Goal: Transaction & Acquisition: Purchase product/service

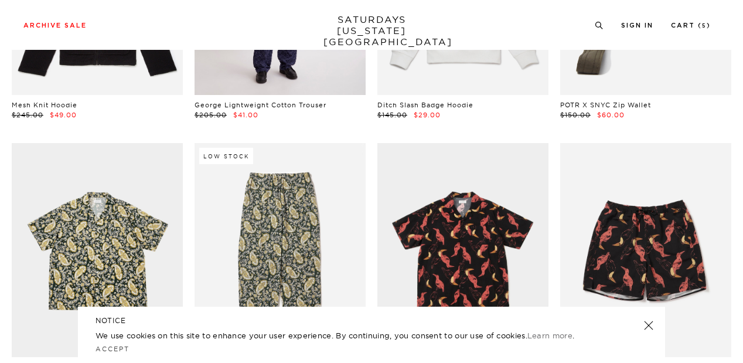
scroll to position [240, 0]
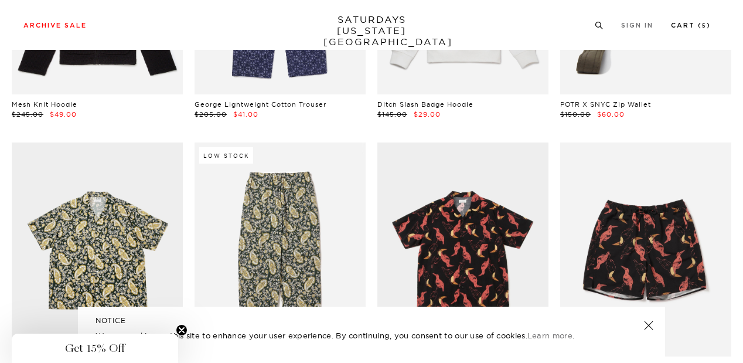
click at [686, 23] on link "Cart ( 5 )" at bounding box center [691, 25] width 40 height 6
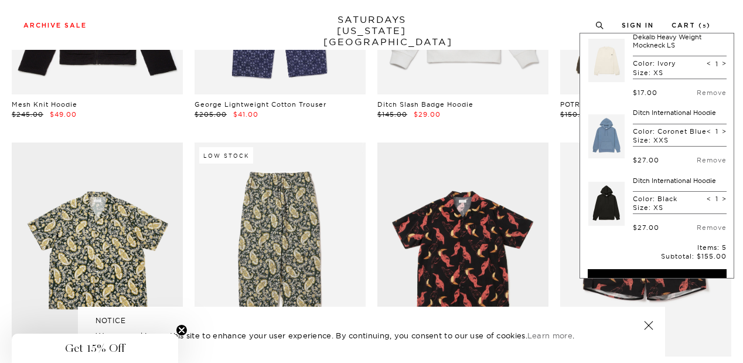
scroll to position [166, 0]
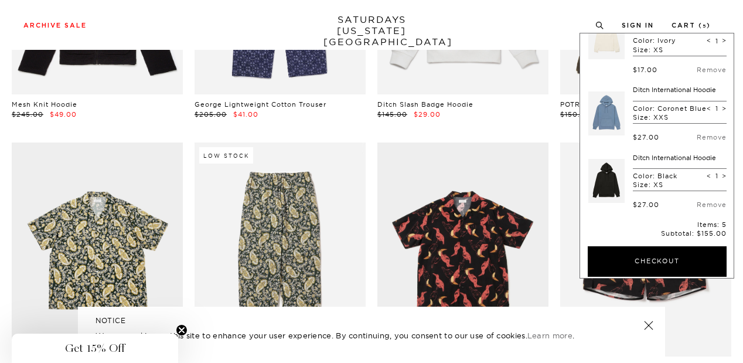
click at [600, 183] on link at bounding box center [606, 180] width 36 height 55
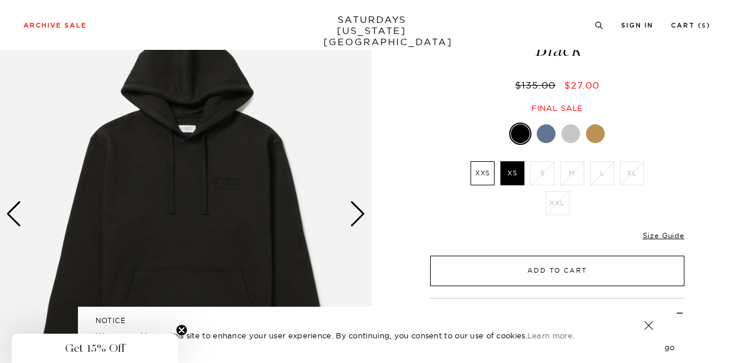
scroll to position [78, 0]
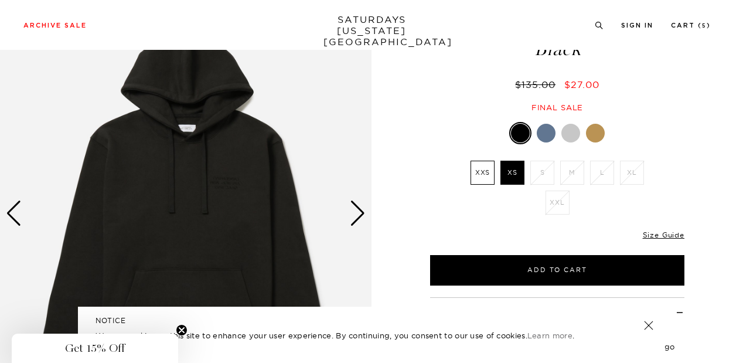
click at [648, 325] on link at bounding box center [648, 325] width 16 height 16
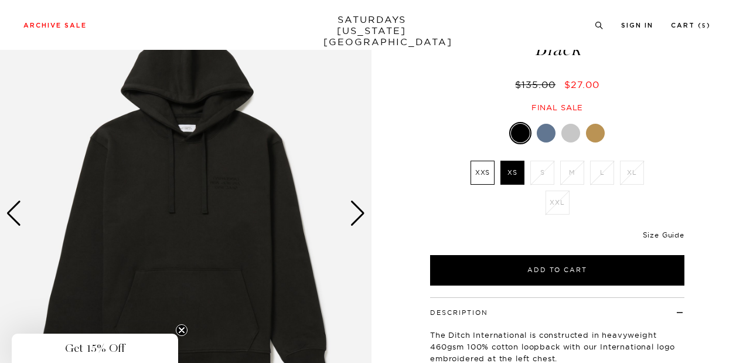
click at [669, 237] on link "Size Guide" at bounding box center [664, 234] width 42 height 9
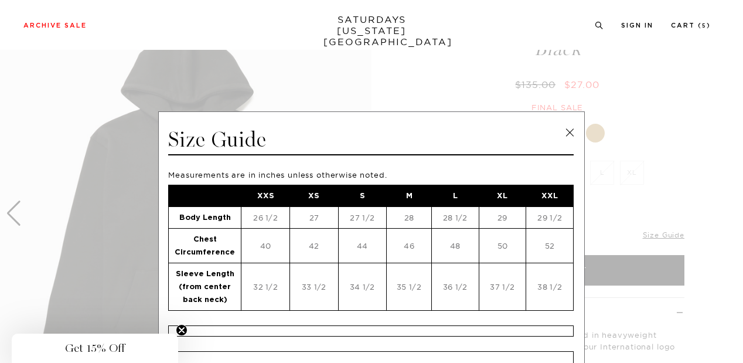
click at [562, 130] on link at bounding box center [570, 133] width 18 height 18
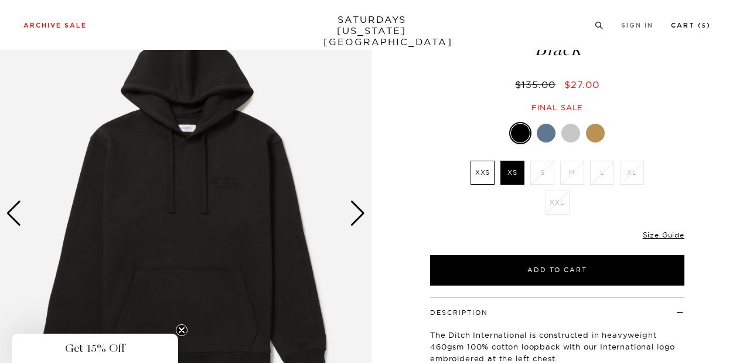
click at [691, 23] on link "Cart ( 5 )" at bounding box center [691, 25] width 40 height 6
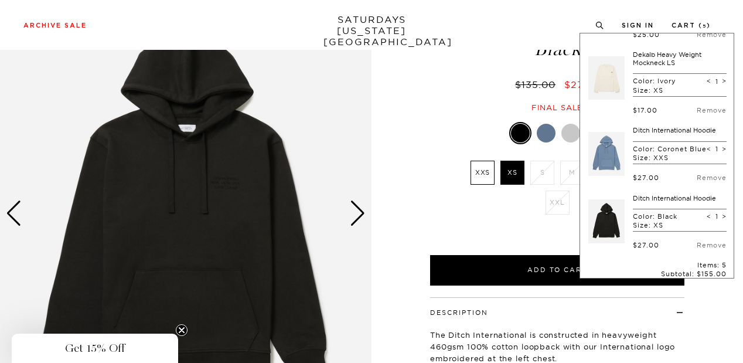
scroll to position [127, 0]
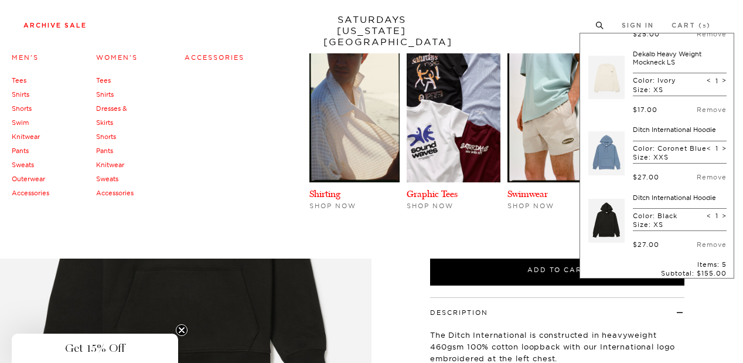
click at [25, 59] on link "Men's" at bounding box center [25, 57] width 27 height 8
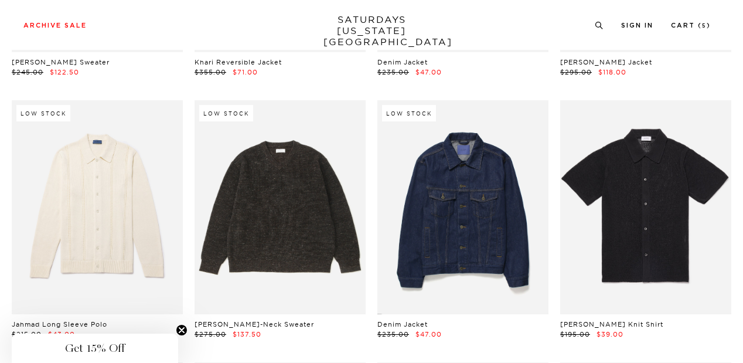
scroll to position [2911, 0]
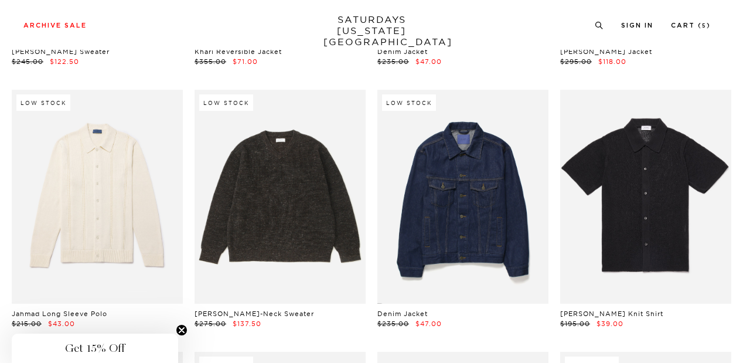
click at [283, 205] on link at bounding box center [279, 197] width 171 height 214
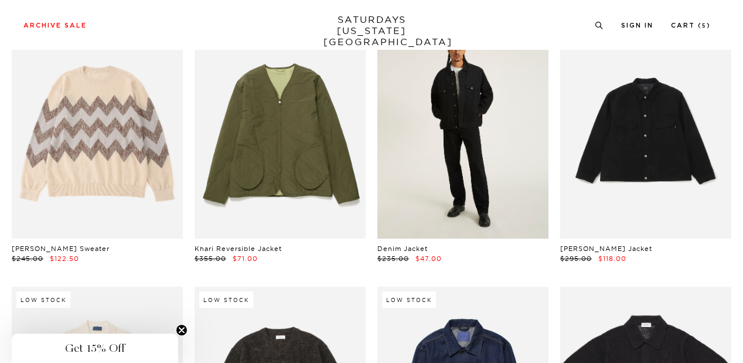
scroll to position [2706, 0]
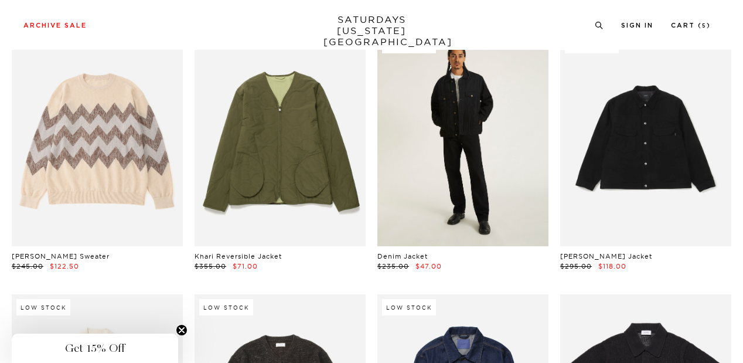
click at [443, 146] on link at bounding box center [462, 139] width 171 height 214
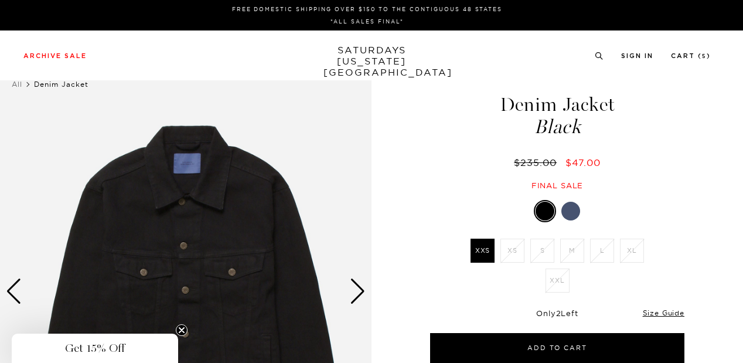
click at [652, 318] on div "Only 2 Left Size Guide" at bounding box center [557, 317] width 254 height 32
click at [654, 315] on link "Size Guide" at bounding box center [664, 312] width 42 height 9
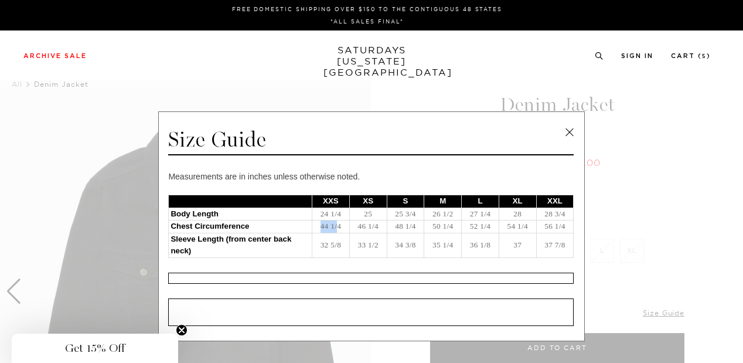
drag, startPoint x: 315, startPoint y: 225, endPoint x: 335, endPoint y: 224, distance: 19.9
click at [335, 224] on td "44 1/4" at bounding box center [330, 226] width 37 height 13
click at [565, 128] on link at bounding box center [570, 133] width 18 height 18
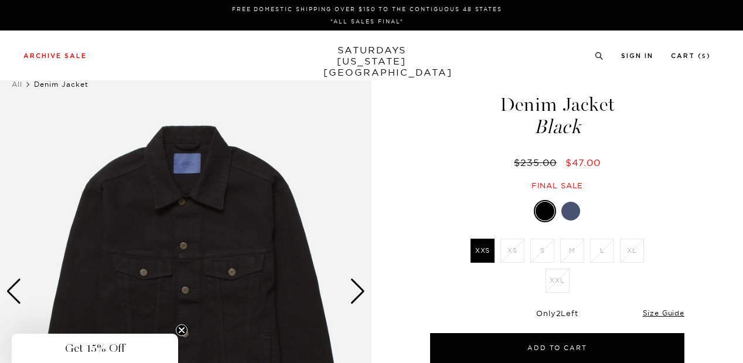
click at [355, 297] on div "Next slide" at bounding box center [358, 291] width 16 height 26
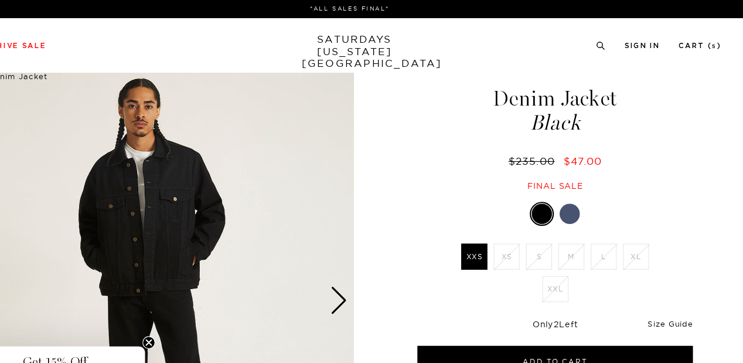
click at [666, 310] on link "Size Guide" at bounding box center [664, 312] width 42 height 9
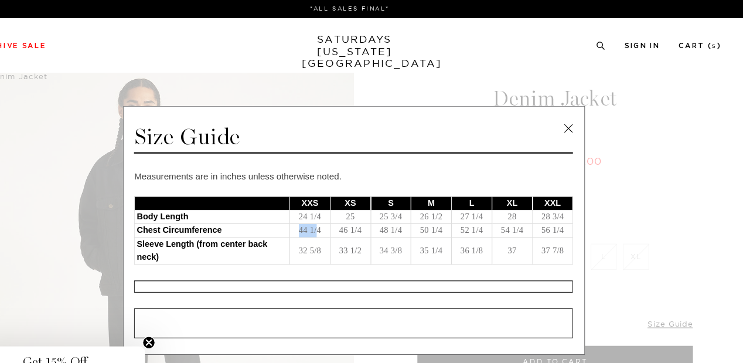
click at [439, 241] on td "35 1/4" at bounding box center [442, 245] width 37 height 25
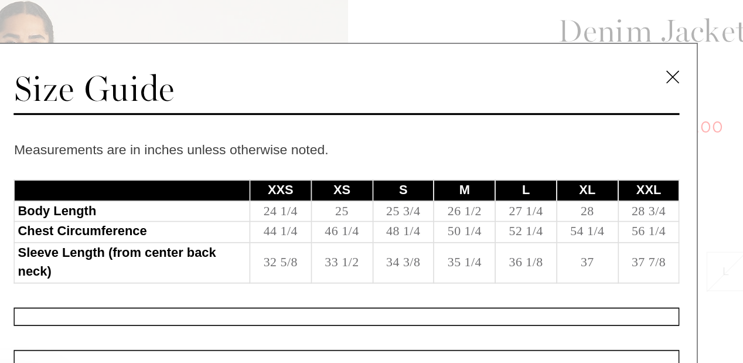
scroll to position [1, 0]
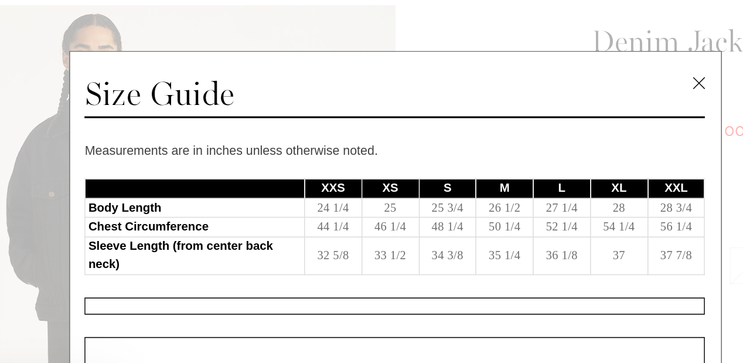
click at [566, 130] on link at bounding box center [570, 131] width 18 height 18
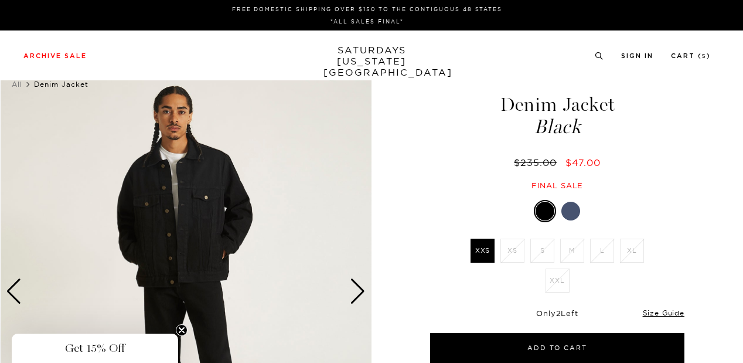
drag, startPoint x: 463, startPoint y: 223, endPoint x: 532, endPoint y: 213, distance: 69.8
drag, startPoint x: 532, startPoint y: 213, endPoint x: 674, endPoint y: 290, distance: 160.9
click at [674, 290] on div "Black XXS XS S M L XL XXL XXS S" at bounding box center [557, 281] width 293 height 163
click at [579, 202] on div at bounding box center [557, 211] width 254 height 22
click at [566, 210] on div at bounding box center [570, 210] width 19 height 19
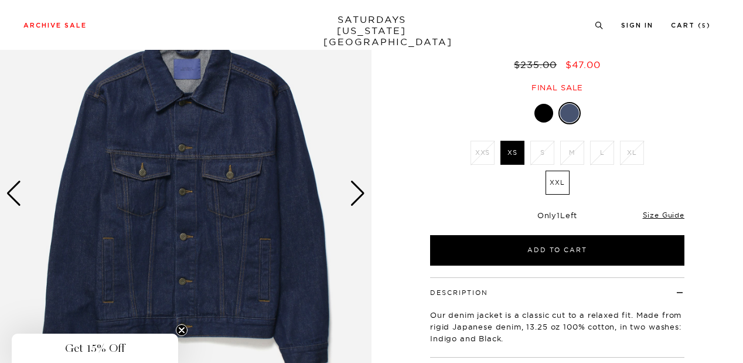
scroll to position [117, 0]
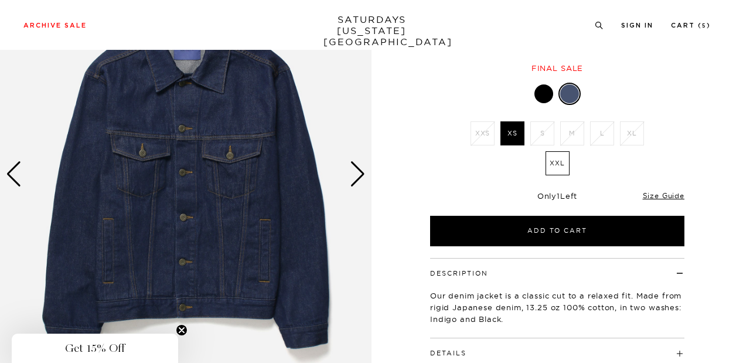
click at [356, 181] on div "Next slide" at bounding box center [358, 174] width 16 height 26
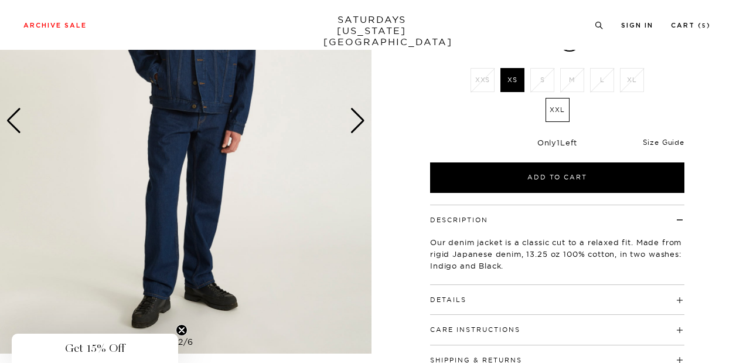
scroll to position [179, 0]
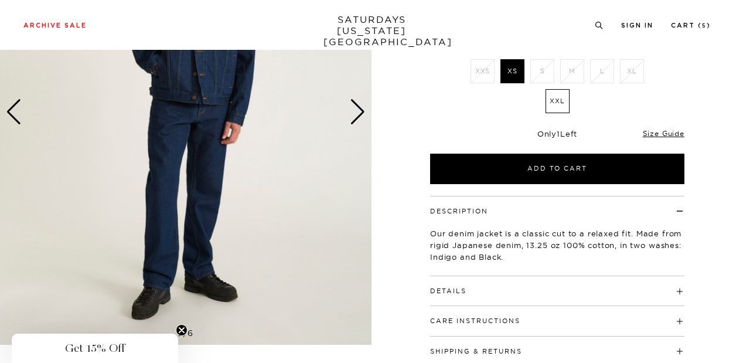
click at [644, 284] on h4 "Details" at bounding box center [557, 285] width 254 height 19
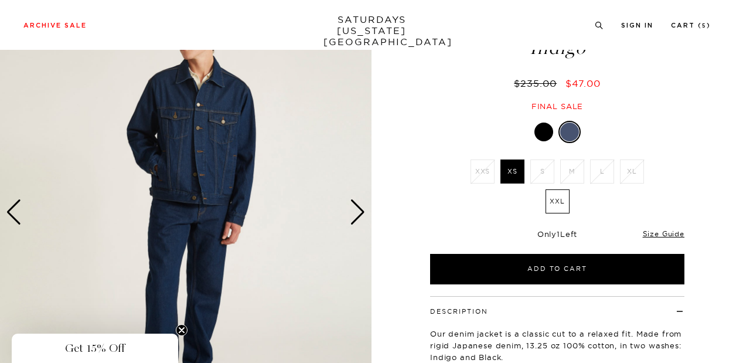
scroll to position [80, 0]
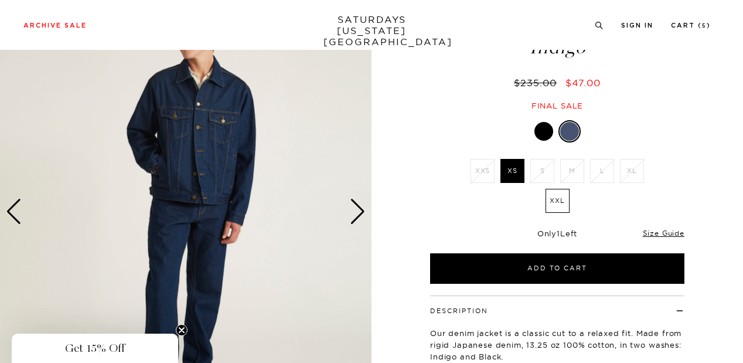
click at [542, 132] on div at bounding box center [543, 131] width 19 height 19
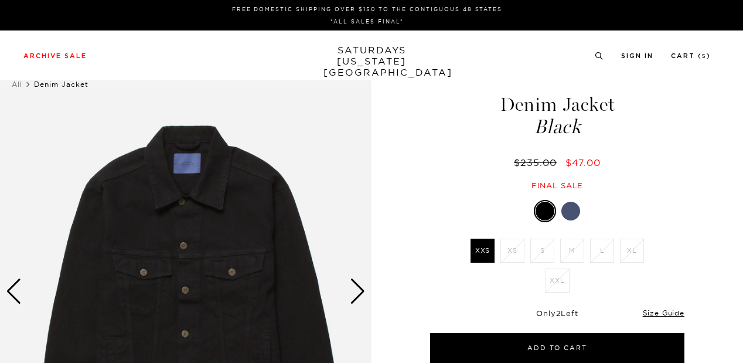
click at [356, 288] on div "Next slide" at bounding box center [358, 291] width 16 height 26
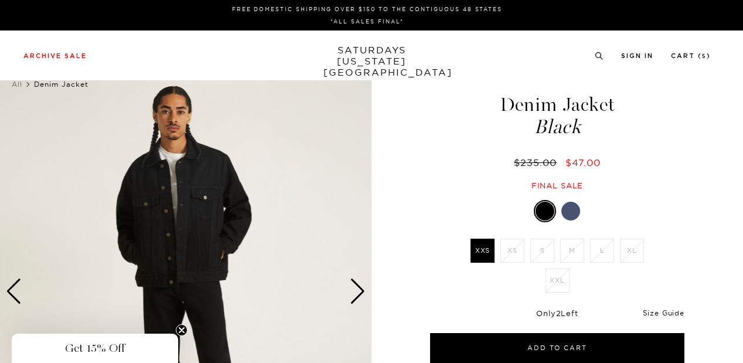
click at [649, 309] on link "Size Guide" at bounding box center [664, 312] width 42 height 9
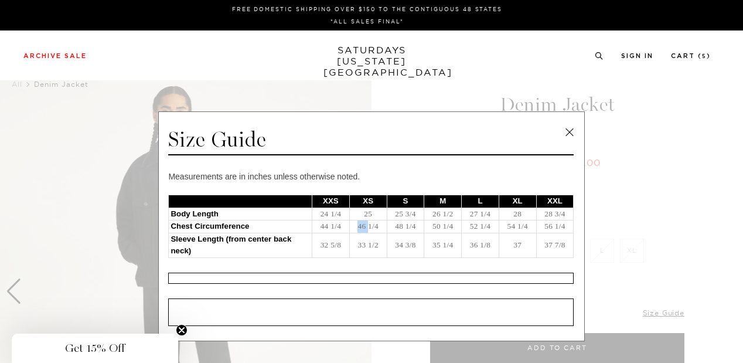
drag, startPoint x: 346, startPoint y: 228, endPoint x: 365, endPoint y: 229, distance: 18.8
click at [365, 229] on td "46 1/4" at bounding box center [367, 226] width 37 height 13
click at [568, 131] on link at bounding box center [570, 133] width 18 height 18
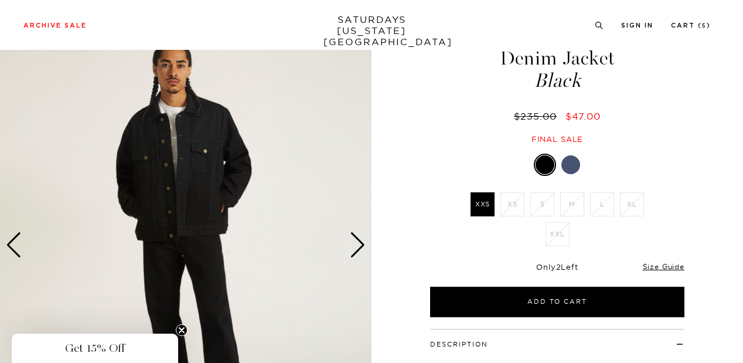
scroll to position [47, 0]
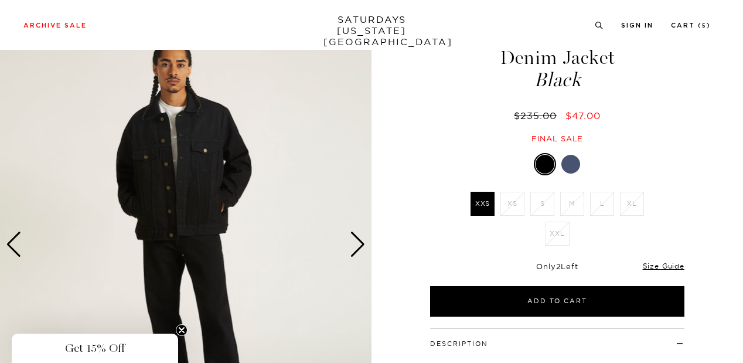
click at [578, 167] on div at bounding box center [570, 164] width 19 height 19
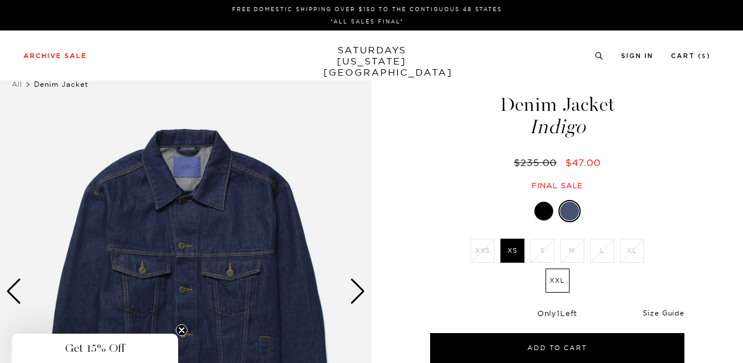
click at [655, 310] on link "Size Guide" at bounding box center [664, 312] width 42 height 9
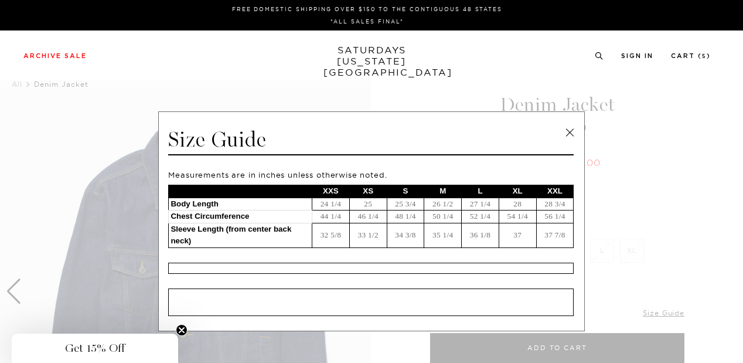
click at [564, 129] on link at bounding box center [570, 133] width 18 height 18
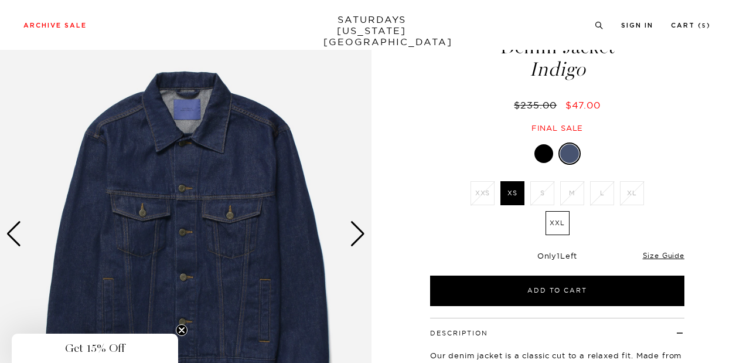
scroll to position [59, 0]
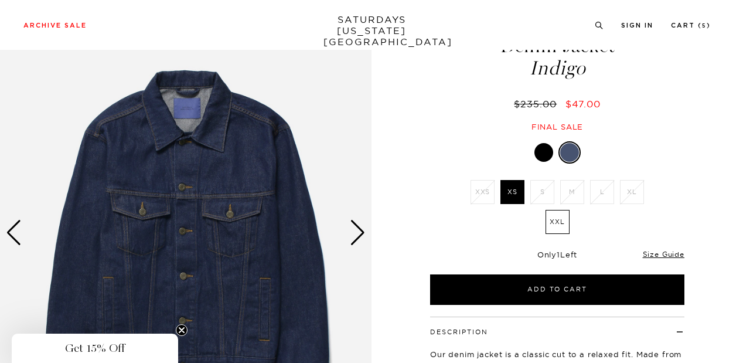
click at [354, 233] on div "Next slide" at bounding box center [358, 233] width 16 height 26
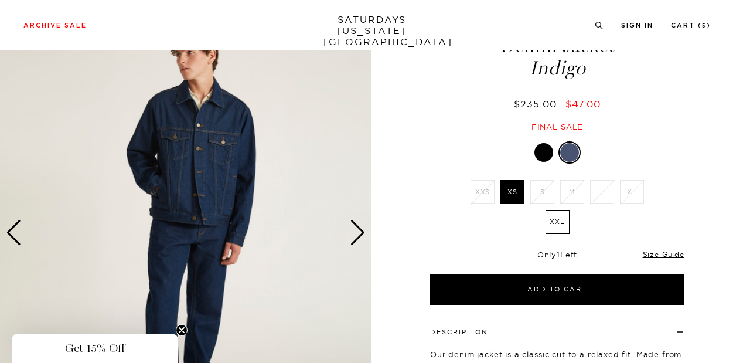
click at [11, 242] on div "Previous slide" at bounding box center [14, 233] width 16 height 26
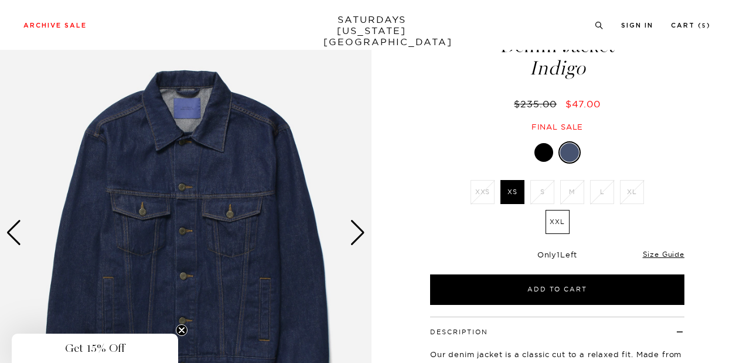
scroll to position [0, 0]
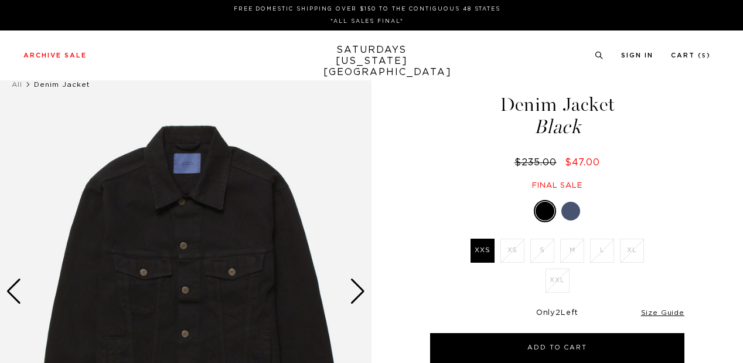
scroll to position [47, 0]
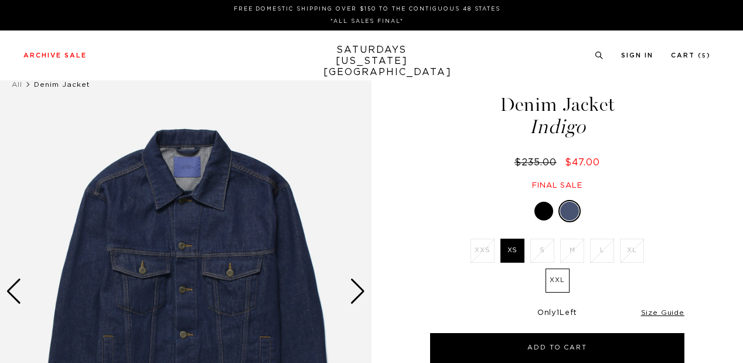
scroll to position [80, 0]
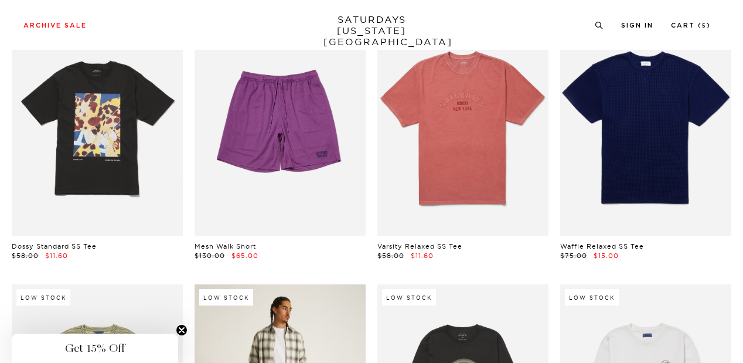
scroll to position [4820, 1]
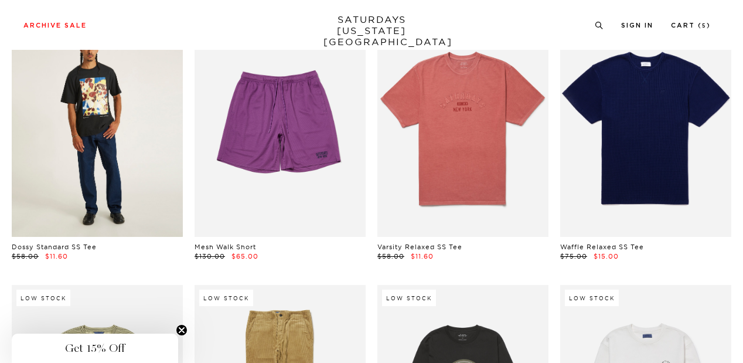
click at [125, 155] on link at bounding box center [97, 130] width 171 height 214
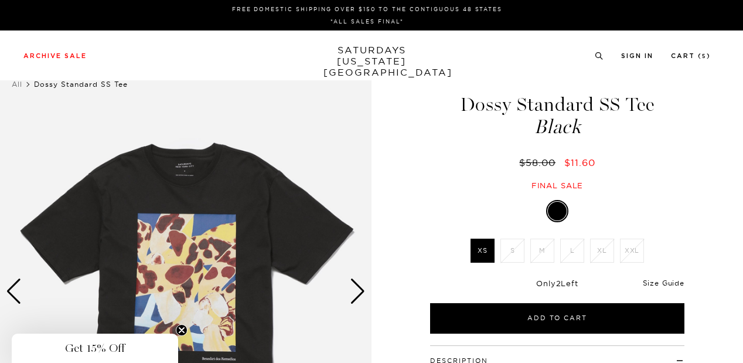
click at [662, 278] on link "Size Guide" at bounding box center [664, 282] width 42 height 9
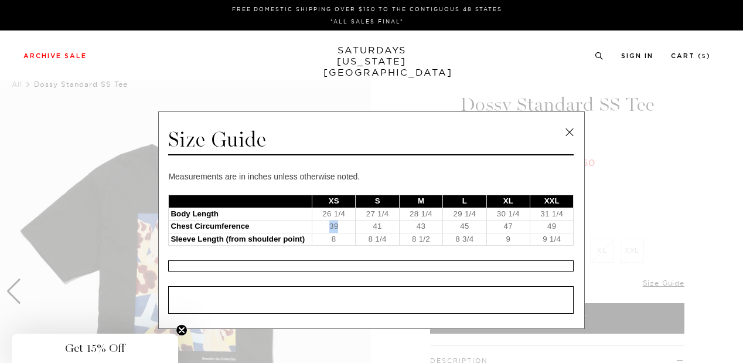
drag, startPoint x: 323, startPoint y: 223, endPoint x: 348, endPoint y: 223, distance: 25.2
click at [348, 223] on td "39" at bounding box center [333, 226] width 43 height 13
click at [563, 133] on link at bounding box center [570, 133] width 18 height 18
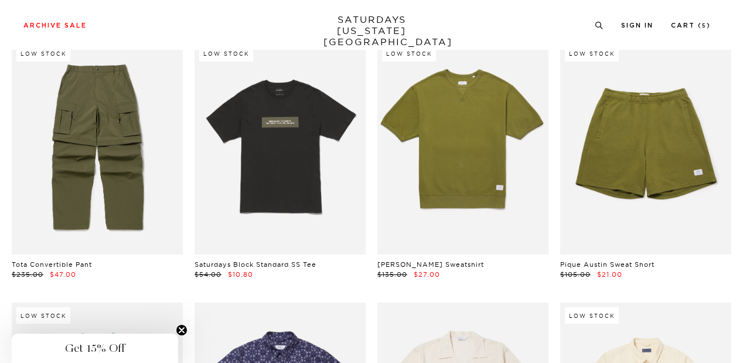
scroll to position [4006, 1]
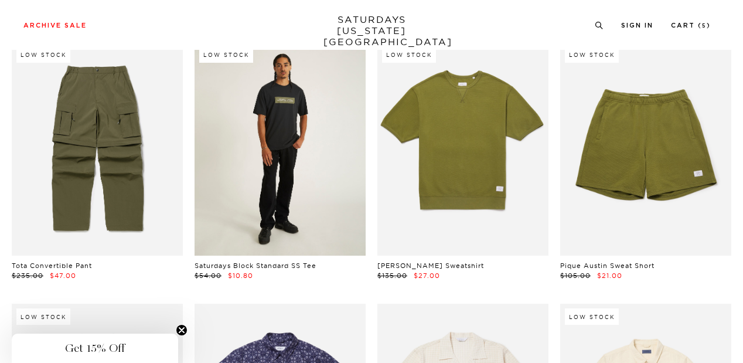
click at [293, 207] on link at bounding box center [279, 149] width 171 height 214
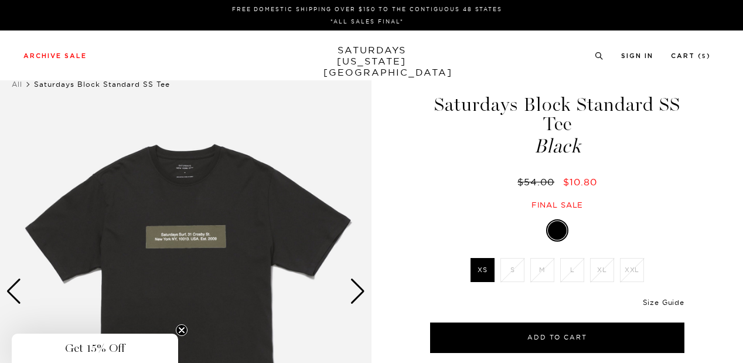
click at [664, 298] on link "Size Guide" at bounding box center [664, 302] width 42 height 9
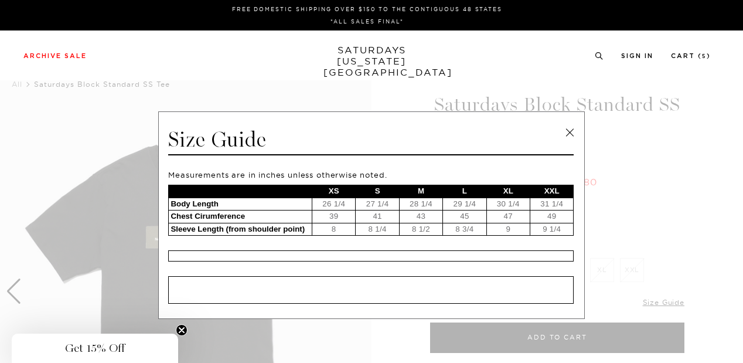
click at [568, 125] on link at bounding box center [570, 133] width 18 height 18
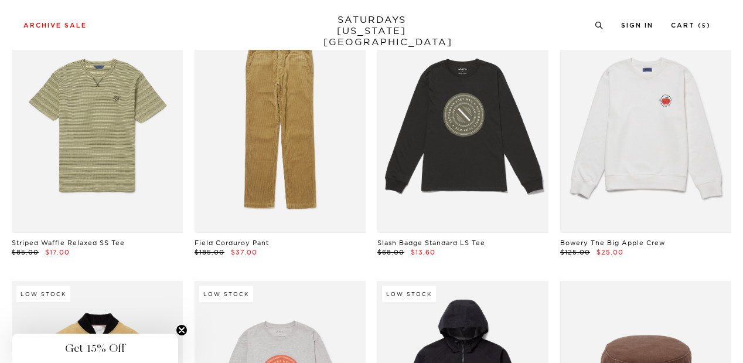
scroll to position [5090, 1]
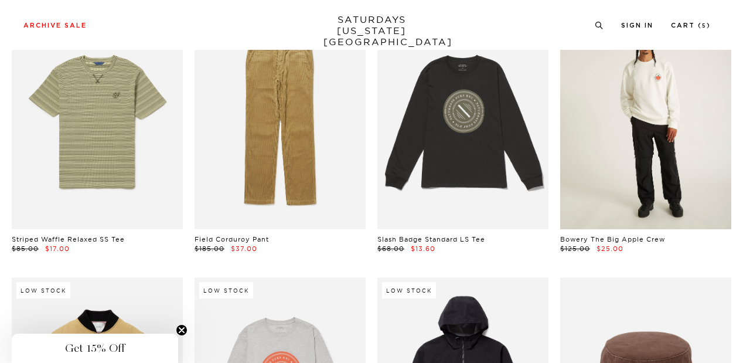
click at [609, 142] on link at bounding box center [645, 122] width 171 height 214
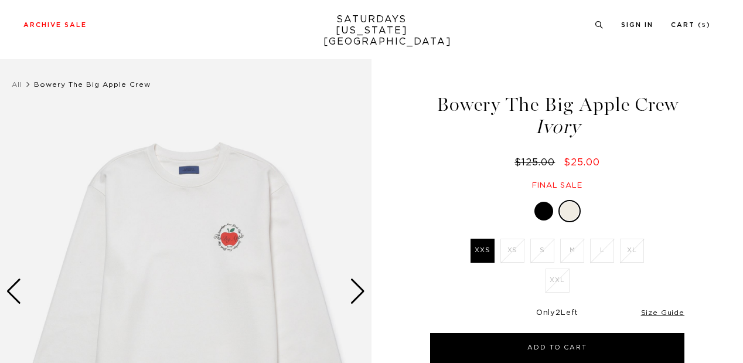
scroll to position [116, 0]
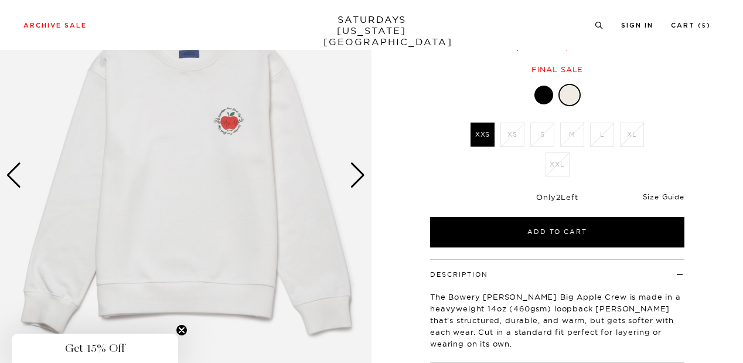
click at [674, 196] on link "Size Guide" at bounding box center [664, 196] width 42 height 9
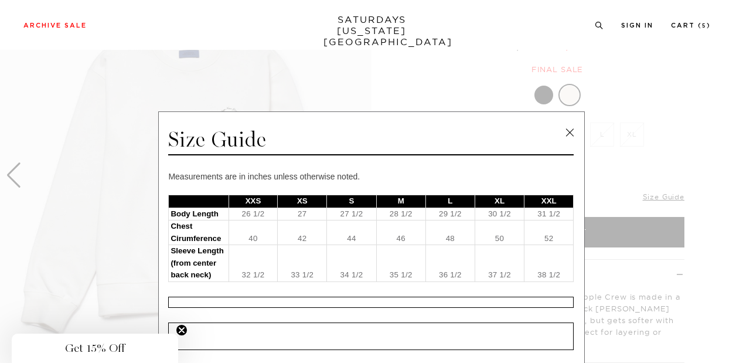
click at [570, 132] on link at bounding box center [570, 133] width 18 height 18
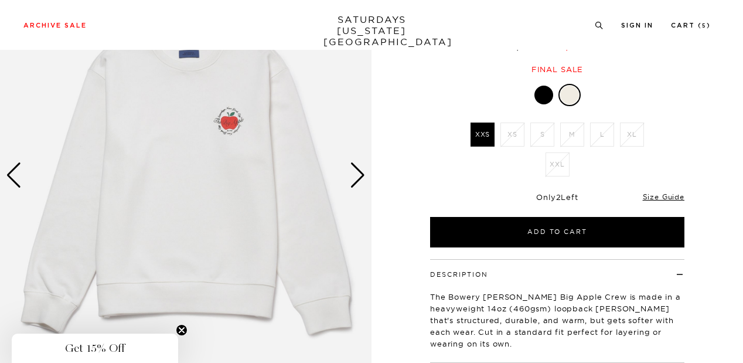
click at [537, 95] on div at bounding box center [543, 95] width 19 height 19
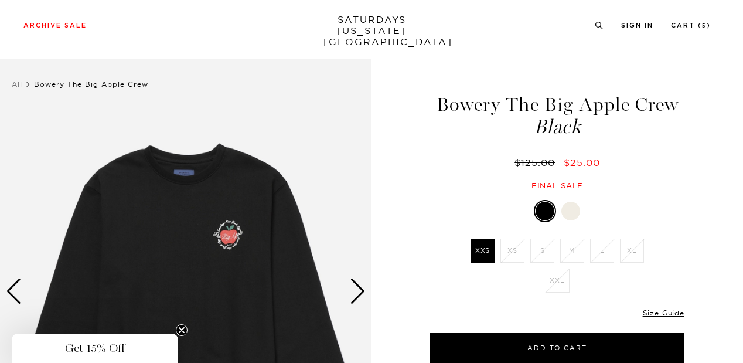
scroll to position [52, 0]
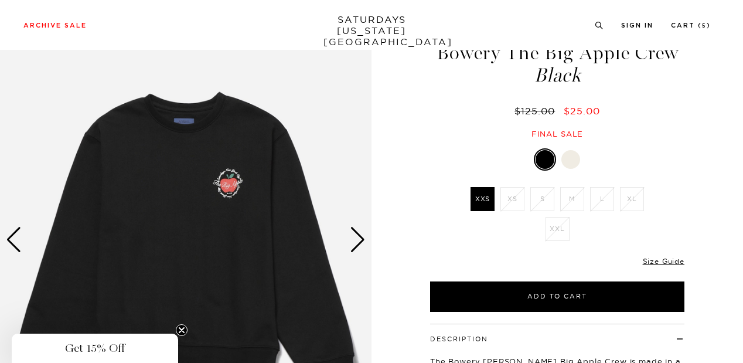
click at [363, 244] on div "Next slide" at bounding box center [358, 240] width 16 height 26
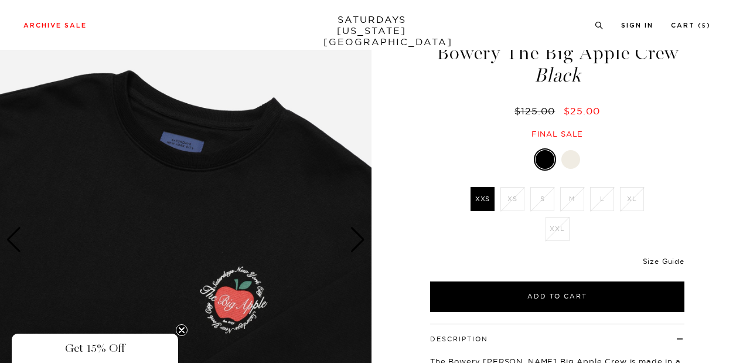
click at [662, 257] on link "Size Guide" at bounding box center [664, 261] width 42 height 9
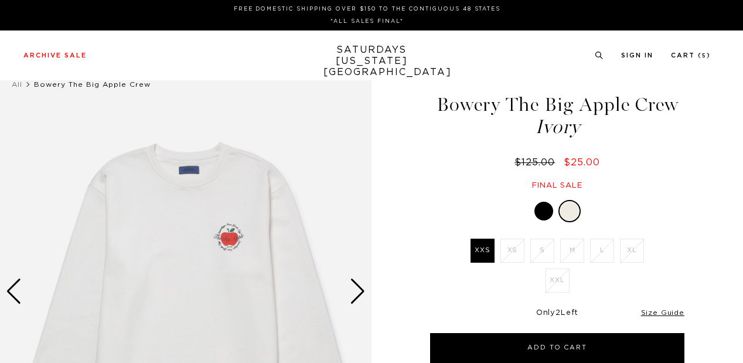
scroll to position [116, 0]
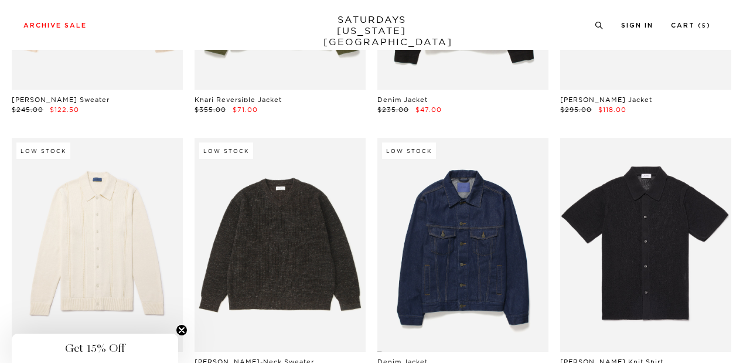
scroll to position [2866, 0]
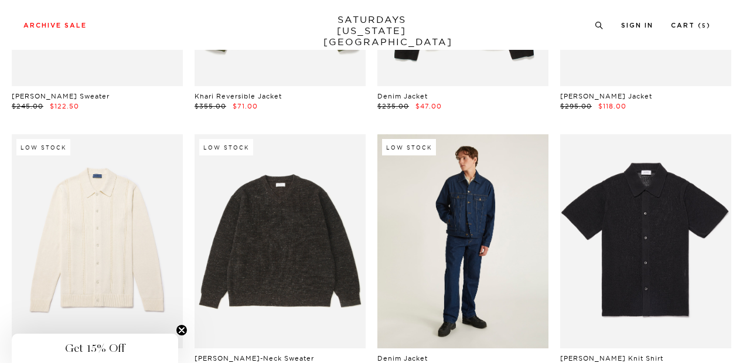
click at [443, 209] on link at bounding box center [462, 241] width 171 height 214
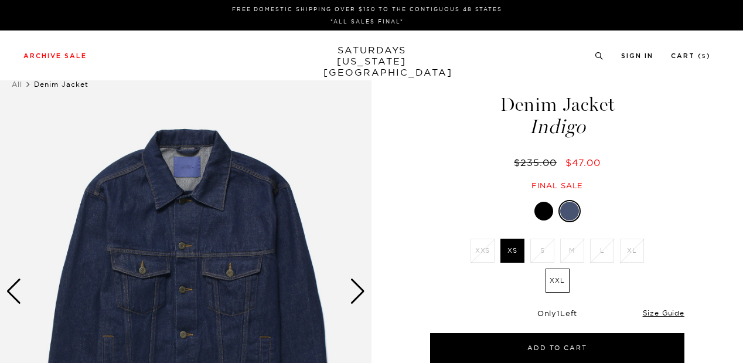
click at [544, 210] on div at bounding box center [543, 210] width 19 height 19
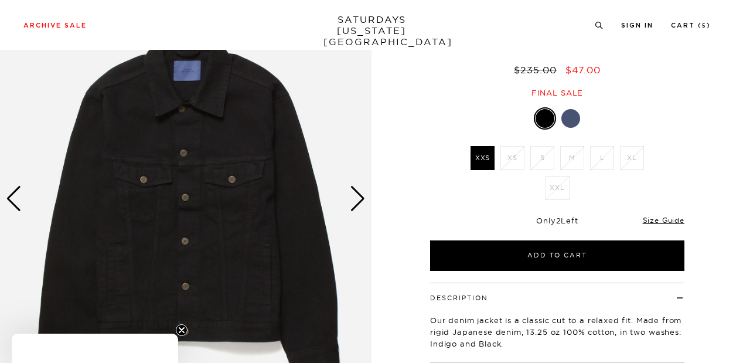
scroll to position [93, 0]
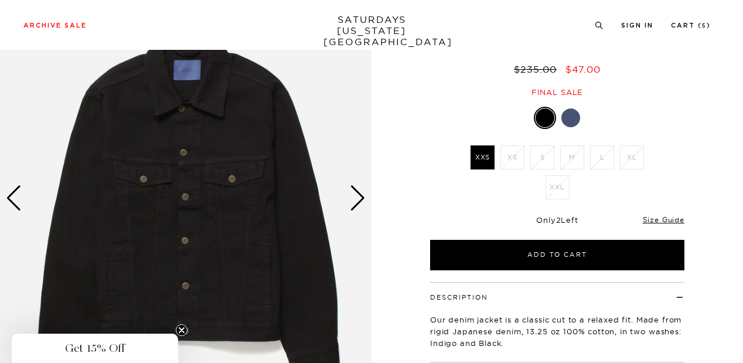
click at [355, 196] on div "Next slide" at bounding box center [358, 198] width 16 height 26
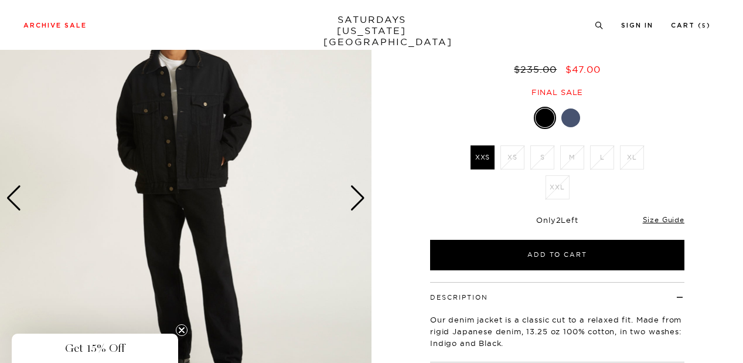
click at [355, 196] on div "Next slide" at bounding box center [358, 198] width 16 height 26
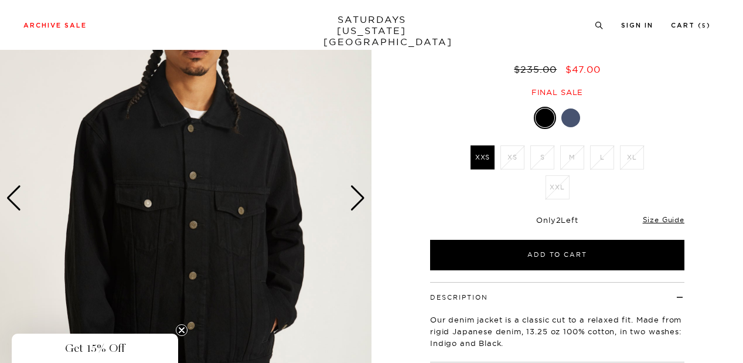
click at [355, 196] on div "Next slide" at bounding box center [358, 198] width 16 height 26
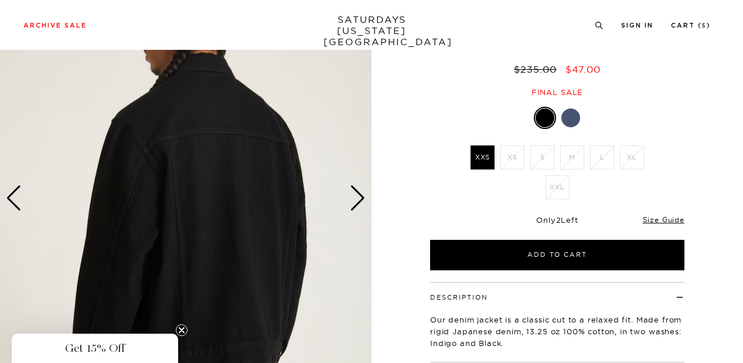
click at [355, 196] on div "Next slide" at bounding box center [358, 198] width 16 height 26
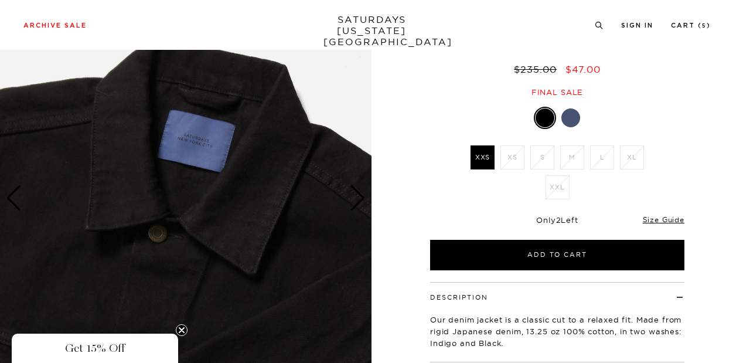
click at [355, 196] on div "Next slide" at bounding box center [358, 198] width 16 height 26
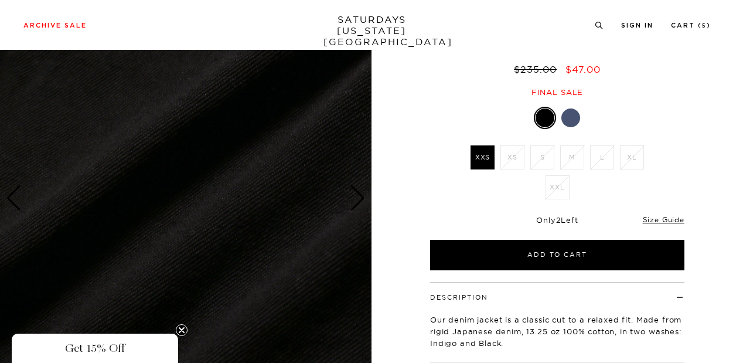
click at [355, 196] on div "Next slide" at bounding box center [358, 198] width 16 height 26
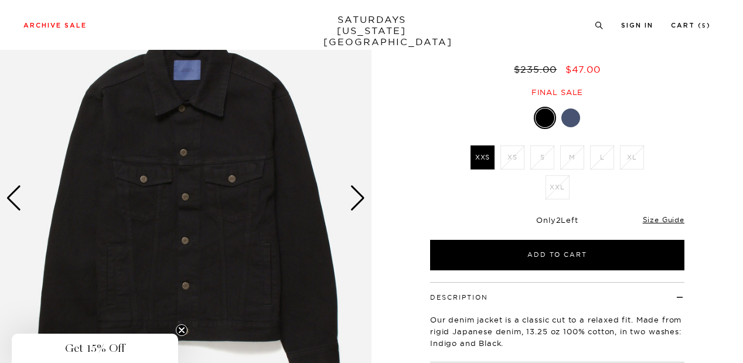
click at [355, 196] on div "Next slide" at bounding box center [358, 198] width 16 height 26
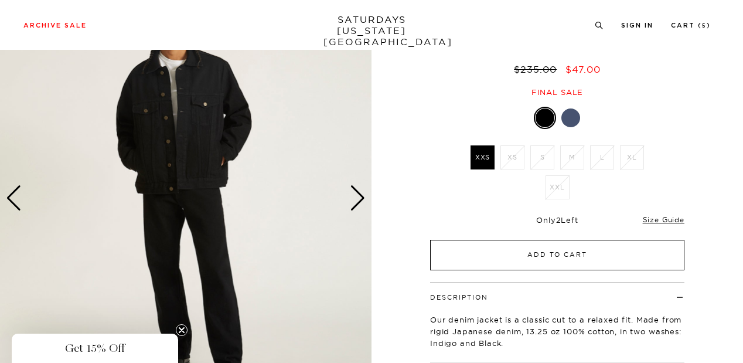
click at [500, 255] on button "Add to Cart" at bounding box center [557, 255] width 254 height 30
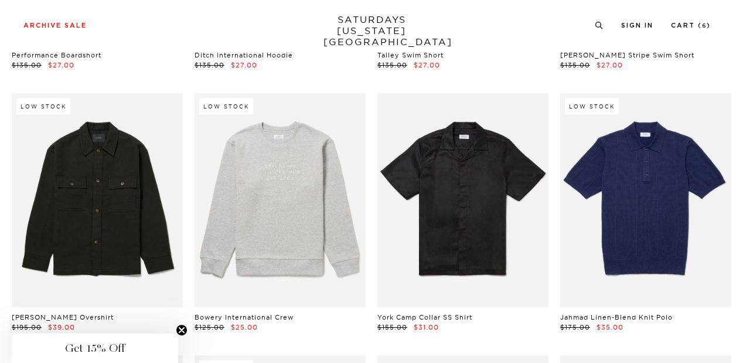
scroll to position [1075, 0]
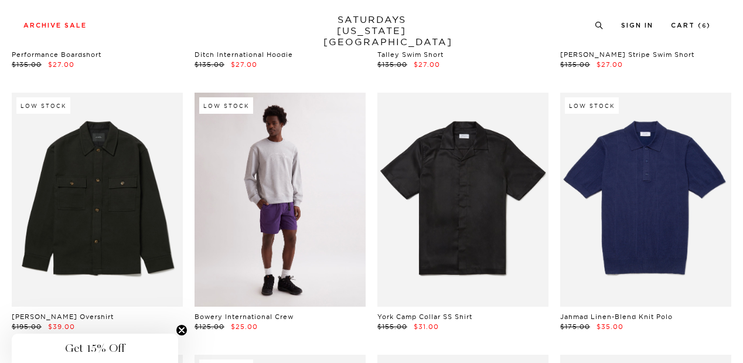
click at [272, 225] on link at bounding box center [279, 200] width 171 height 214
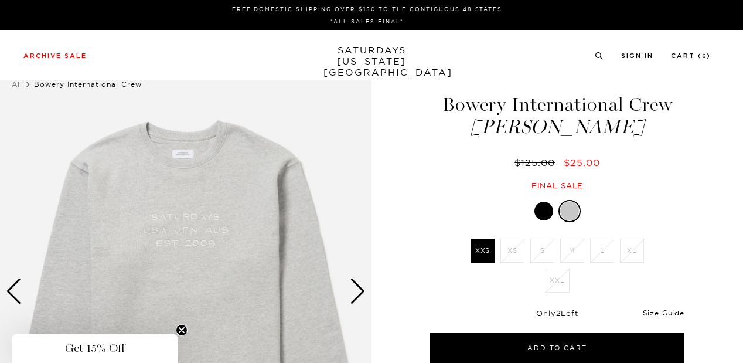
click at [648, 313] on link "Size Guide" at bounding box center [664, 312] width 42 height 9
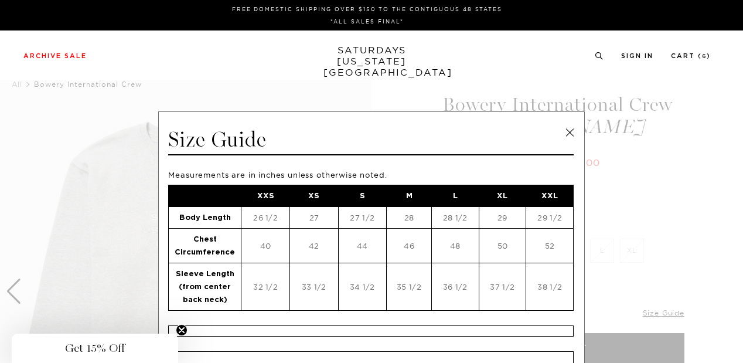
click at [569, 135] on link at bounding box center [570, 133] width 18 height 18
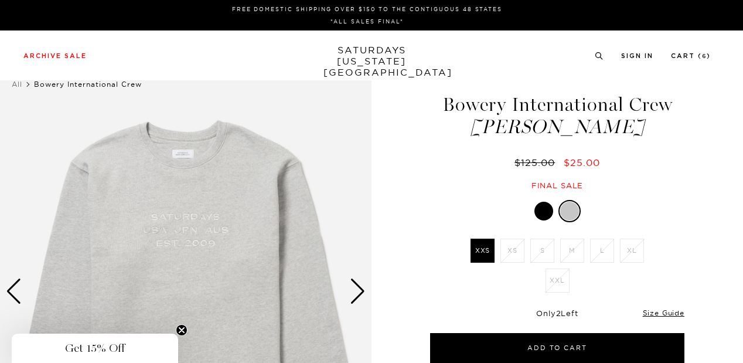
click at [545, 211] on div at bounding box center [543, 210] width 19 height 19
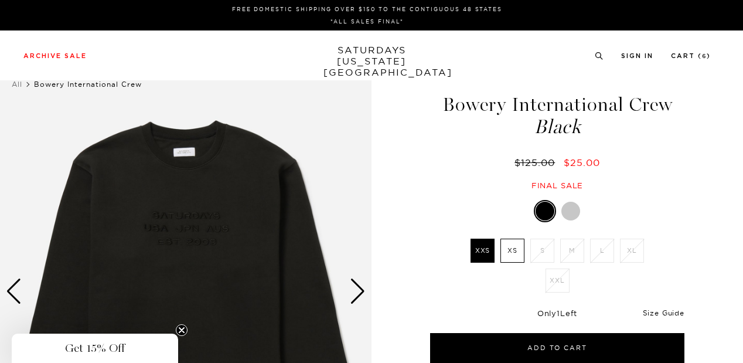
click at [673, 308] on link "Size Guide" at bounding box center [664, 312] width 42 height 9
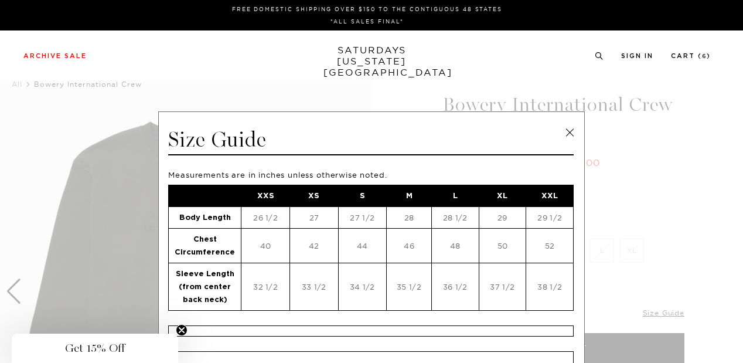
click at [563, 131] on link at bounding box center [570, 133] width 18 height 18
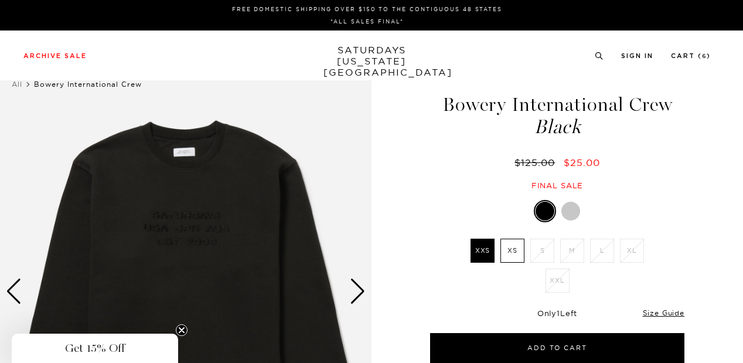
click at [507, 248] on label "XS" at bounding box center [512, 250] width 24 height 24
click at [0, 0] on input "XS" at bounding box center [0, 0] width 0 height 0
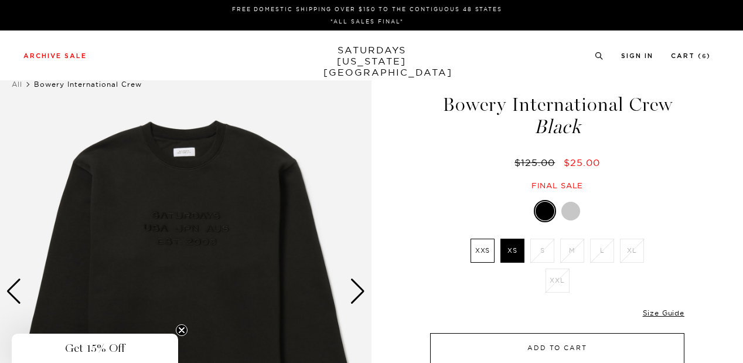
click at [558, 341] on button "Add to Cart" at bounding box center [557, 348] width 254 height 30
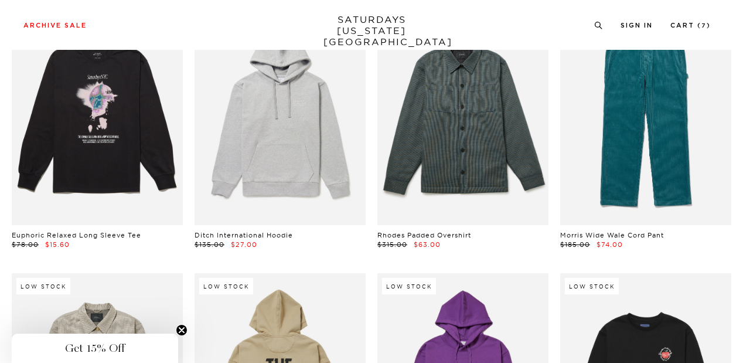
scroll to position [6675, 0]
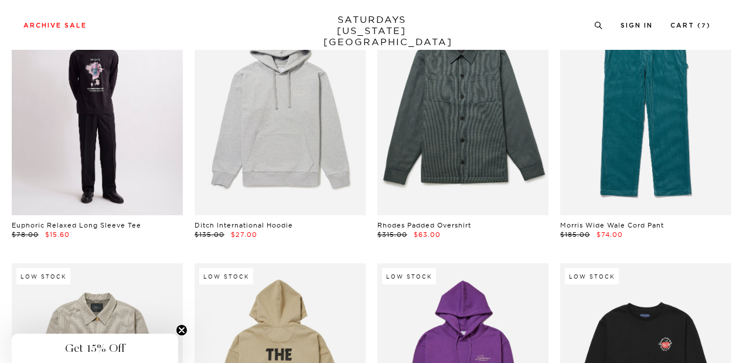
click at [153, 169] on link at bounding box center [97, 108] width 171 height 214
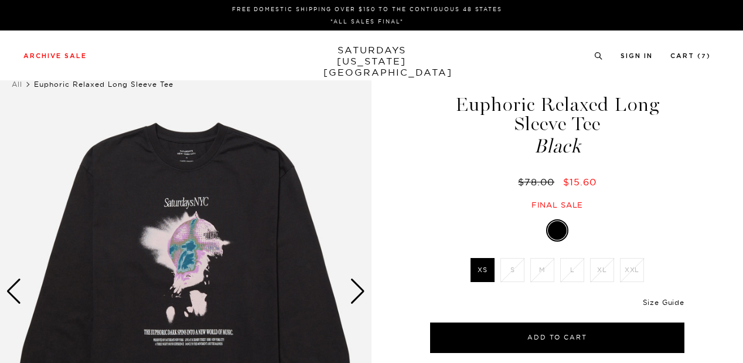
click at [655, 301] on link "Size Guide" at bounding box center [664, 302] width 42 height 9
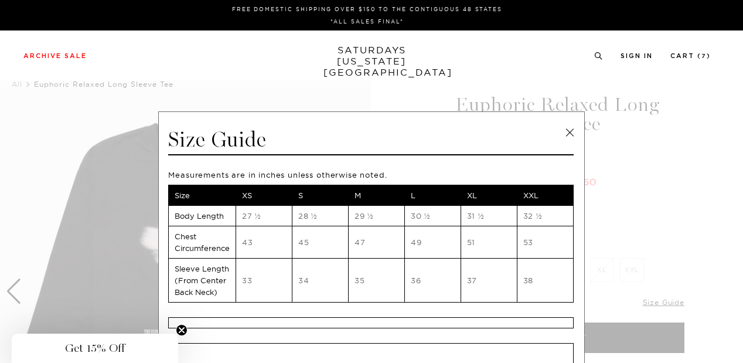
click at [567, 132] on link at bounding box center [570, 133] width 18 height 18
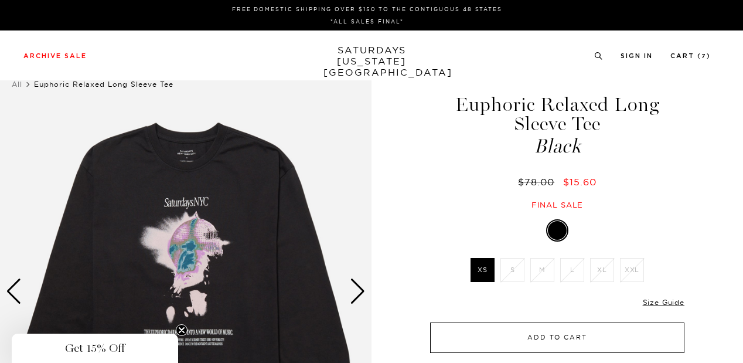
click at [539, 333] on button "Add to Cart" at bounding box center [557, 337] width 254 height 30
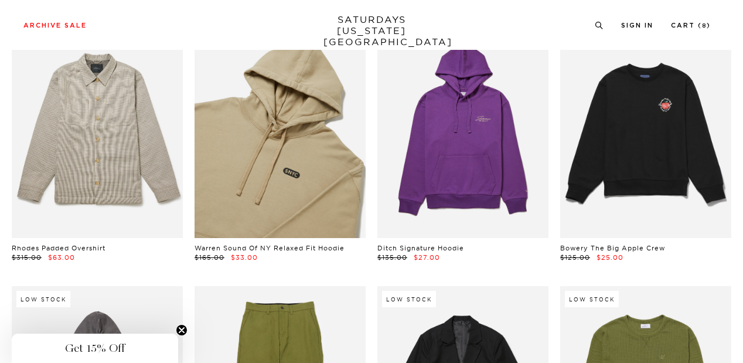
scroll to position [6914, 0]
click at [261, 147] on link at bounding box center [279, 131] width 171 height 214
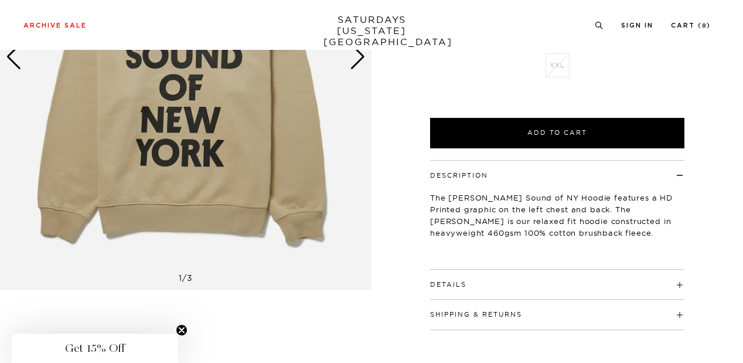
scroll to position [233, 0]
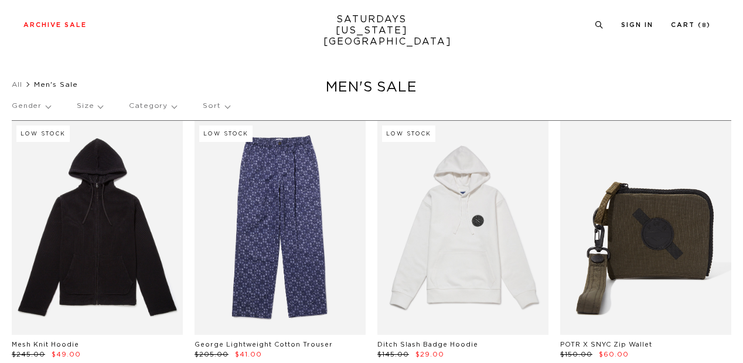
scroll to position [6914, 0]
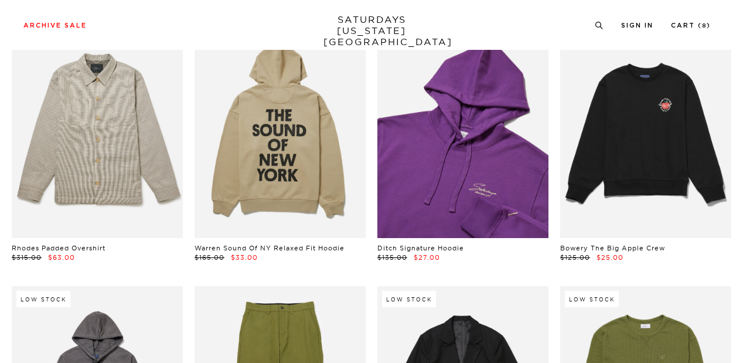
click at [477, 162] on link at bounding box center [462, 131] width 171 height 214
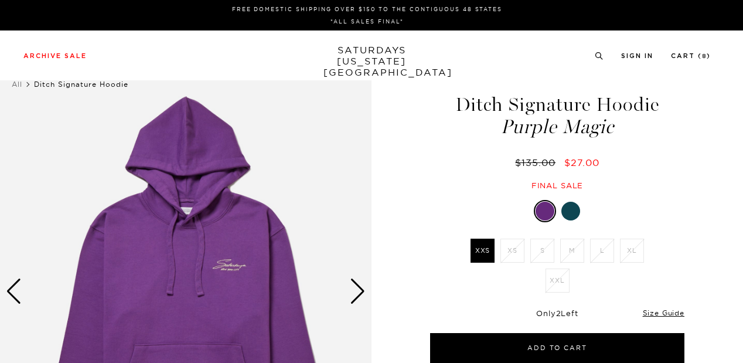
click at [366, 293] on img at bounding box center [185, 291] width 371 height 464
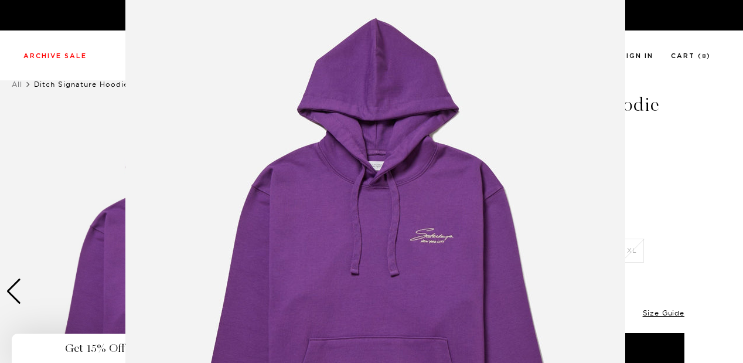
click at [675, 155] on figure at bounding box center [371, 181] width 743 height 363
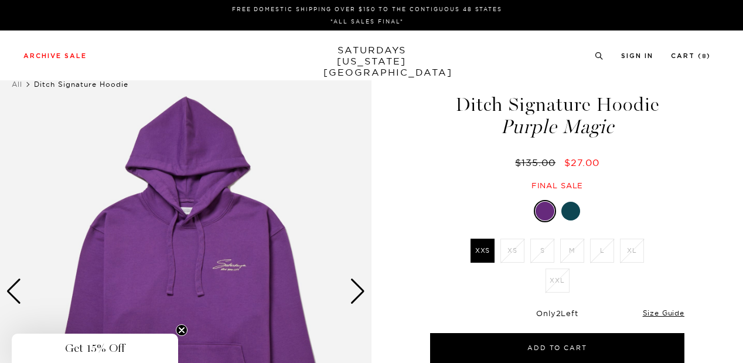
click at [354, 297] on div "Next slide" at bounding box center [358, 291] width 16 height 26
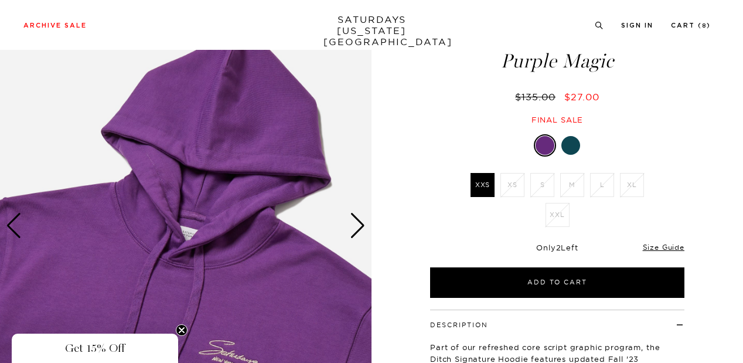
scroll to position [81, 0]
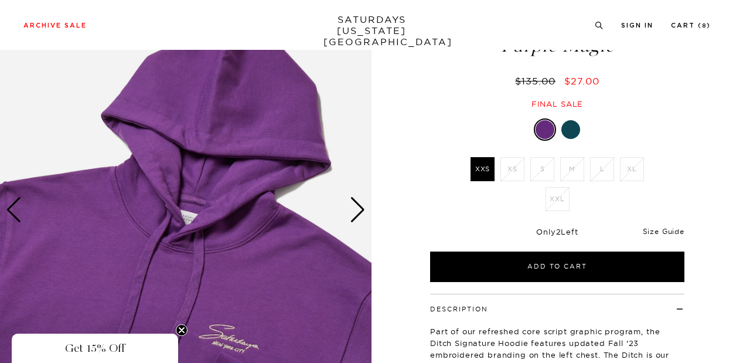
click at [653, 231] on link "Size Guide" at bounding box center [664, 231] width 42 height 9
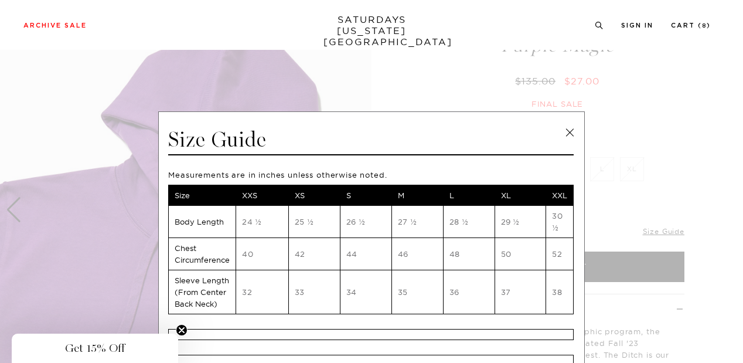
click at [561, 132] on link at bounding box center [570, 133] width 18 height 18
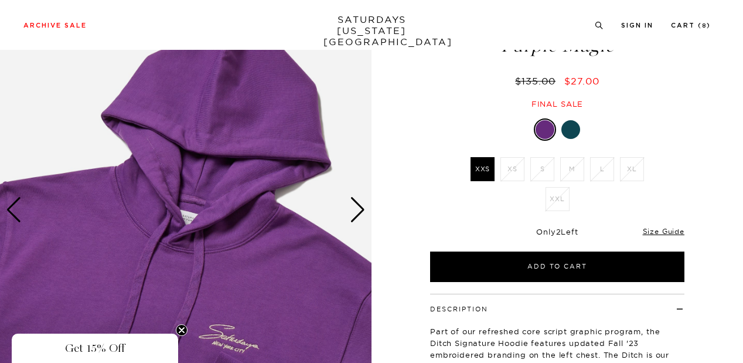
click at [574, 131] on div at bounding box center [570, 129] width 19 height 19
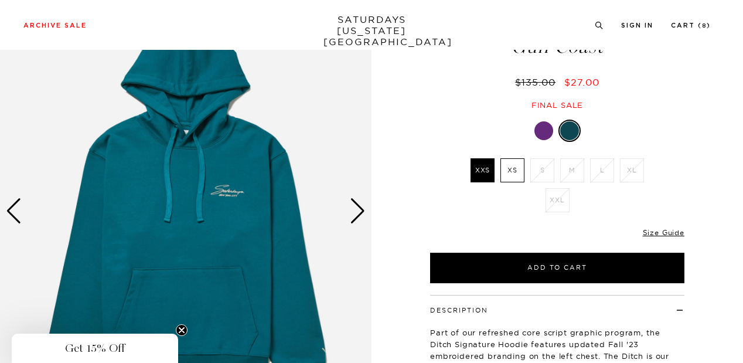
scroll to position [83, 0]
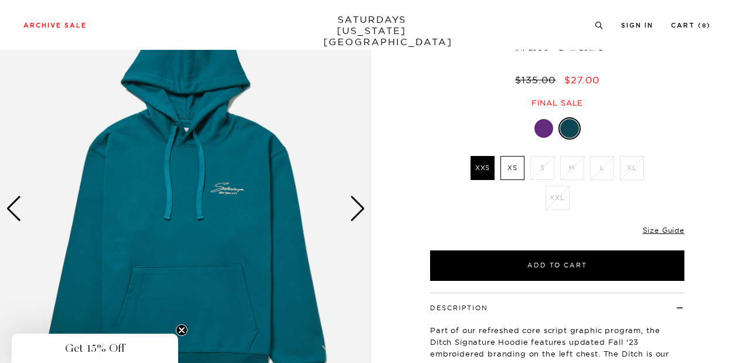
click at [354, 217] on div "Next slide" at bounding box center [358, 209] width 16 height 26
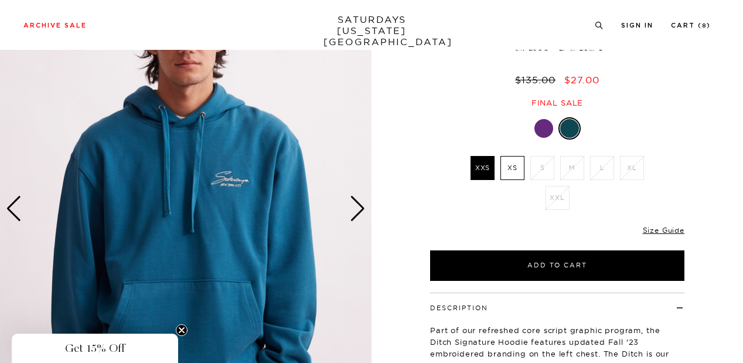
click at [354, 217] on div "Next slide" at bounding box center [358, 209] width 16 height 26
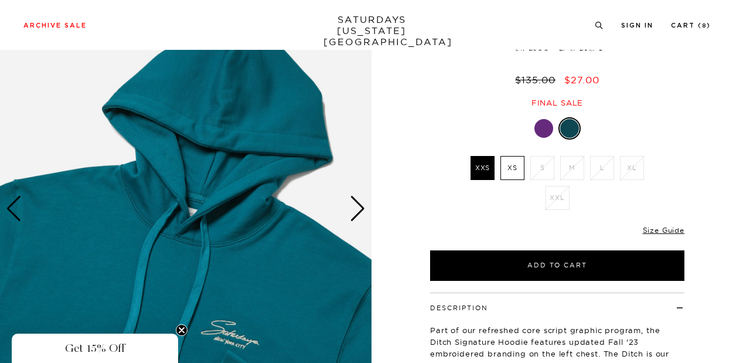
click at [354, 217] on div "Next slide" at bounding box center [358, 209] width 16 height 26
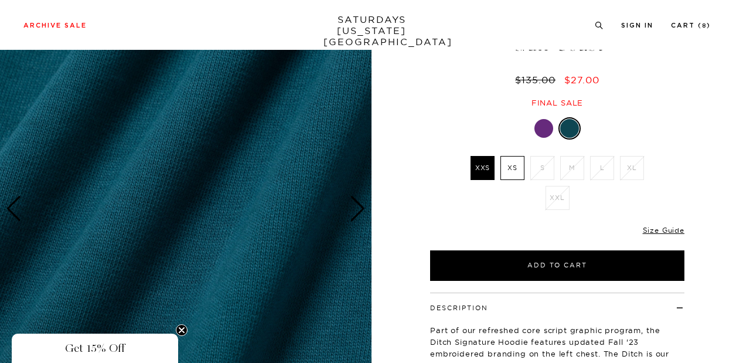
click at [354, 217] on div "Next slide" at bounding box center [358, 209] width 16 height 26
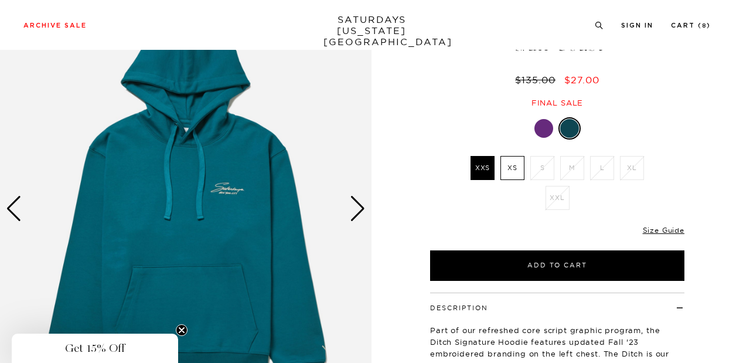
click at [354, 217] on div "Next slide" at bounding box center [358, 209] width 16 height 26
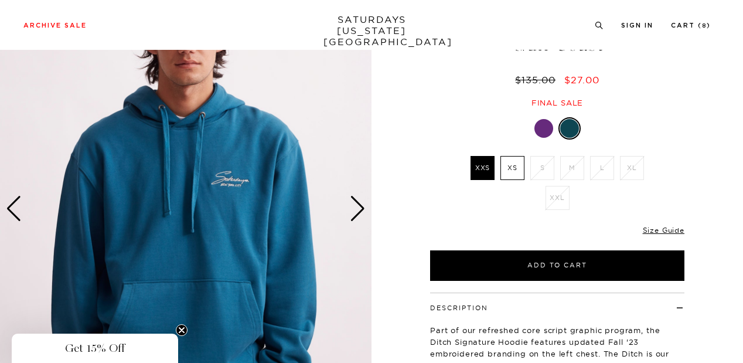
click at [354, 217] on div "Next slide" at bounding box center [358, 209] width 16 height 26
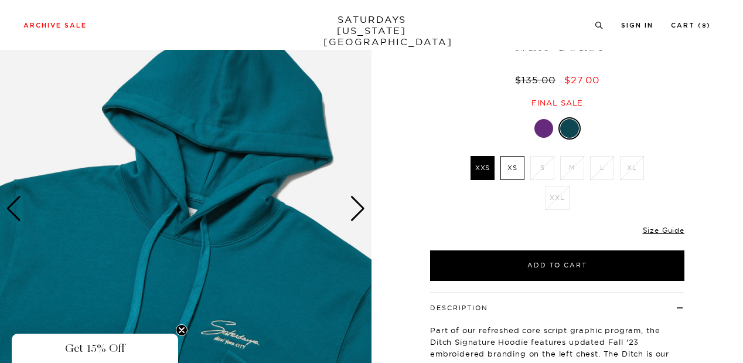
click at [354, 217] on div "Next slide" at bounding box center [358, 209] width 16 height 26
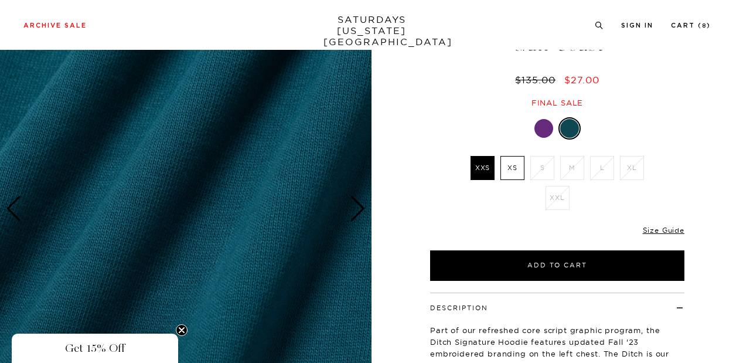
click at [354, 217] on div "Next slide" at bounding box center [358, 209] width 16 height 26
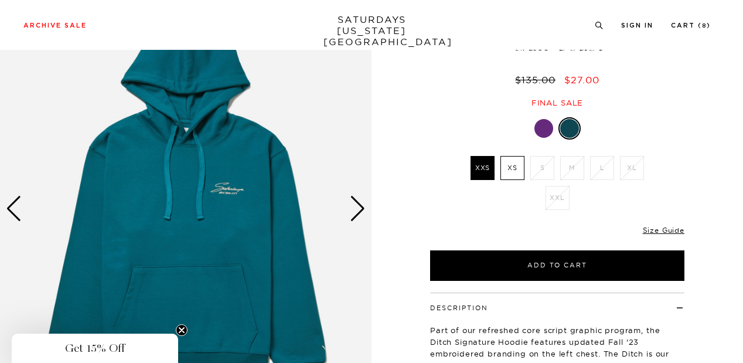
click at [354, 217] on div "Next slide" at bounding box center [358, 209] width 16 height 26
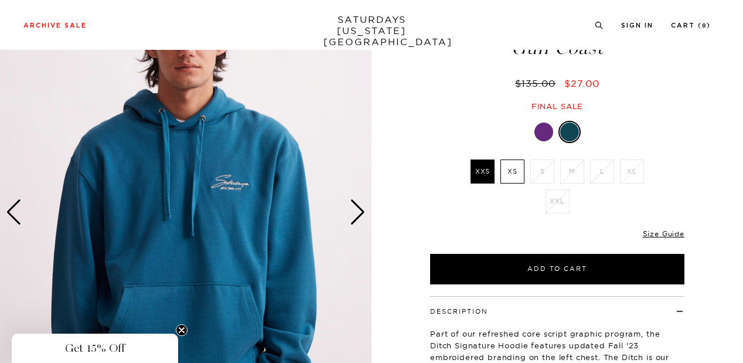
scroll to position [76, 0]
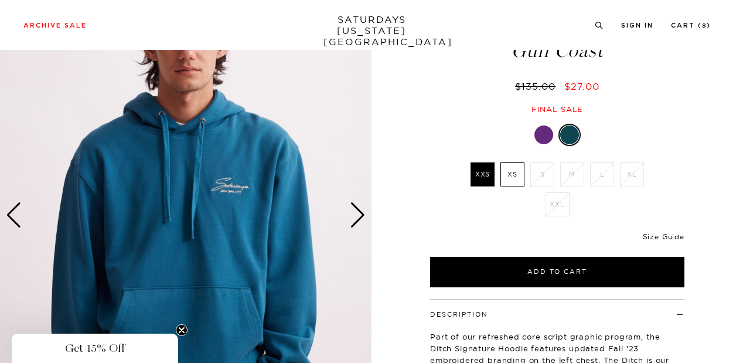
click at [662, 235] on link "Size Guide" at bounding box center [664, 236] width 42 height 9
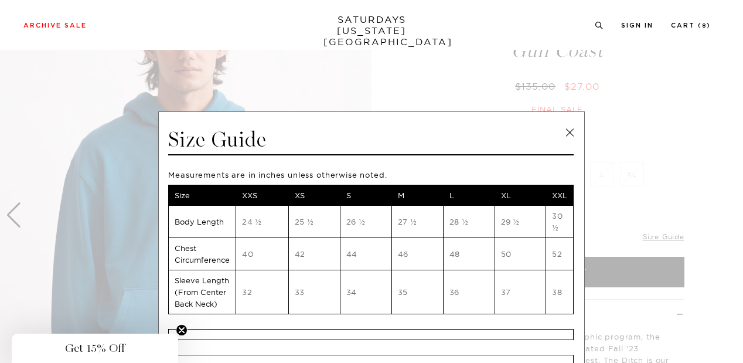
click at [562, 128] on link at bounding box center [570, 133] width 18 height 18
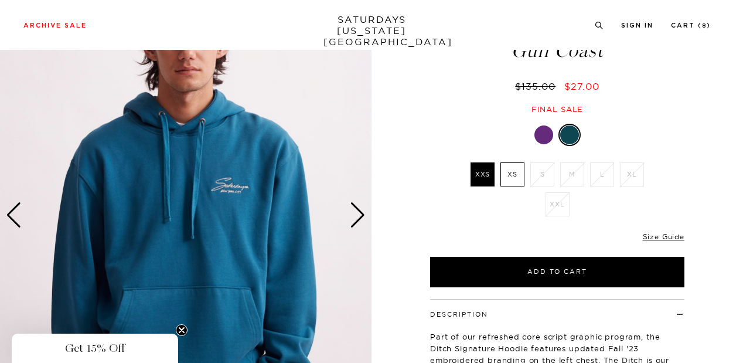
click at [511, 176] on label "XS" at bounding box center [512, 174] width 24 height 24
click at [0, 0] on input "XS" at bounding box center [0, 0] width 0 height 0
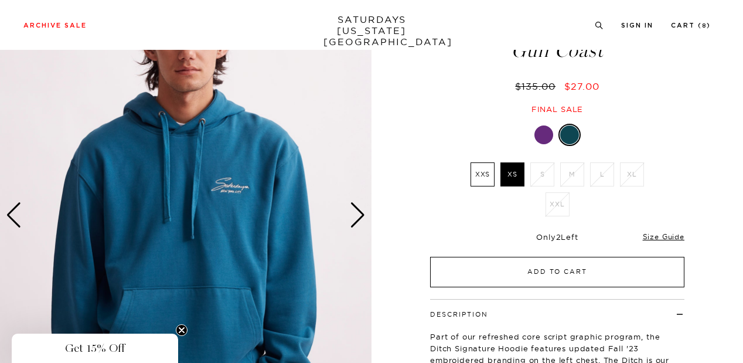
click at [537, 272] on button "Add to Cart" at bounding box center [557, 272] width 254 height 30
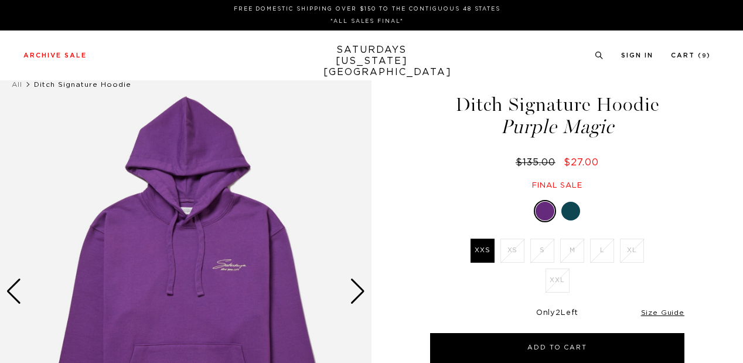
scroll to position [81, 0]
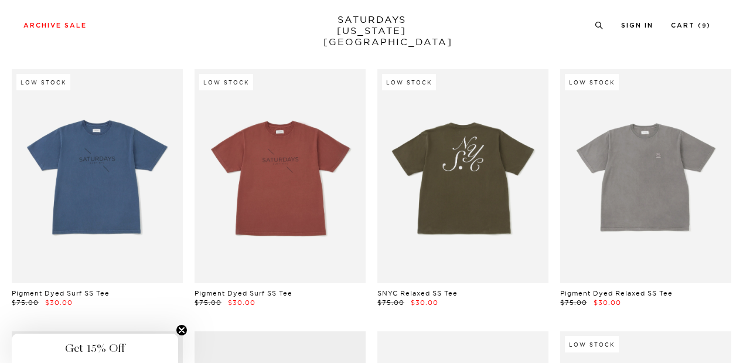
scroll to position [11346, 0]
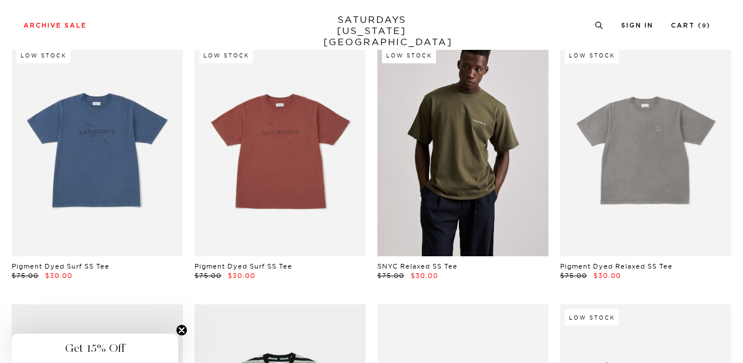
click at [418, 204] on link at bounding box center [462, 149] width 171 height 214
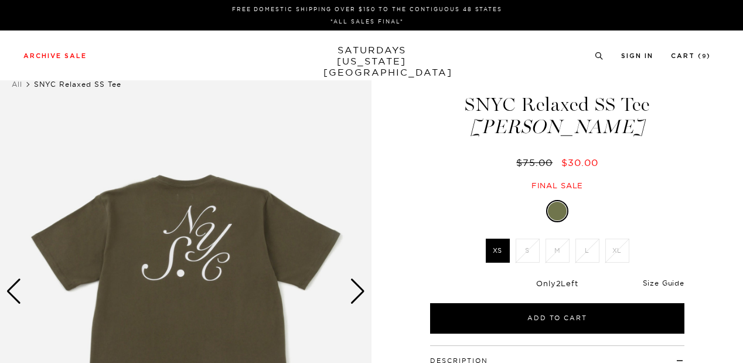
click at [670, 281] on link "Size Guide" at bounding box center [664, 282] width 42 height 9
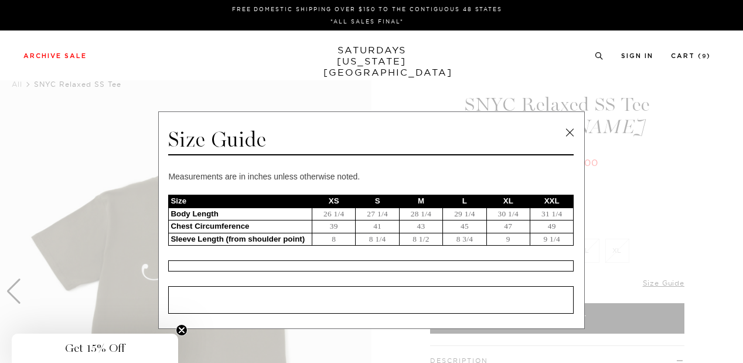
click at [568, 129] on link at bounding box center [570, 133] width 18 height 18
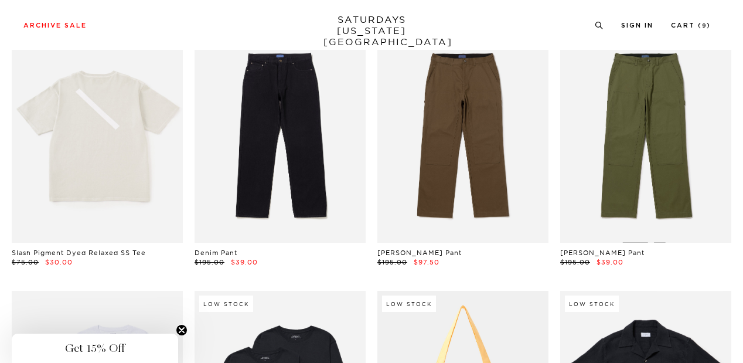
scroll to position [11883, 0]
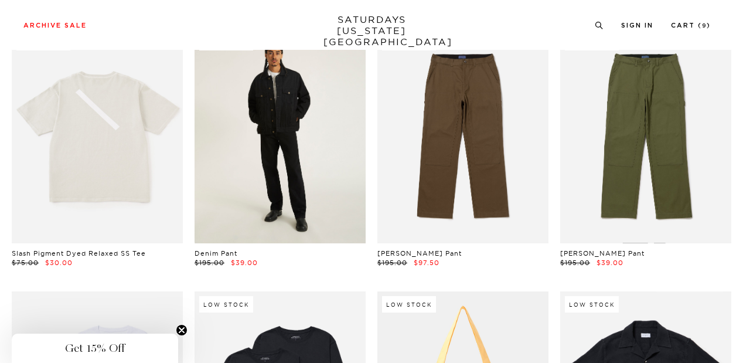
click at [295, 159] on link at bounding box center [279, 136] width 171 height 214
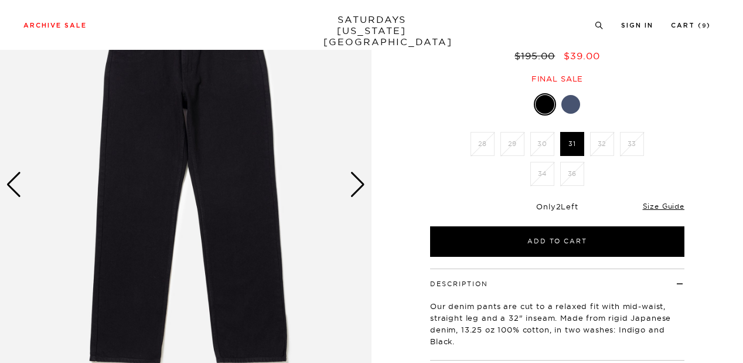
scroll to position [110, 0]
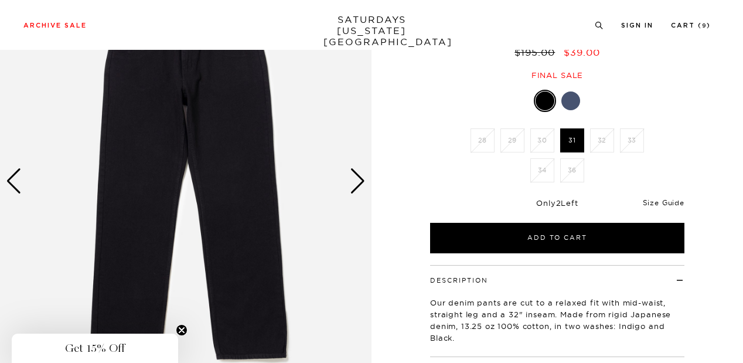
click at [656, 199] on link "Size Guide" at bounding box center [664, 202] width 42 height 9
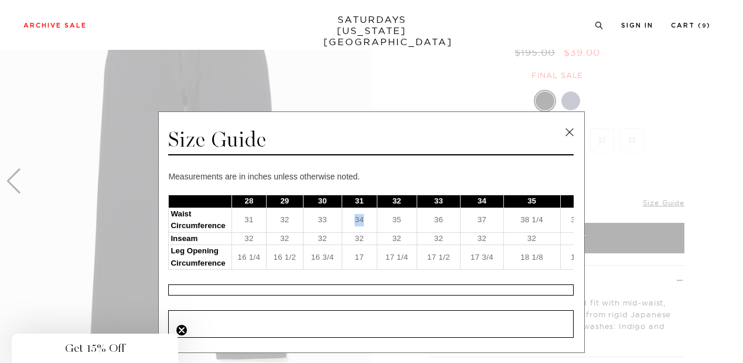
drag, startPoint x: 347, startPoint y: 216, endPoint x: 358, endPoint y: 216, distance: 11.1
click at [358, 216] on td "34" at bounding box center [358, 219] width 35 height 25
click at [418, 167] on div "Size Guide Measurements are in inches unless otherwise noted. 28 29 30 31 32 33…" at bounding box center [371, 231] width 426 height 241
click at [564, 139] on link at bounding box center [570, 133] width 18 height 18
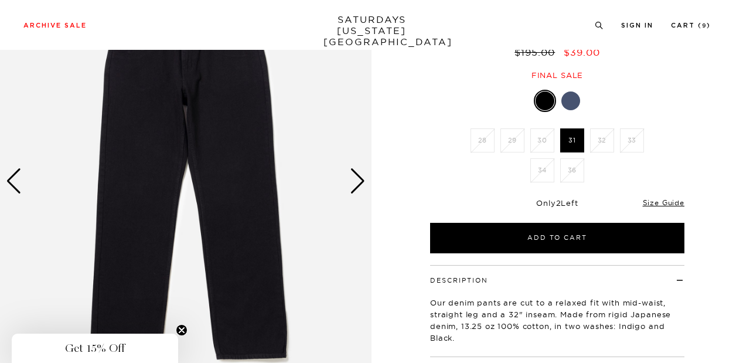
scroll to position [0, 0]
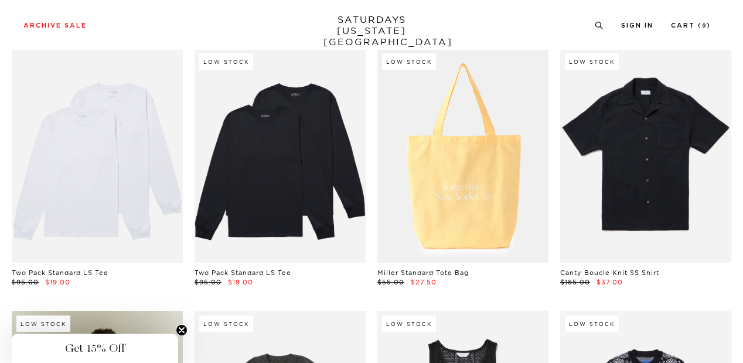
scroll to position [12116, 0]
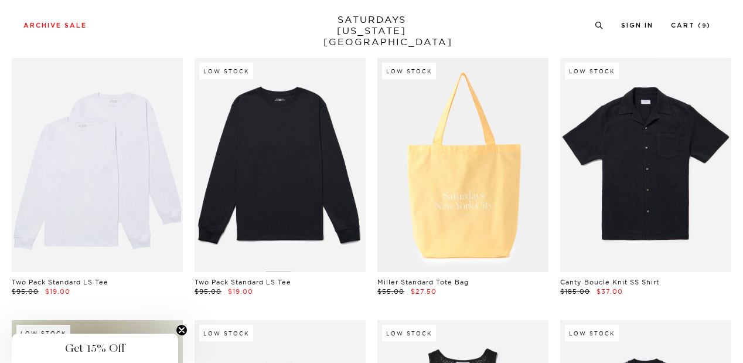
click at [279, 193] on link at bounding box center [279, 165] width 171 height 214
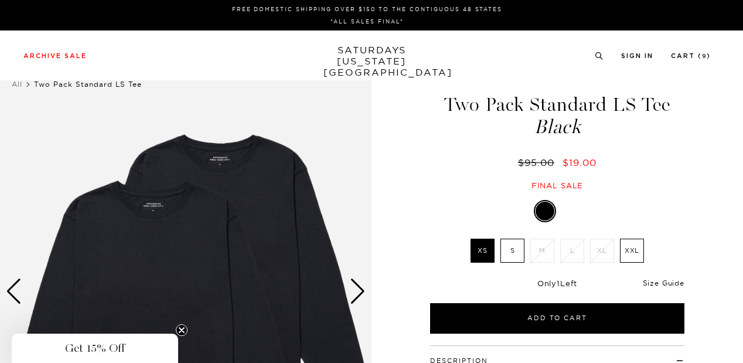
click at [662, 285] on link "Size Guide" at bounding box center [664, 282] width 42 height 9
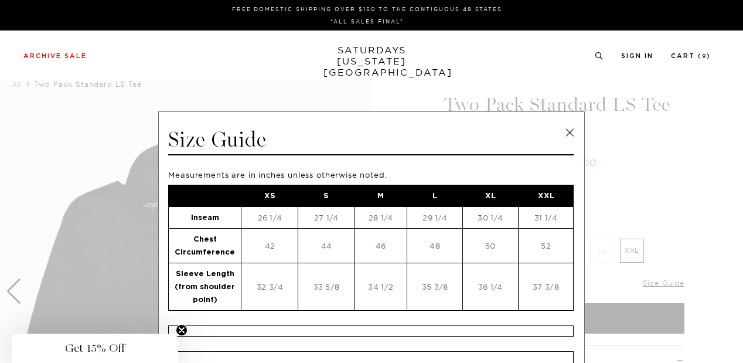
click at [563, 125] on link at bounding box center [570, 133] width 18 height 18
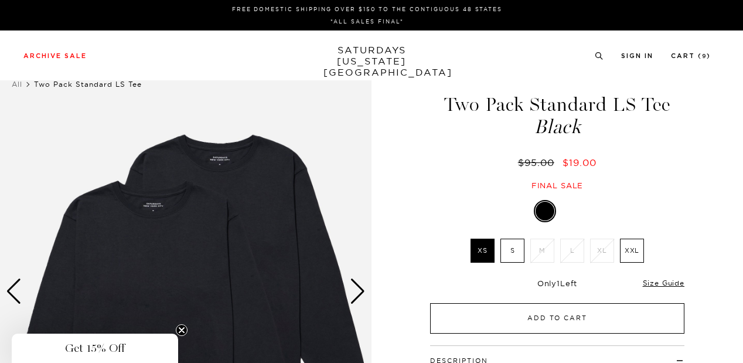
click at [534, 317] on button "Add to Cart" at bounding box center [557, 318] width 254 height 30
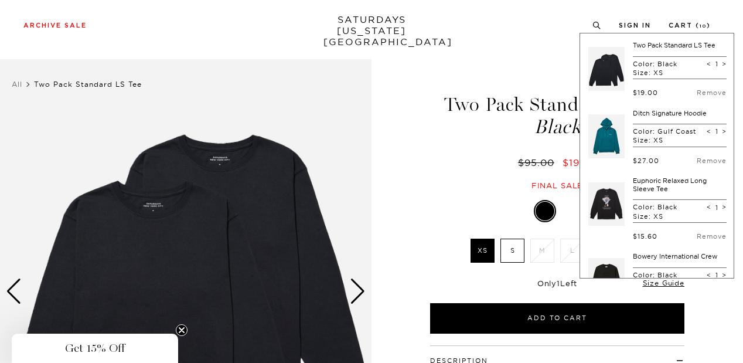
scroll to position [64, 0]
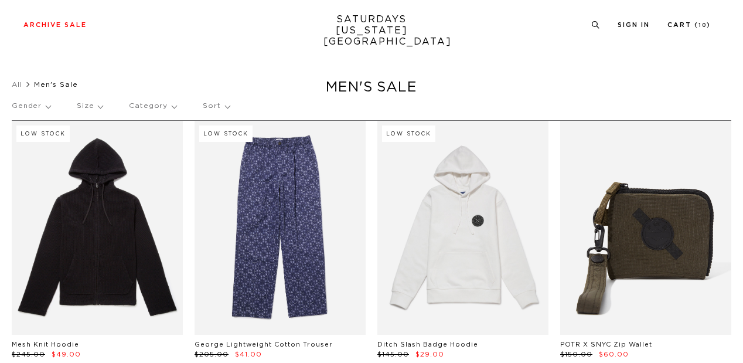
scroll to position [12116, 0]
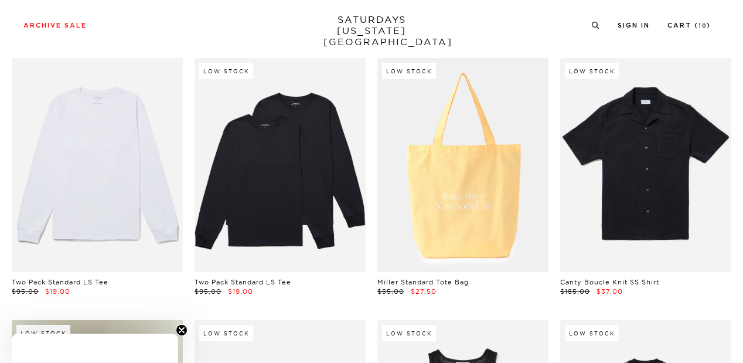
click at [119, 192] on link at bounding box center [97, 165] width 171 height 214
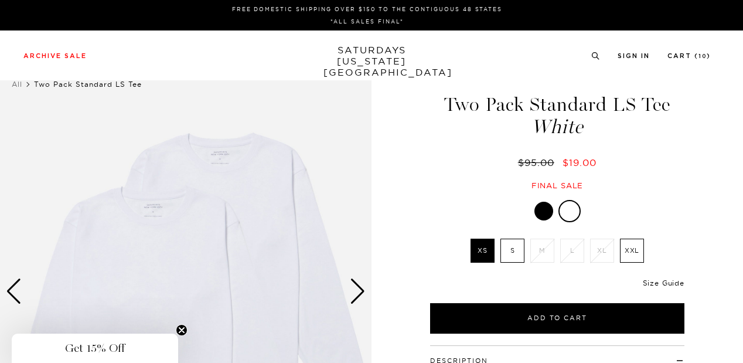
click at [675, 282] on link "Size Guide" at bounding box center [664, 282] width 42 height 9
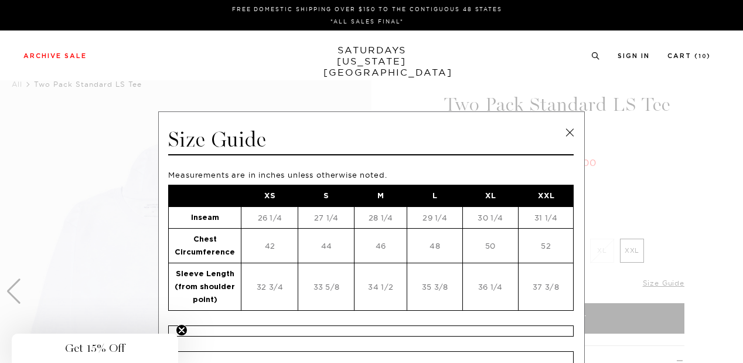
click at [566, 131] on link at bounding box center [570, 133] width 18 height 18
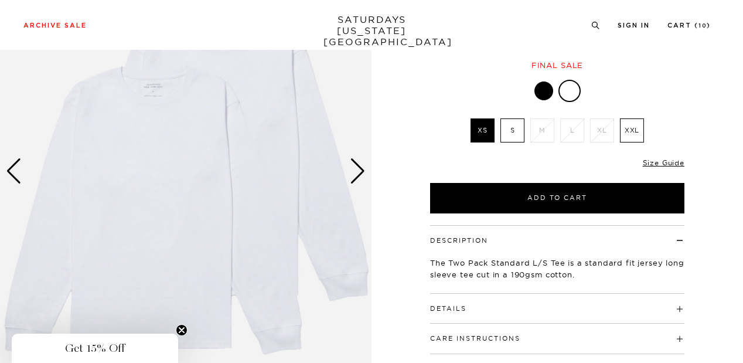
scroll to position [134, 0]
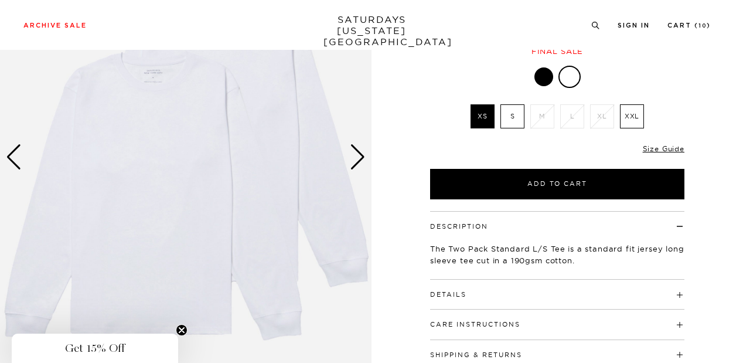
click at [360, 156] on div "Next slide" at bounding box center [358, 157] width 16 height 26
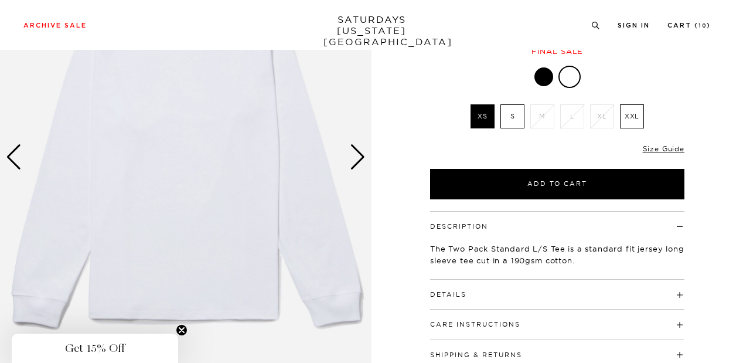
click at [360, 156] on div "Next slide" at bounding box center [358, 157] width 16 height 26
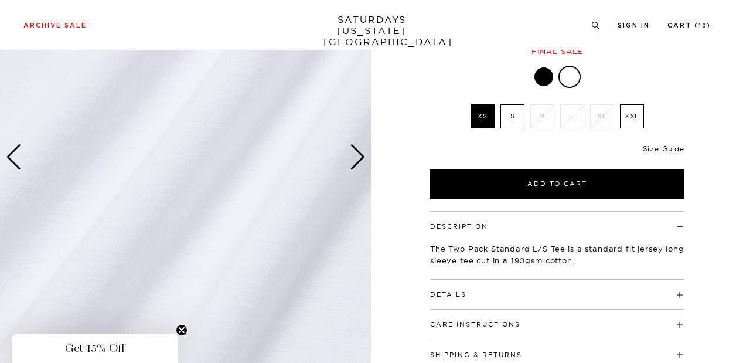
click at [360, 156] on div "Next slide" at bounding box center [358, 157] width 16 height 26
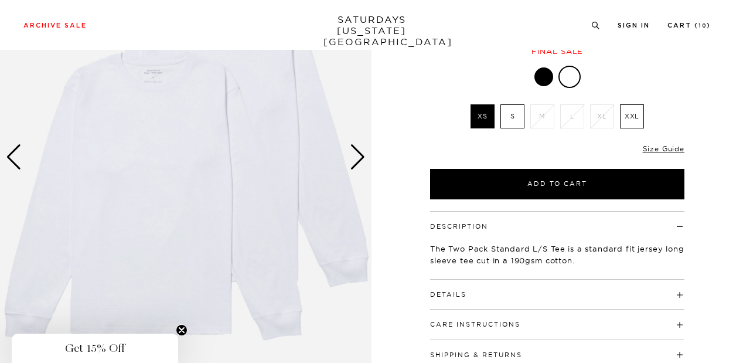
click at [360, 156] on div "Next slide" at bounding box center [358, 157] width 16 height 26
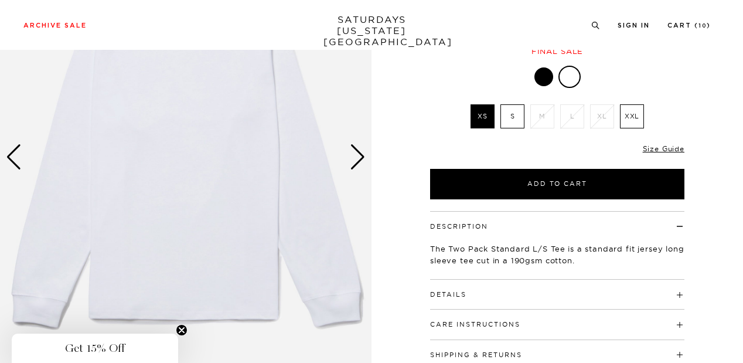
click at [360, 156] on div "Next slide" at bounding box center [358, 157] width 16 height 26
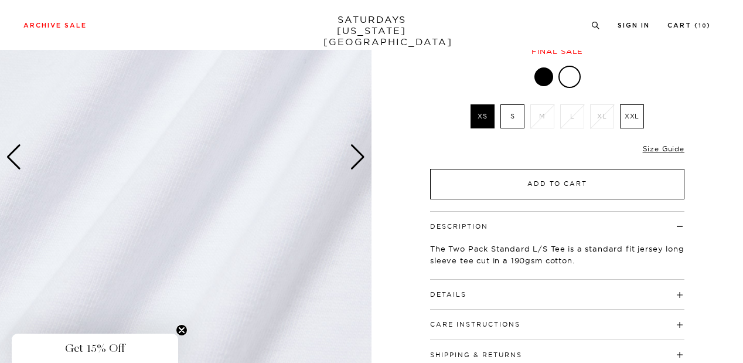
click at [542, 182] on button "Add to Cart" at bounding box center [557, 184] width 254 height 30
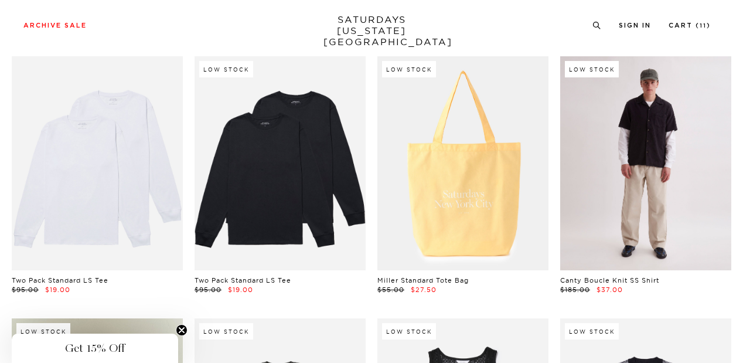
scroll to position [12118, 0]
click at [628, 162] on link at bounding box center [645, 163] width 171 height 214
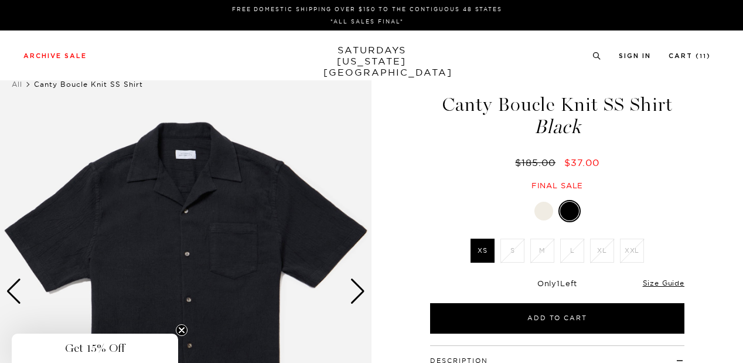
click at [357, 296] on div "Next slide" at bounding box center [358, 291] width 16 height 26
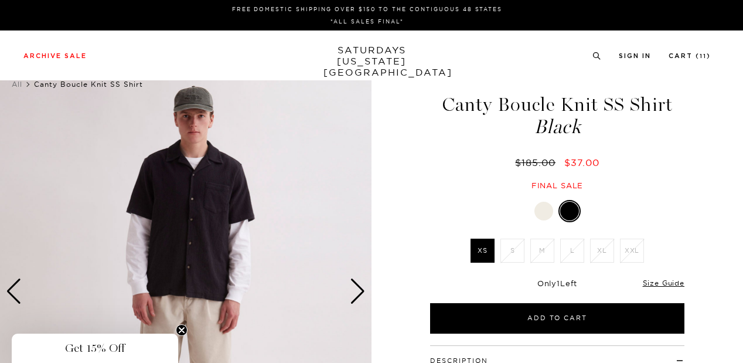
click at [357, 296] on div "Next slide" at bounding box center [358, 291] width 16 height 26
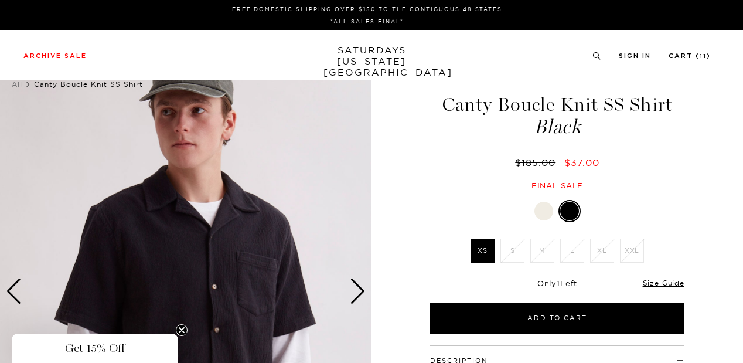
click at [357, 296] on div "Next slide" at bounding box center [358, 291] width 16 height 26
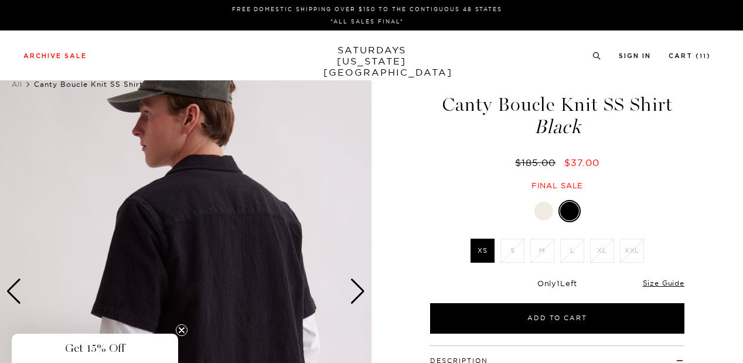
click at [357, 296] on div "Next slide" at bounding box center [358, 291] width 16 height 26
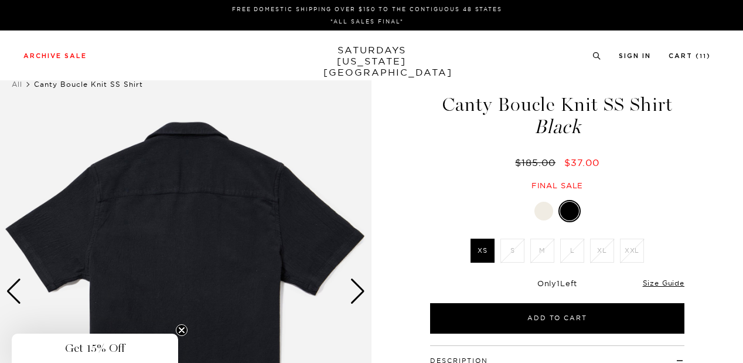
click at [357, 296] on div "Next slide" at bounding box center [358, 291] width 16 height 26
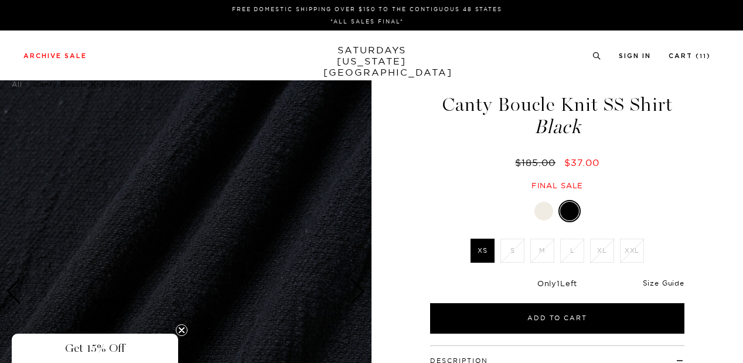
click at [649, 283] on link "Size Guide" at bounding box center [664, 282] width 42 height 9
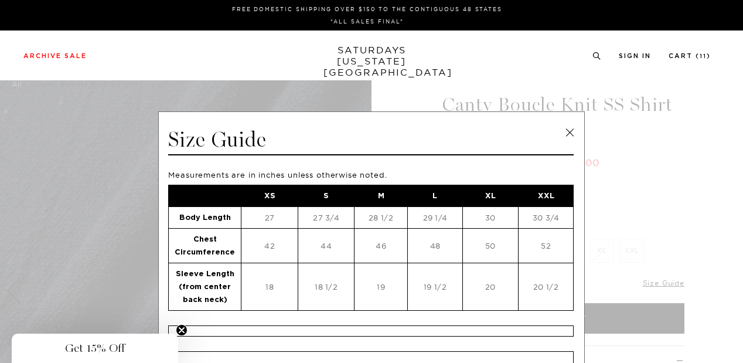
click at [563, 130] on link at bounding box center [570, 133] width 18 height 18
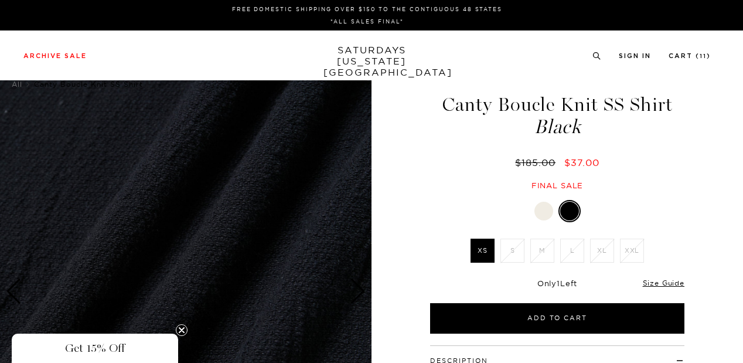
click at [349, 259] on img at bounding box center [185, 291] width 371 height 464
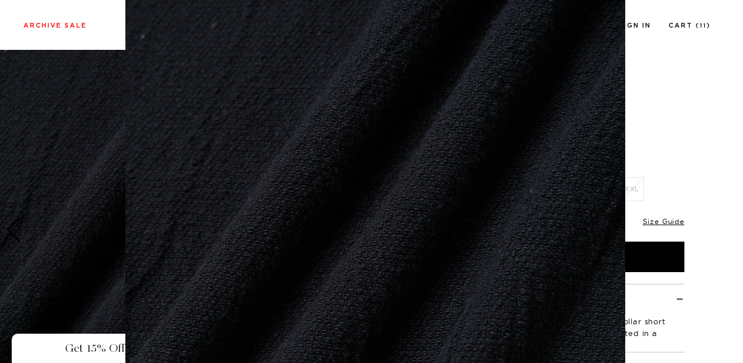
click at [37, 80] on figure at bounding box center [371, 181] width 743 height 363
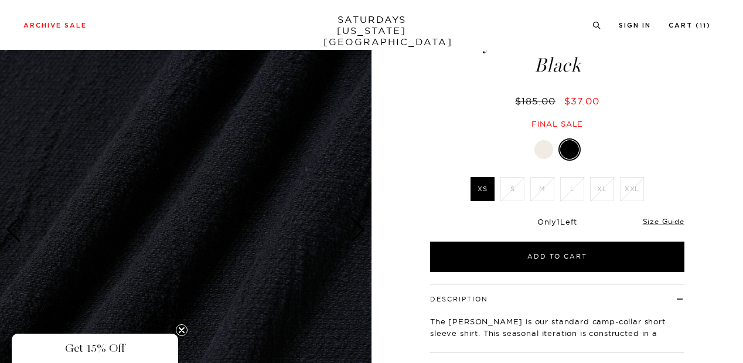
scroll to position [61, 0]
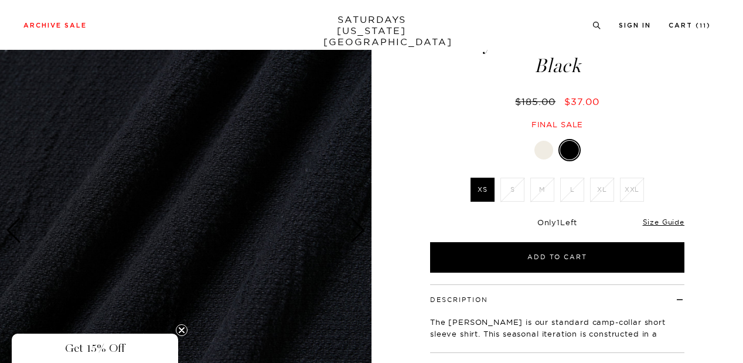
click at [184, 332] on icon "Close teaser" at bounding box center [181, 329] width 5 height 5
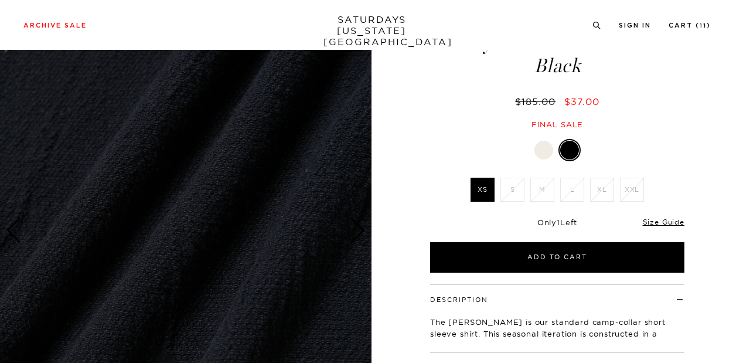
scroll to position [0, 0]
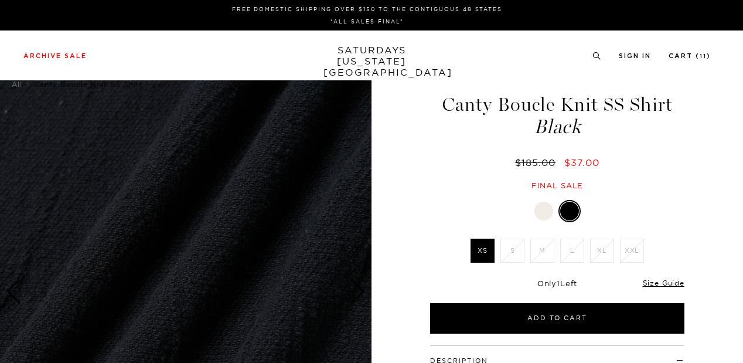
click at [28, 228] on img at bounding box center [185, 291] width 371 height 464
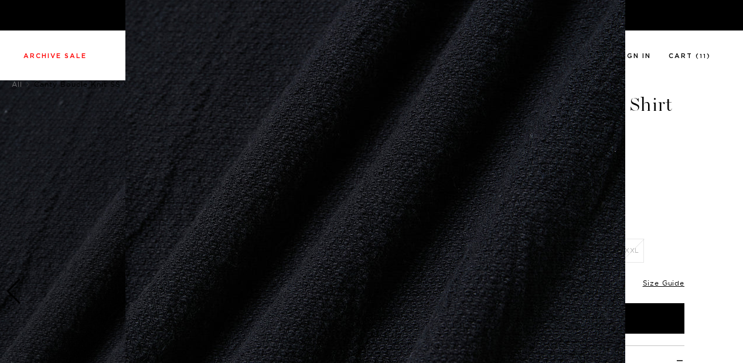
scroll to position [101, 0]
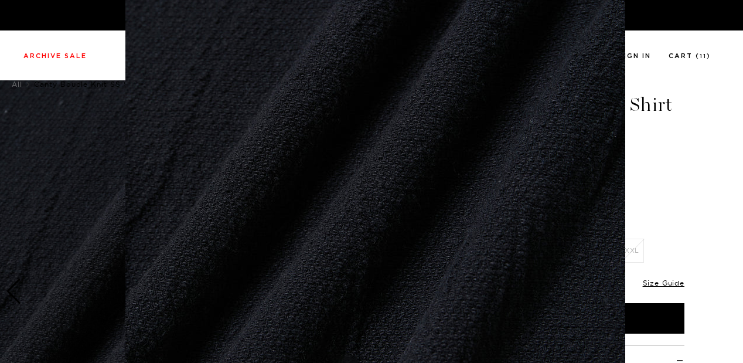
click at [7, 216] on figure at bounding box center [371, 181] width 743 height 363
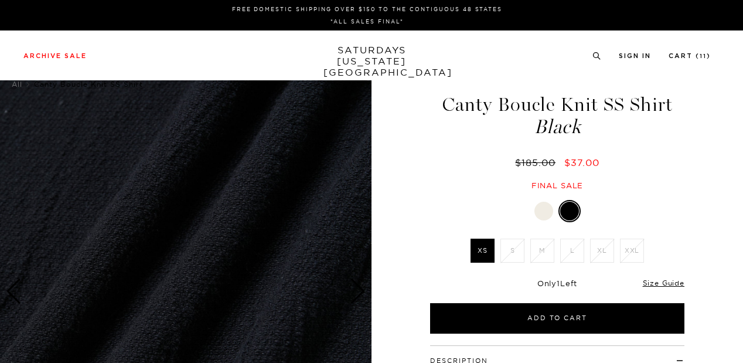
click at [0, 243] on img at bounding box center [185, 291] width 371 height 464
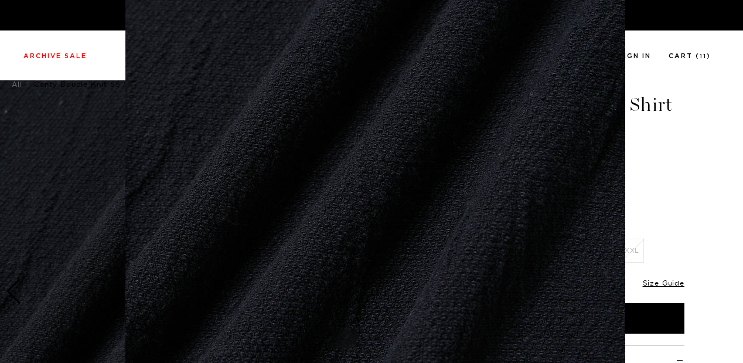
scroll to position [131, 0]
click at [0, 243] on figure at bounding box center [371, 181] width 743 height 363
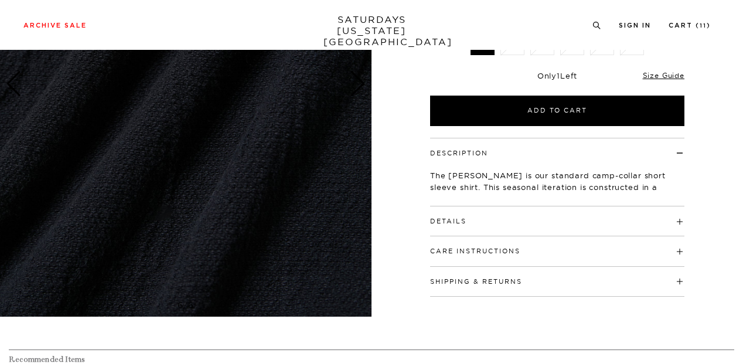
scroll to position [206, 0]
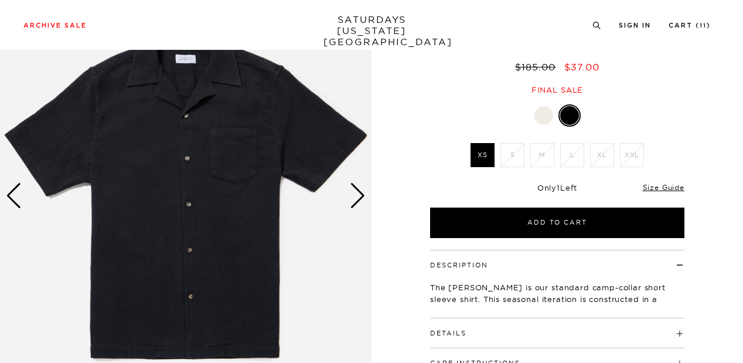
scroll to position [78, 0]
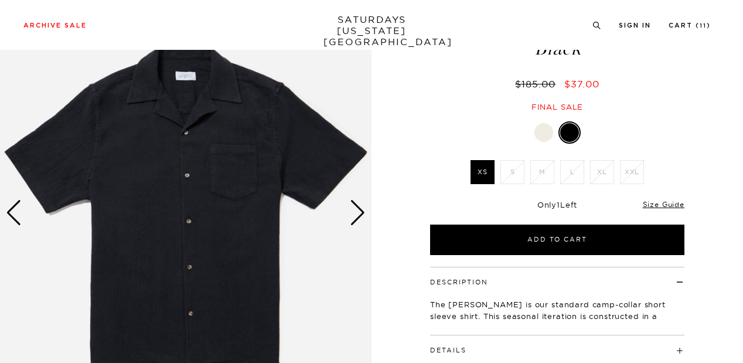
click at [361, 218] on div "Next slide" at bounding box center [358, 213] width 16 height 26
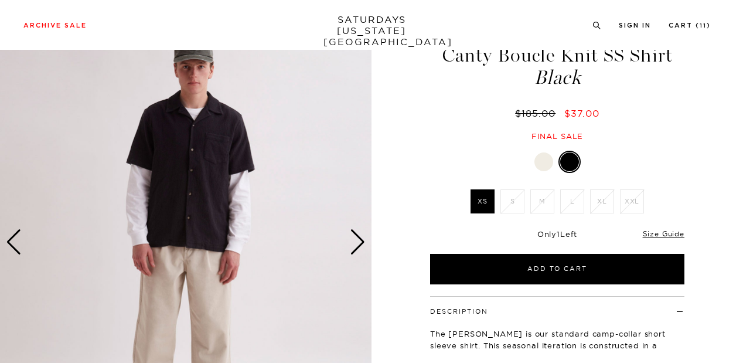
scroll to position [18, 0]
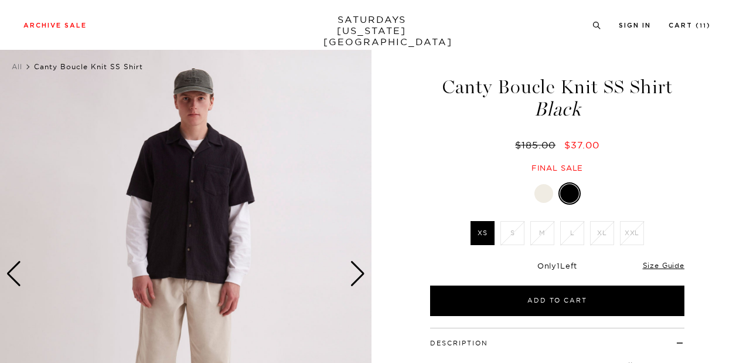
click at [357, 275] on div "Next slide" at bounding box center [358, 274] width 16 height 26
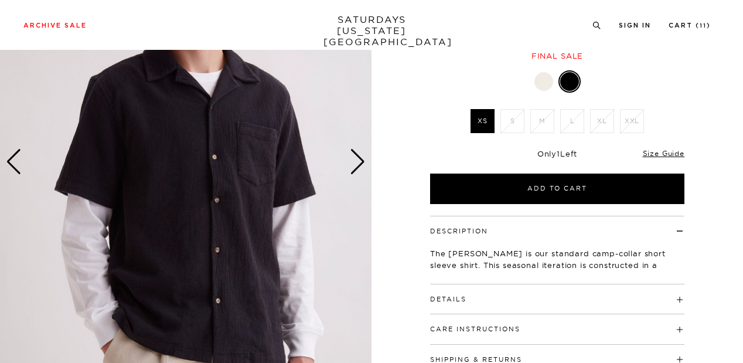
scroll to position [0, 0]
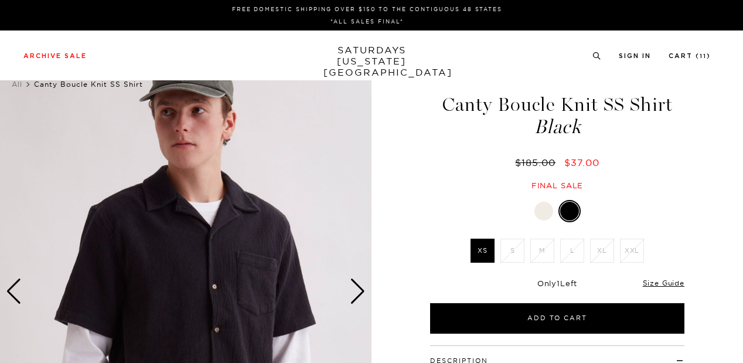
click at [541, 206] on div at bounding box center [543, 210] width 19 height 19
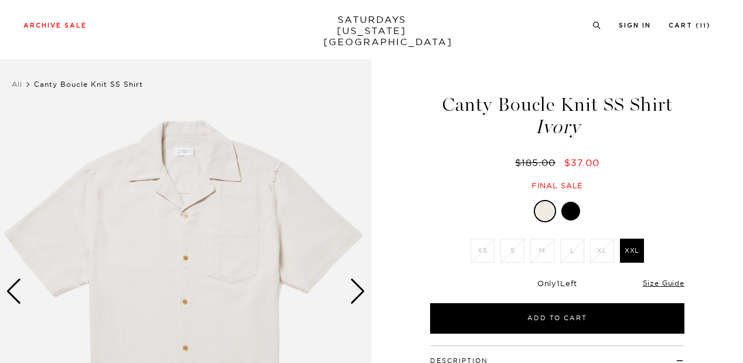
scroll to position [90, 0]
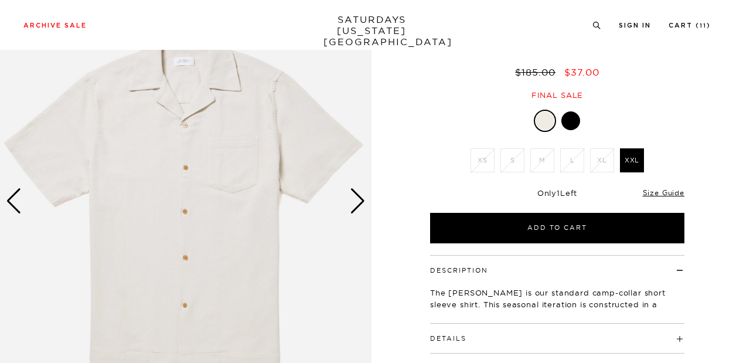
click at [570, 126] on div at bounding box center [570, 120] width 19 height 19
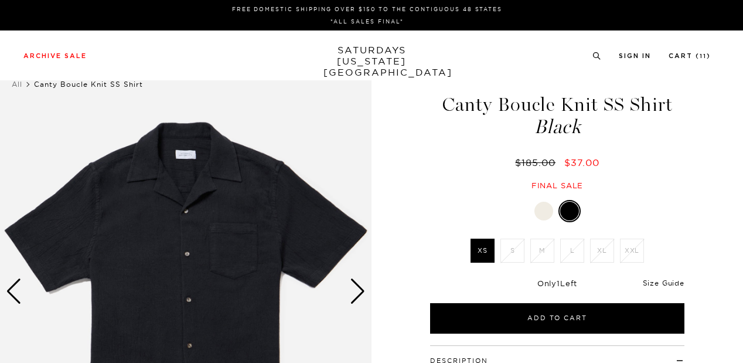
click at [667, 282] on link "Size Guide" at bounding box center [664, 282] width 42 height 9
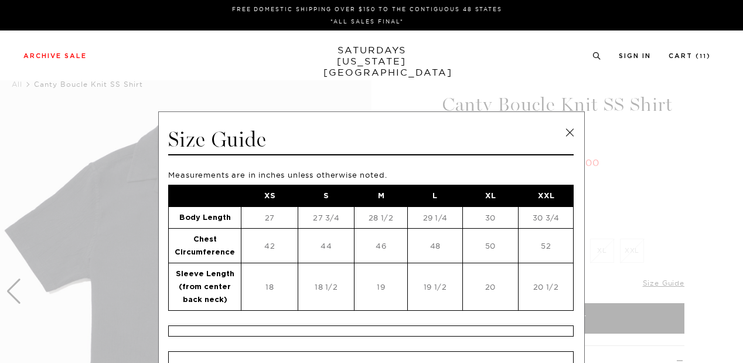
click at [566, 135] on link at bounding box center [570, 133] width 18 height 18
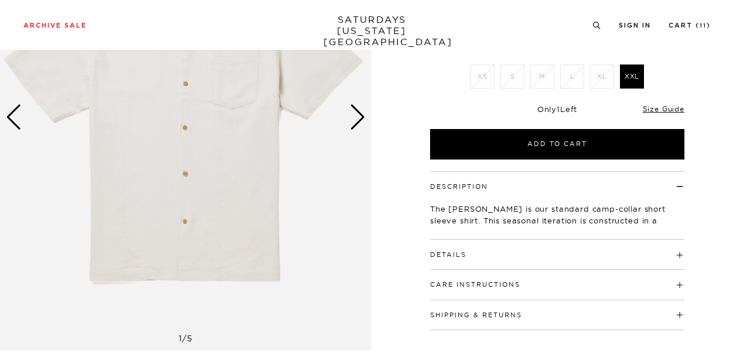
scroll to position [175, 0]
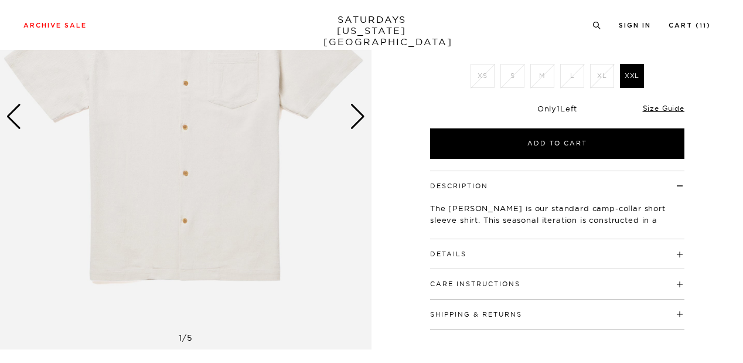
click at [564, 253] on h4 "Details" at bounding box center [557, 248] width 254 height 19
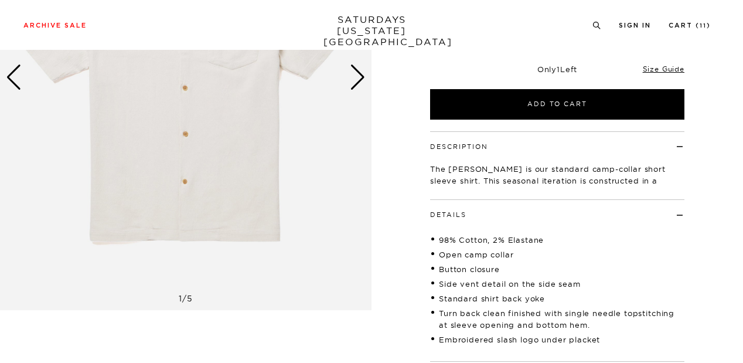
scroll to position [217, 0]
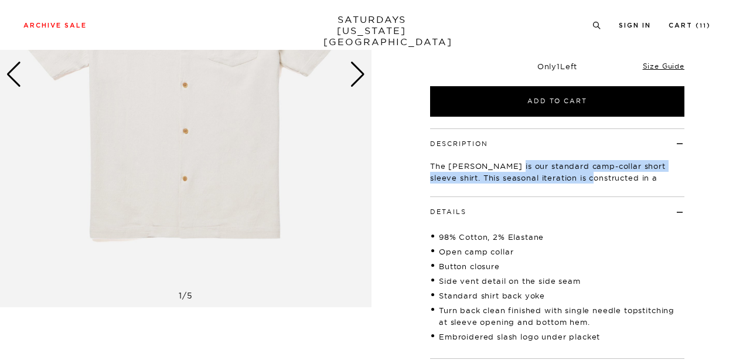
drag, startPoint x: 506, startPoint y: 165, endPoint x: 579, endPoint y: 172, distance: 73.0
click at [579, 172] on p "The [PERSON_NAME] is our standard camp-collar short sleeve shirt. This seasonal…" at bounding box center [557, 177] width 254 height 35
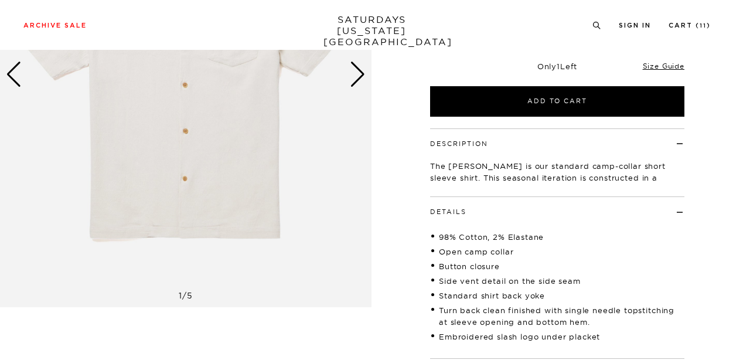
click at [534, 279] on li "Side vent detail on the side seam" at bounding box center [557, 281] width 254 height 12
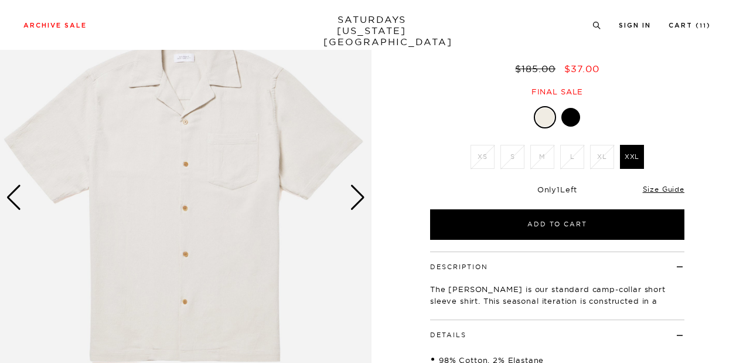
scroll to position [91, 0]
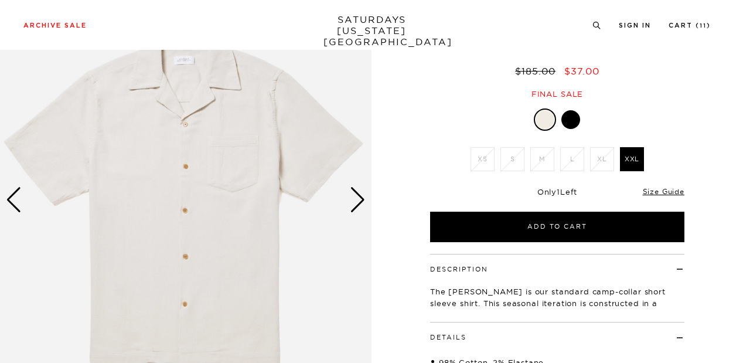
click at [354, 203] on div "Next slide" at bounding box center [358, 200] width 16 height 26
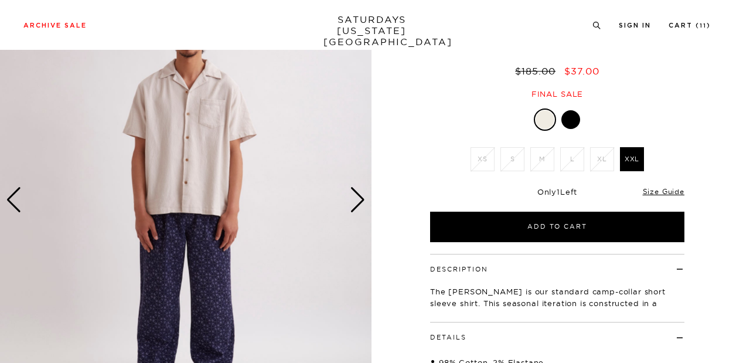
click at [354, 203] on div "Next slide" at bounding box center [358, 200] width 16 height 26
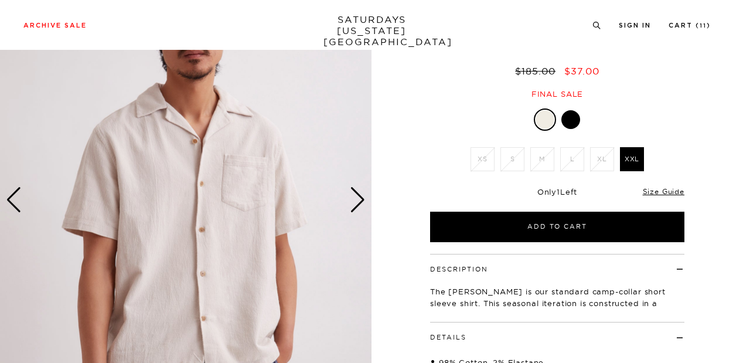
click at [354, 203] on div "Next slide" at bounding box center [358, 200] width 16 height 26
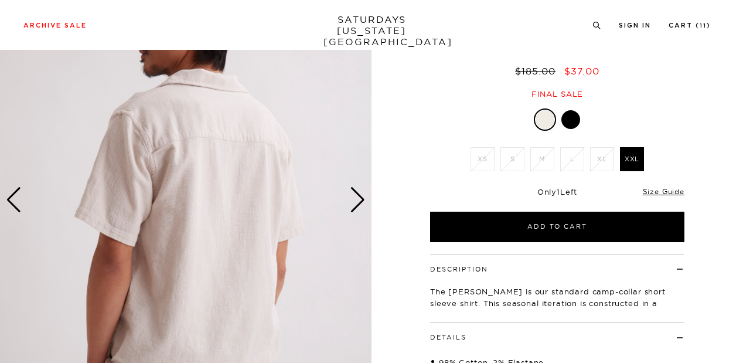
click at [354, 203] on div "Next slide" at bounding box center [358, 200] width 16 height 26
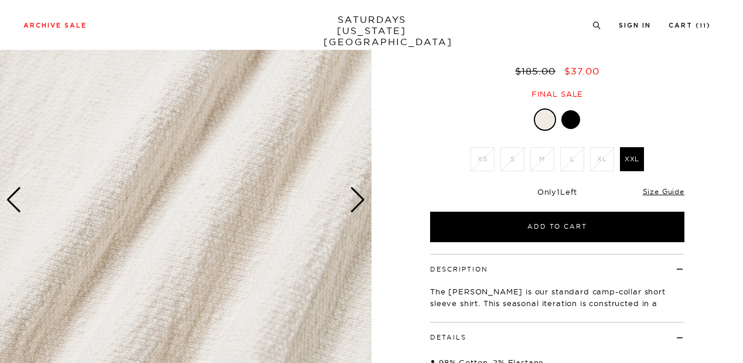
click at [572, 124] on div at bounding box center [570, 119] width 19 height 19
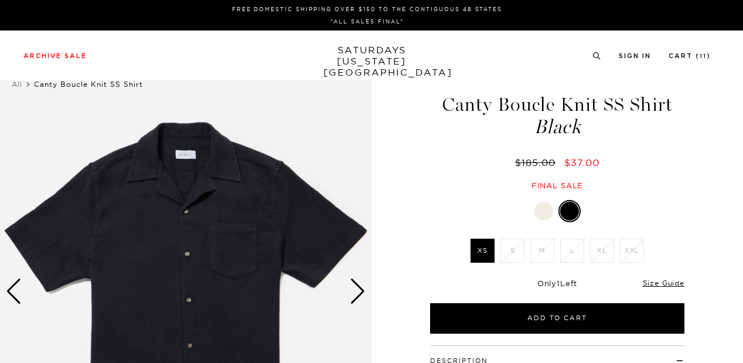
click at [356, 297] on div "Next slide" at bounding box center [358, 291] width 16 height 26
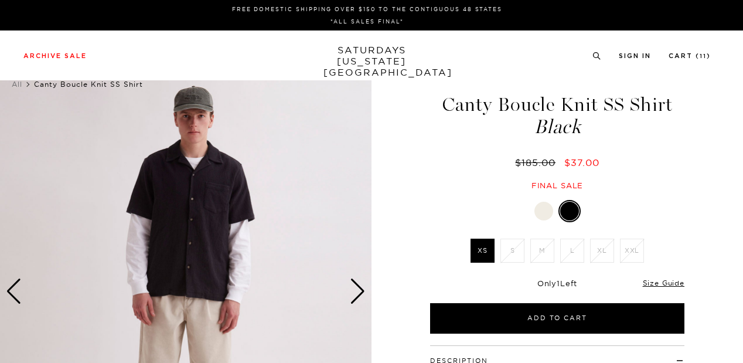
click at [356, 297] on div "Next slide" at bounding box center [358, 291] width 16 height 26
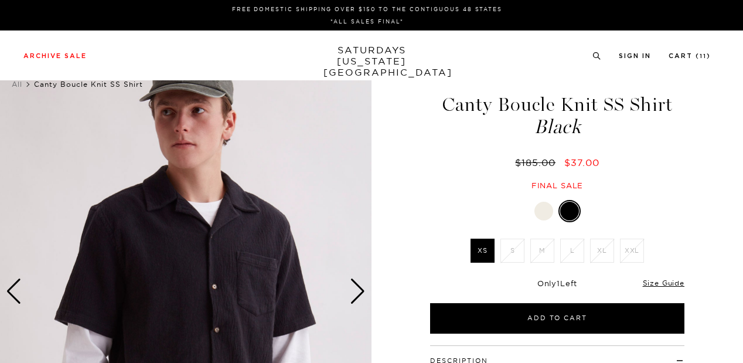
click at [356, 297] on div "Next slide" at bounding box center [358, 291] width 16 height 26
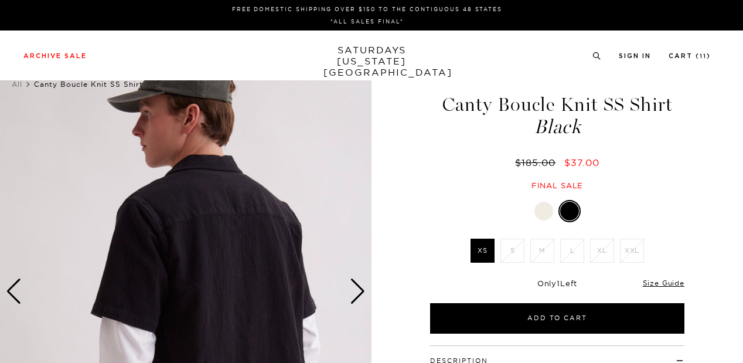
click at [356, 297] on div "Next slide" at bounding box center [358, 291] width 16 height 26
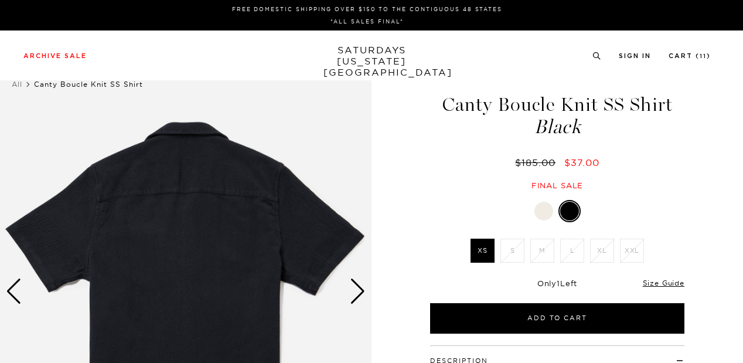
click at [356, 297] on div "Next slide" at bounding box center [358, 291] width 16 height 26
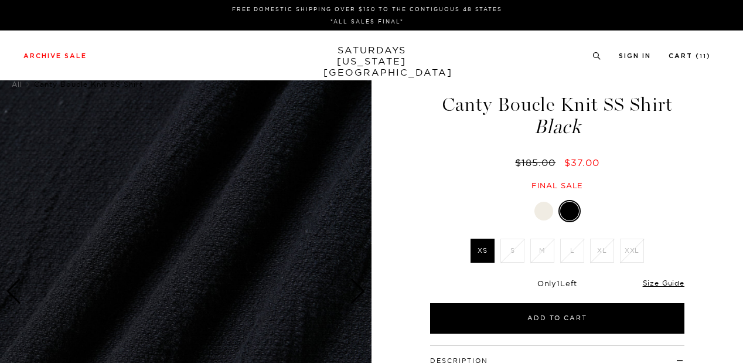
click at [356, 297] on div "Next slide" at bounding box center [358, 291] width 16 height 26
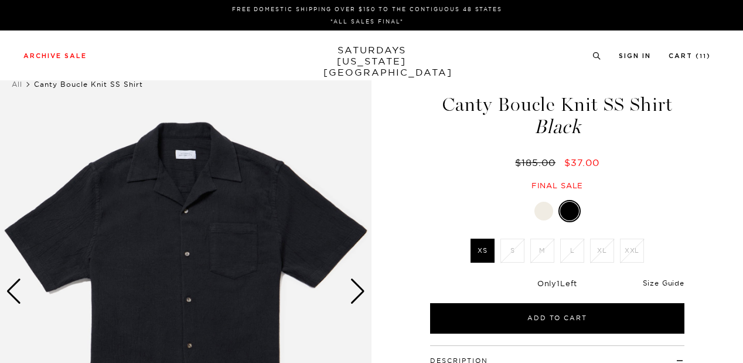
click at [658, 279] on link "Size Guide" at bounding box center [664, 282] width 42 height 9
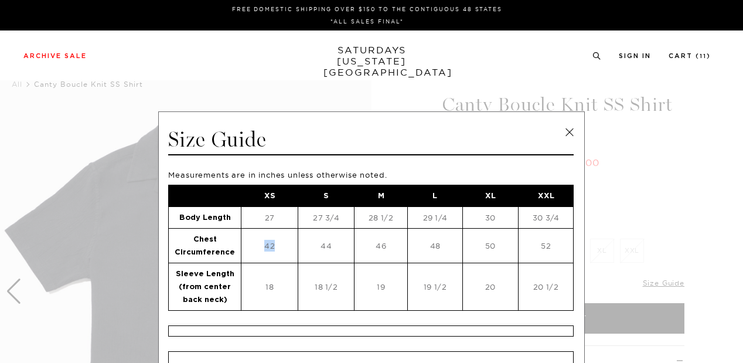
drag, startPoint x: 251, startPoint y: 236, endPoint x: 279, endPoint y: 242, distance: 28.7
click at [279, 242] on td "42" at bounding box center [269, 245] width 57 height 35
click at [572, 128] on link at bounding box center [570, 133] width 18 height 18
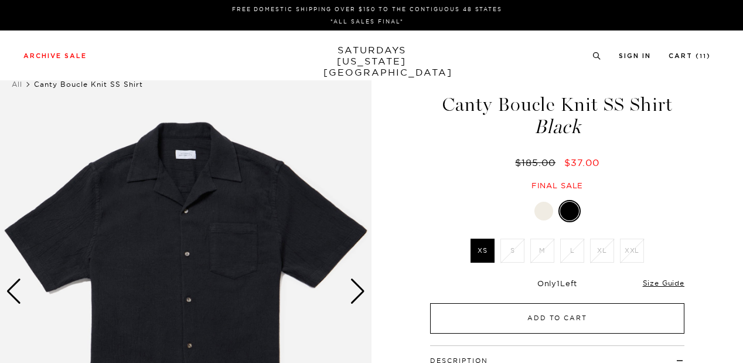
click at [546, 316] on button "Add to Cart" at bounding box center [557, 318] width 254 height 30
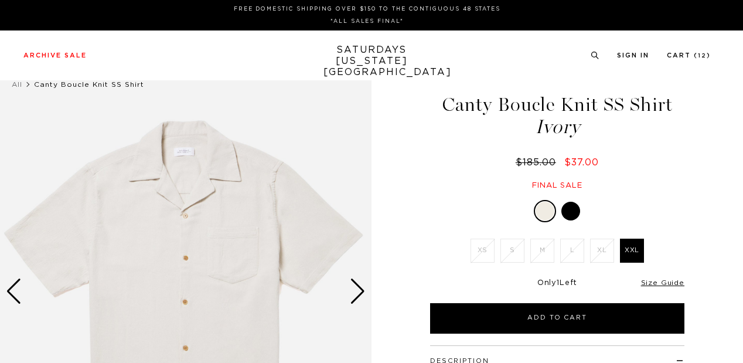
scroll to position [91, 0]
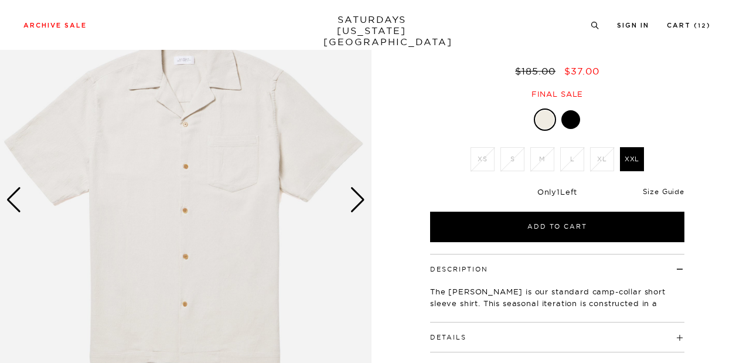
click at [662, 189] on link "Size Guide" at bounding box center [664, 191] width 42 height 9
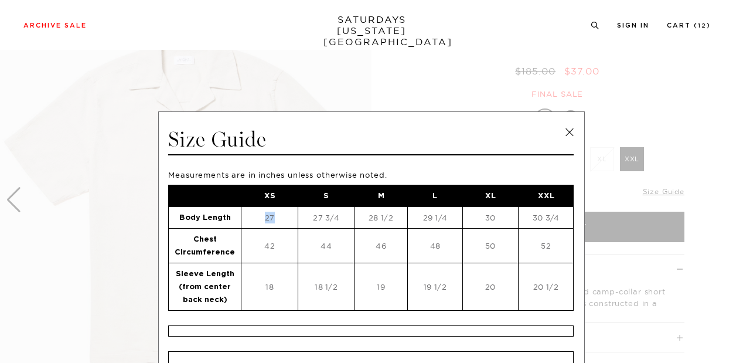
drag, startPoint x: 252, startPoint y: 215, endPoint x: 277, endPoint y: 215, distance: 25.2
click at [277, 215] on td "27" at bounding box center [269, 218] width 57 height 22
click at [567, 131] on link at bounding box center [570, 133] width 18 height 18
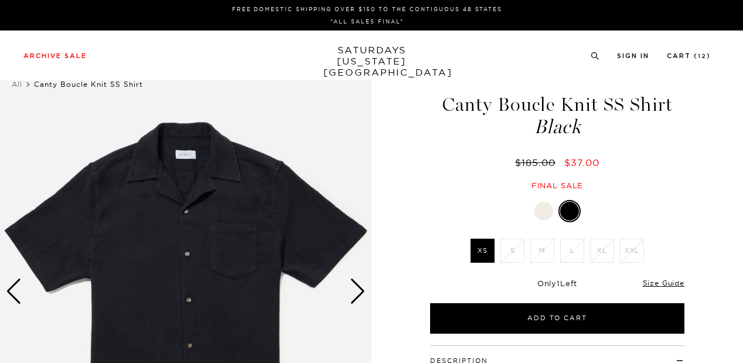
click at [362, 292] on div "Next slide" at bounding box center [358, 291] width 16 height 26
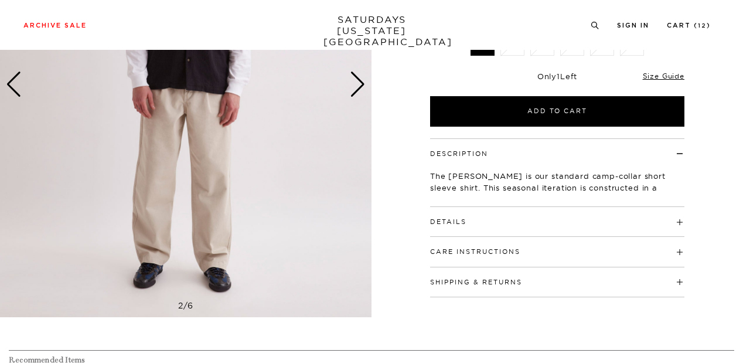
scroll to position [214, 0]
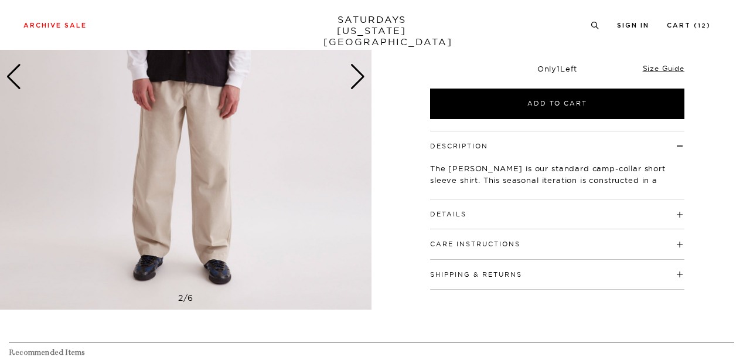
click at [530, 216] on h4 "Details" at bounding box center [557, 208] width 254 height 19
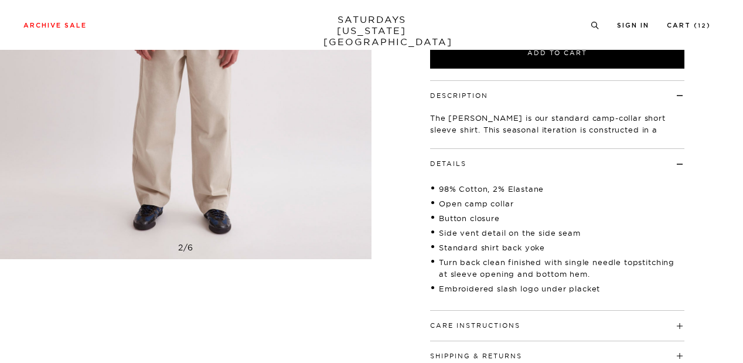
scroll to position [266, 0]
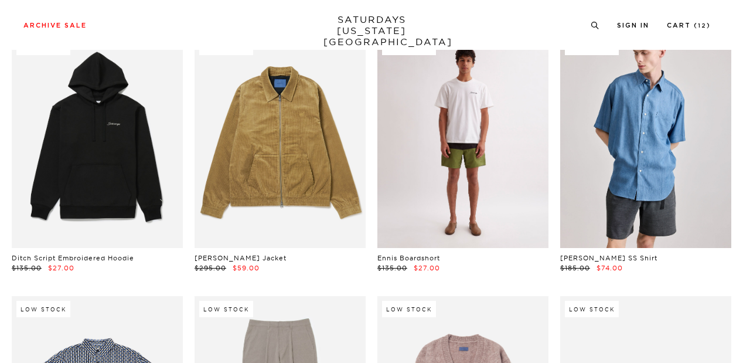
scroll to position [13457, 0]
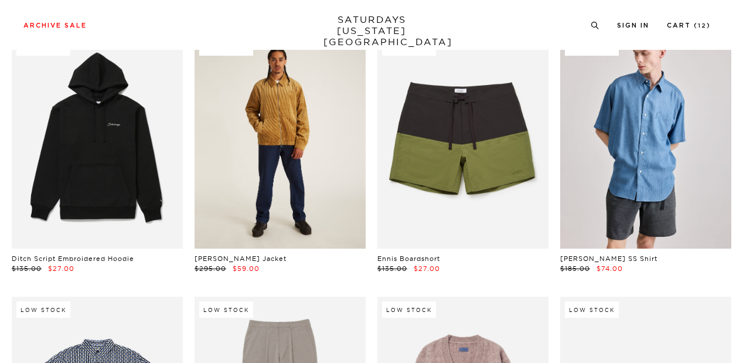
click at [298, 174] on link at bounding box center [279, 142] width 171 height 214
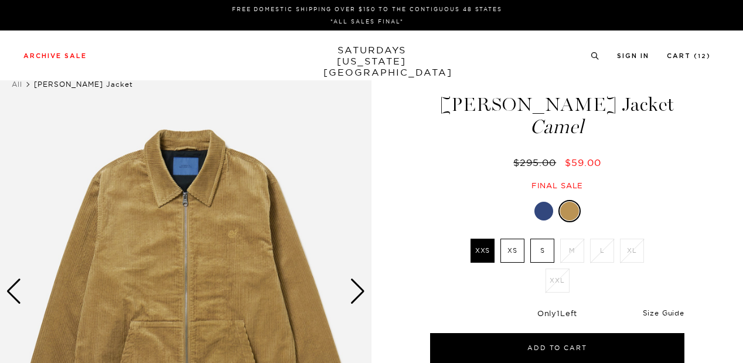
click at [644, 310] on link "Size Guide" at bounding box center [664, 312] width 42 height 9
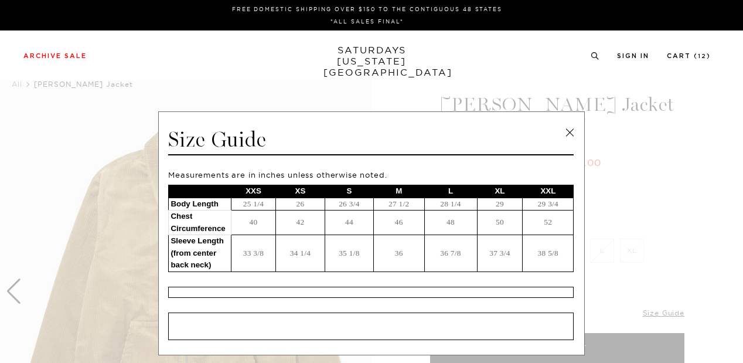
click at [570, 133] on link at bounding box center [570, 133] width 18 height 18
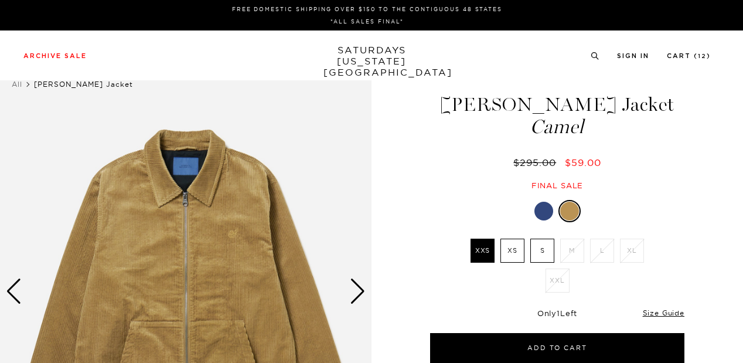
click at [363, 293] on div "Next slide" at bounding box center [358, 291] width 16 height 26
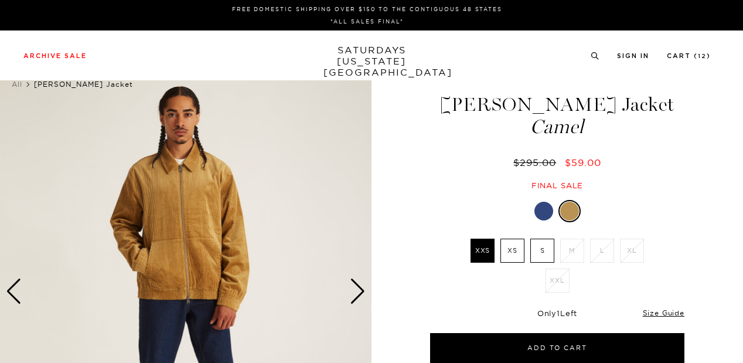
click at [363, 293] on div "Next slide" at bounding box center [358, 291] width 16 height 26
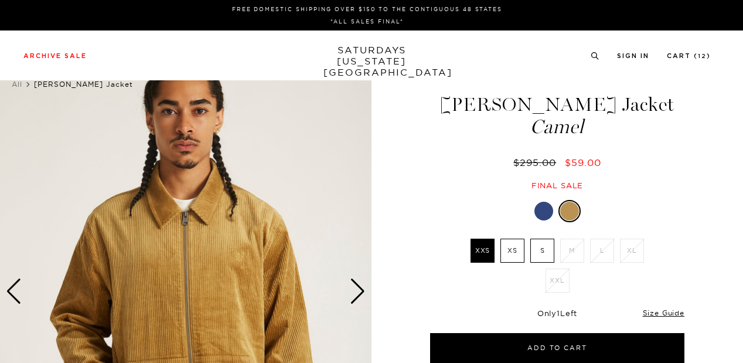
click at [363, 293] on div "Next slide" at bounding box center [358, 291] width 16 height 26
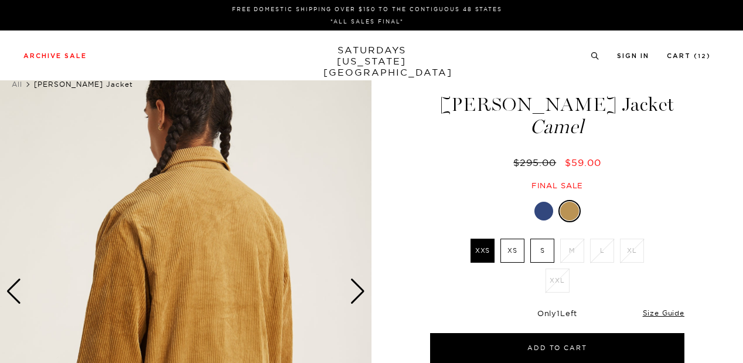
click at [363, 293] on div "Next slide" at bounding box center [358, 291] width 16 height 26
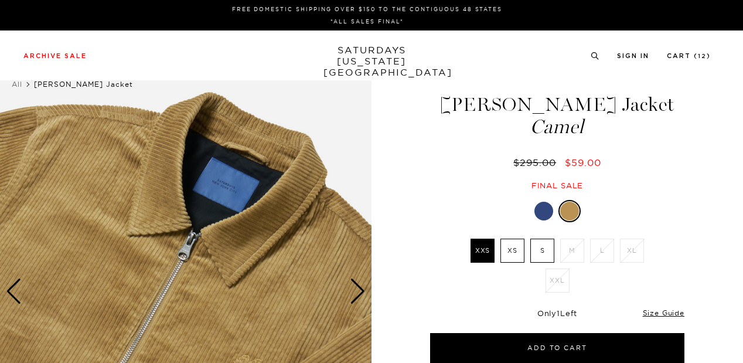
click at [363, 293] on div "Next slide" at bounding box center [358, 291] width 16 height 26
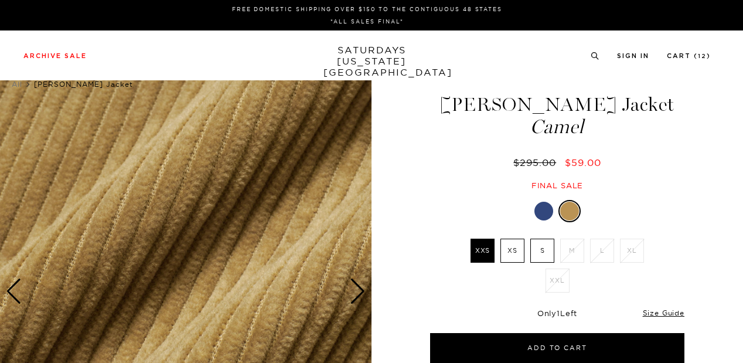
click at [363, 293] on div "Next slide" at bounding box center [358, 291] width 16 height 26
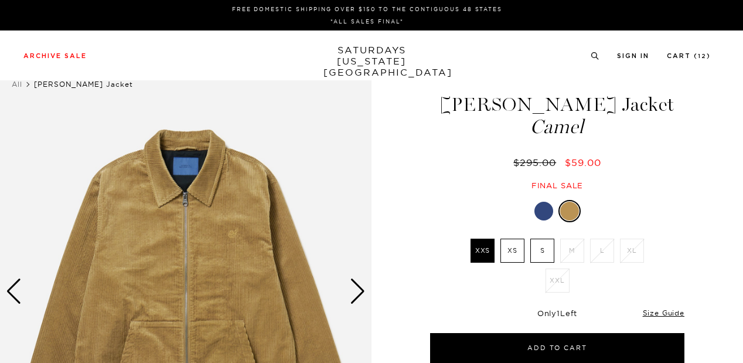
click at [363, 293] on div "Next slide" at bounding box center [358, 291] width 16 height 26
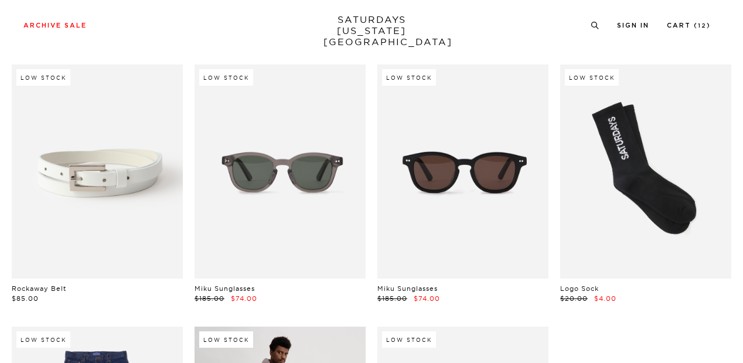
scroll to position [13951, 0]
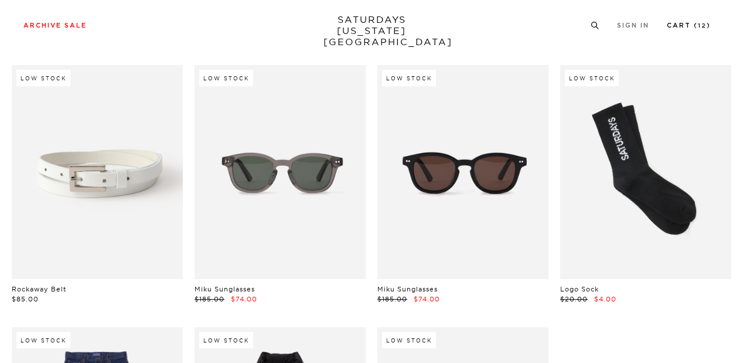
click at [684, 23] on link "Cart ( 12 )" at bounding box center [689, 25] width 44 height 6
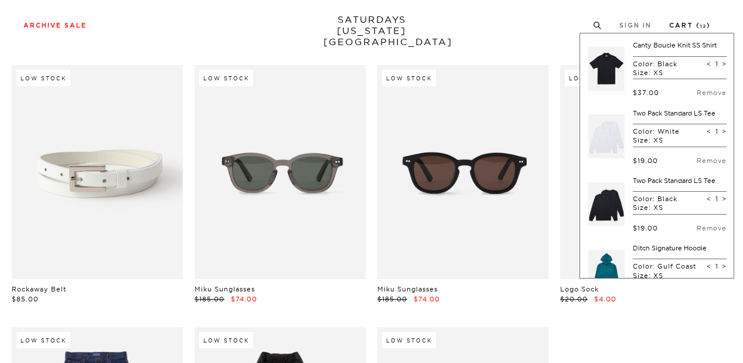
click at [684, 23] on link "Cart ( 12 )" at bounding box center [690, 25] width 42 height 6
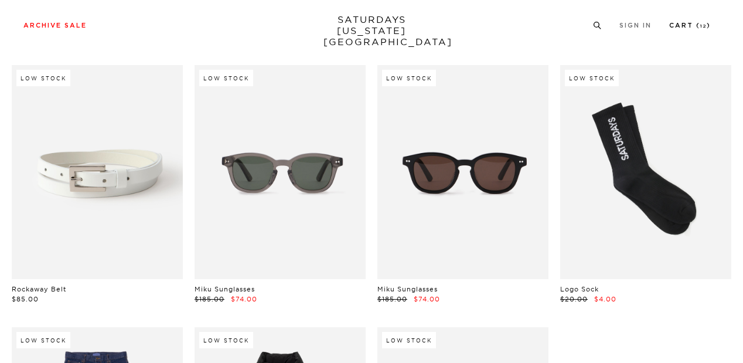
click at [684, 23] on link "Cart ( 12 )" at bounding box center [690, 25] width 42 height 6
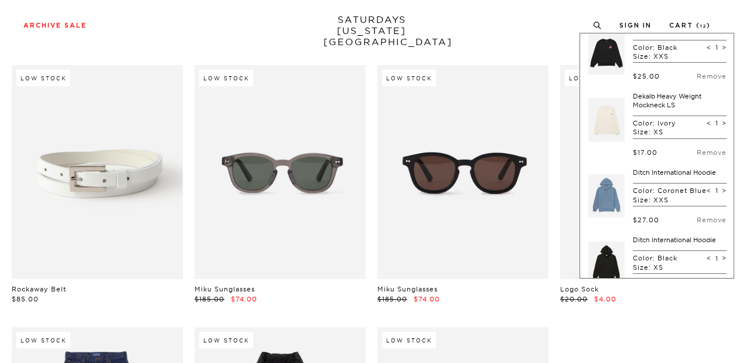
scroll to position [781, 0]
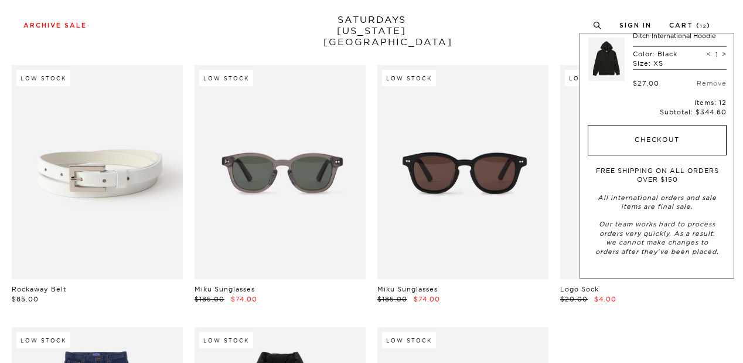
click at [624, 142] on button "Checkout" at bounding box center [656, 140] width 139 height 30
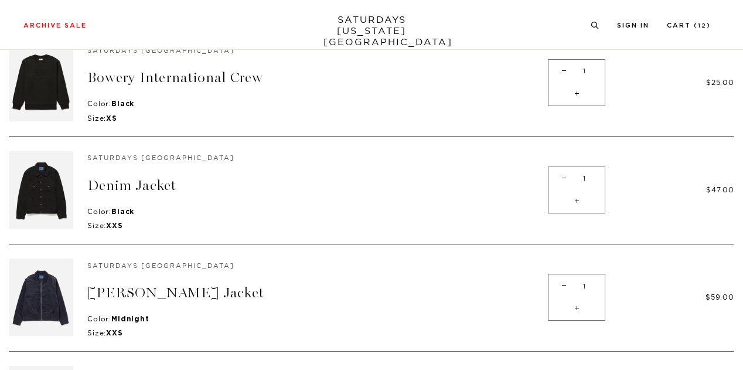
scroll to position [682, 0]
click at [565, 275] on span "-" at bounding box center [564, 285] width 16 height 23
type input "0"
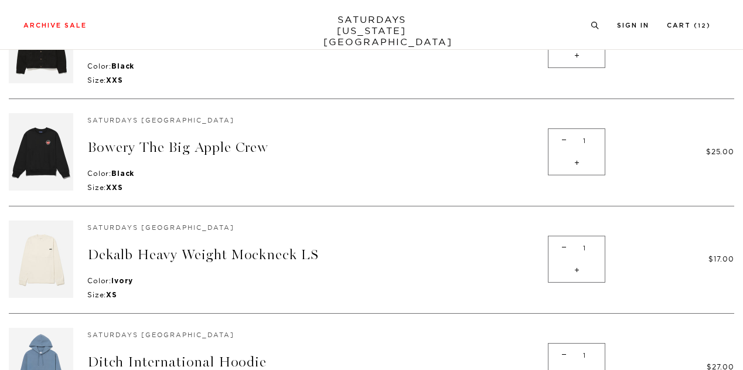
scroll to position [821, 0]
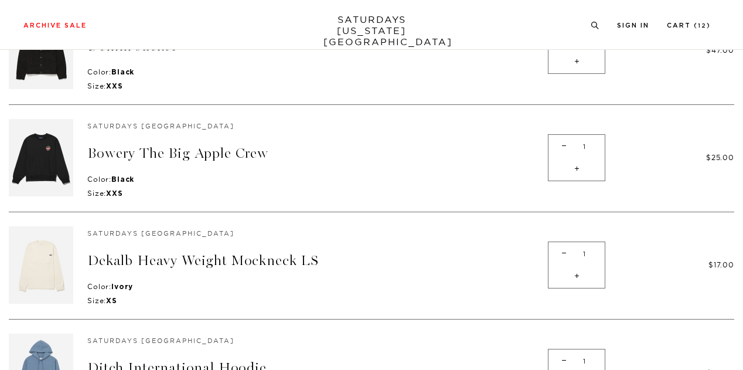
click at [563, 242] on span "-" at bounding box center [564, 253] width 16 height 23
type input "0"
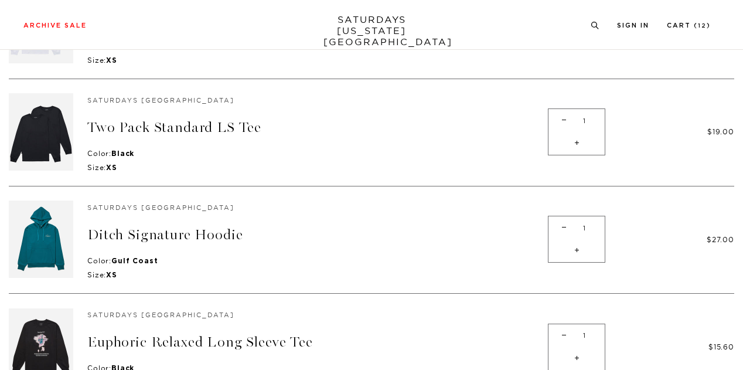
scroll to position [401, 0]
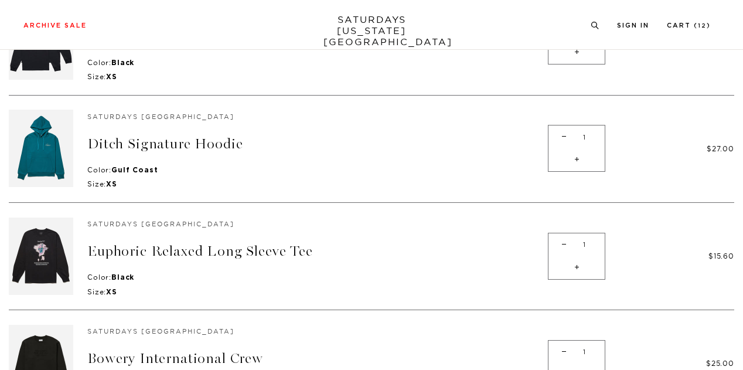
click at [560, 132] on span "-" at bounding box center [564, 136] width 16 height 23
type input "0"
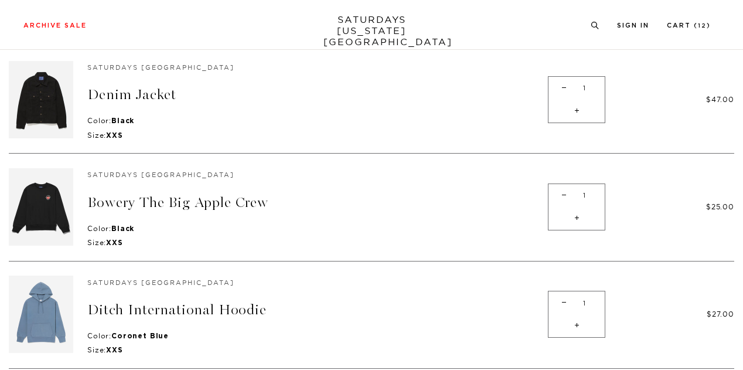
scroll to position [670, 0]
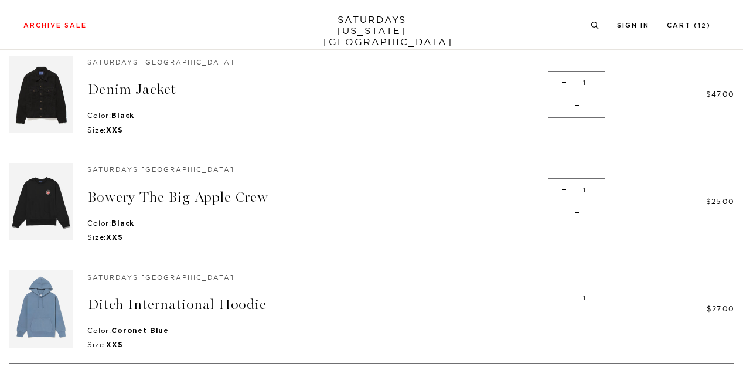
click at [568, 181] on span "-" at bounding box center [564, 190] width 16 height 23
type input "0"
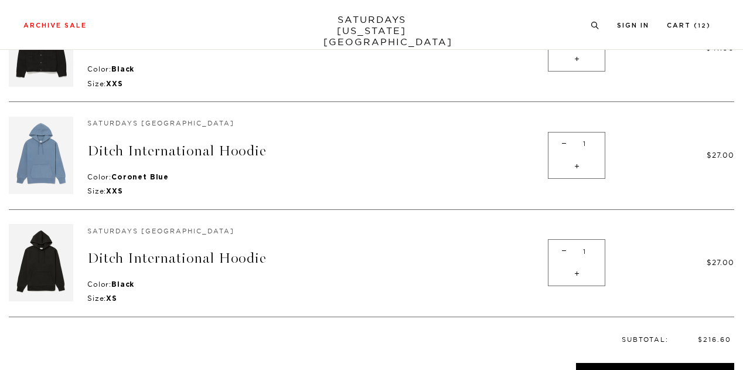
scroll to position [715, 0]
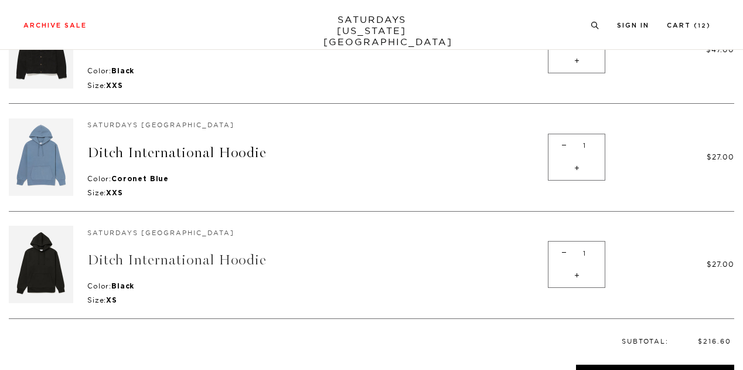
click at [189, 255] on link "Ditch International Hoodie" at bounding box center [176, 259] width 179 height 17
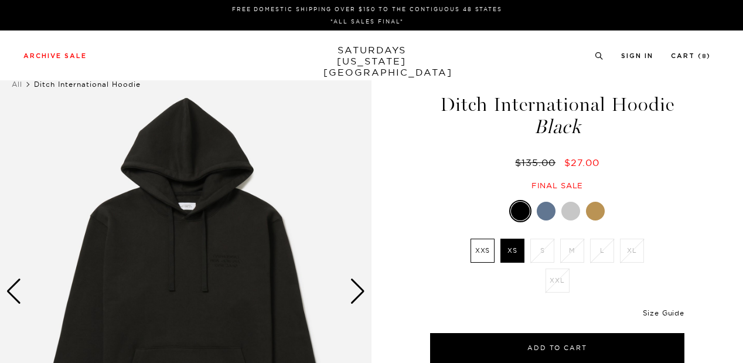
click at [656, 312] on link "Size Guide" at bounding box center [664, 312] width 42 height 9
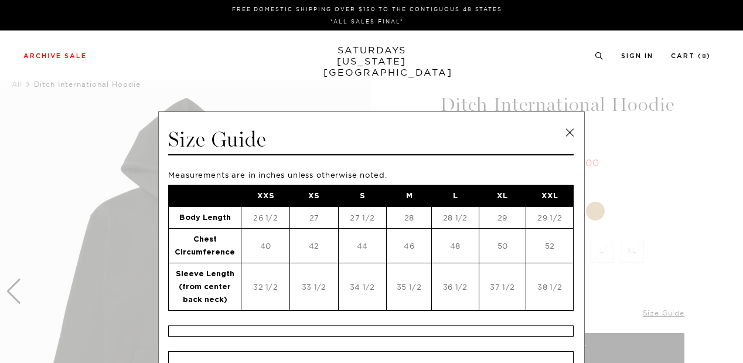
click at [568, 134] on link at bounding box center [570, 133] width 18 height 18
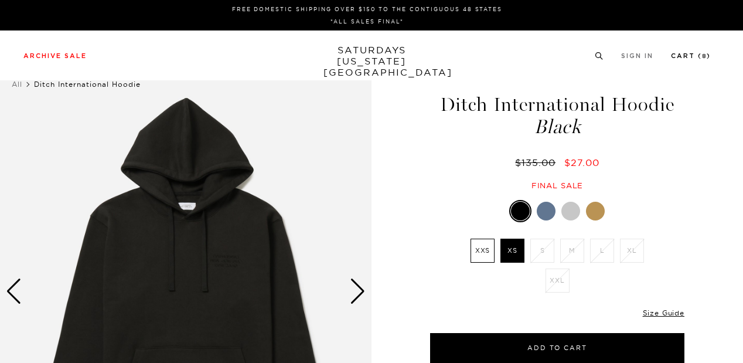
click at [682, 53] on link "Cart ( 8 )" at bounding box center [691, 56] width 40 height 6
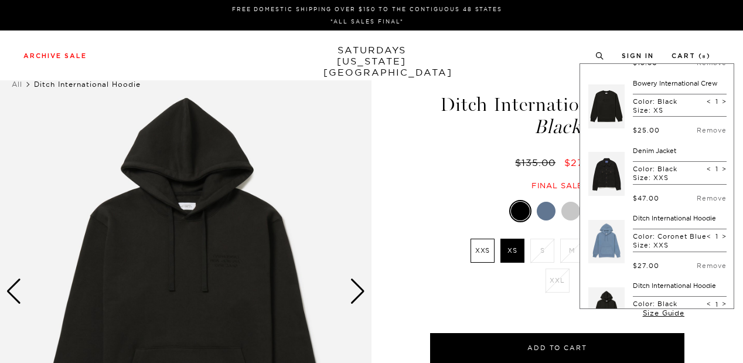
scroll to position [290, 0]
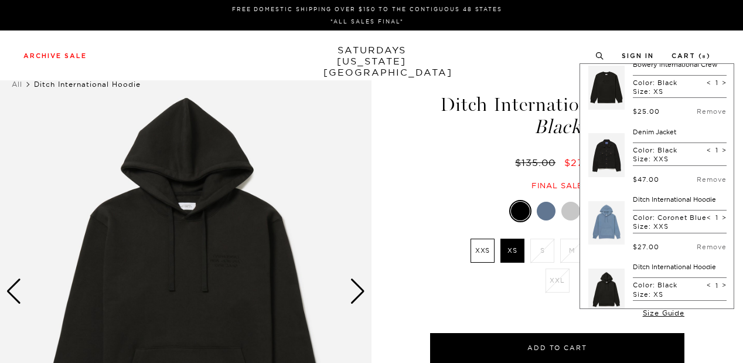
click at [706, 221] on span "<" at bounding box center [708, 217] width 5 height 8
type input "0"
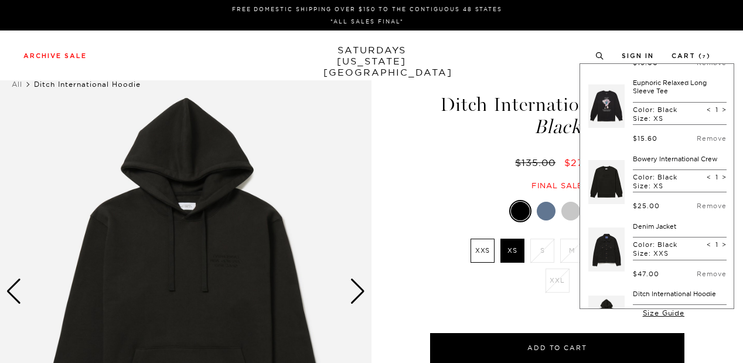
scroll to position [195, 0]
click at [611, 183] on link at bounding box center [606, 182] width 36 height 55
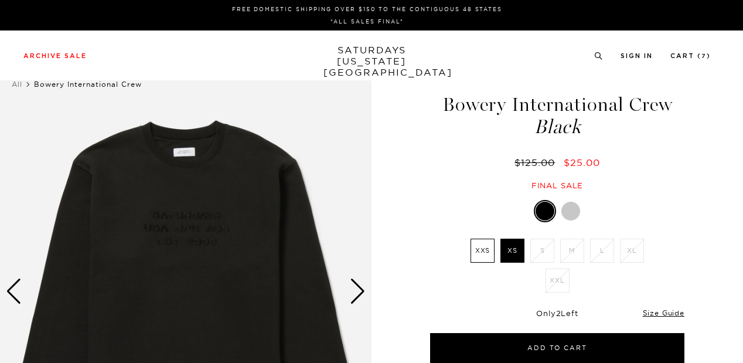
click at [352, 289] on div "Next slide" at bounding box center [358, 291] width 16 height 26
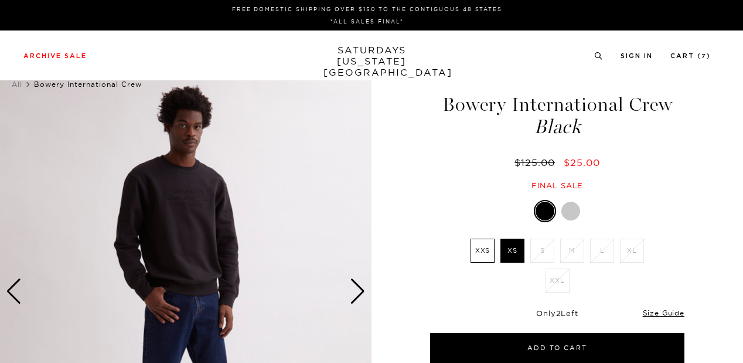
click at [352, 289] on div "Next slide" at bounding box center [358, 291] width 16 height 26
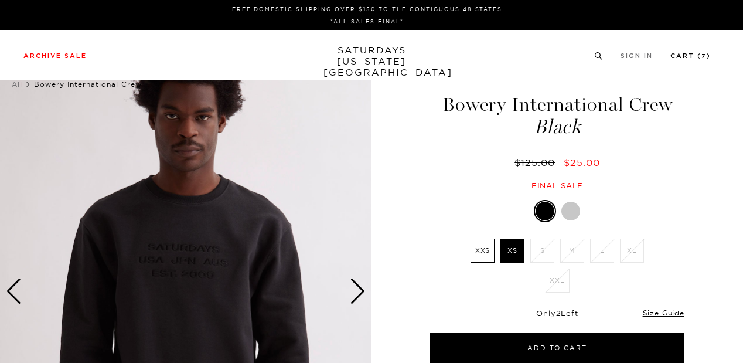
click at [697, 54] on link "Cart ( 7 )" at bounding box center [690, 56] width 40 height 6
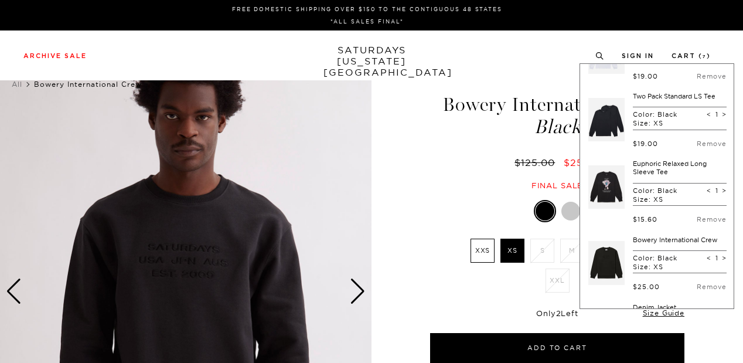
scroll to position [147, 0]
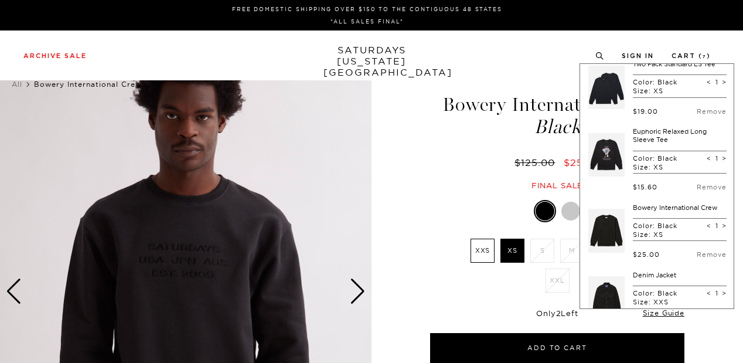
click at [706, 223] on span "<" at bounding box center [708, 225] width 5 height 8
type input "0"
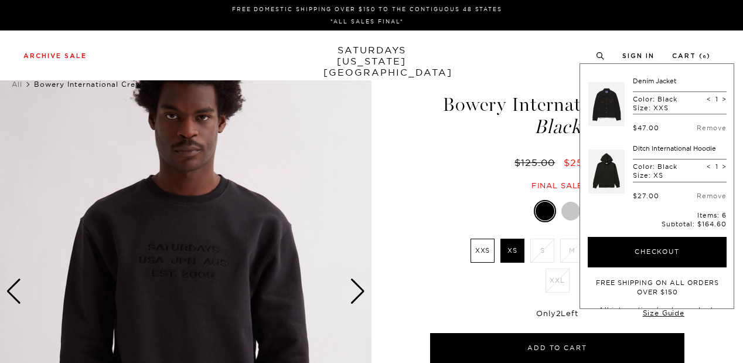
scroll to position [275, 0]
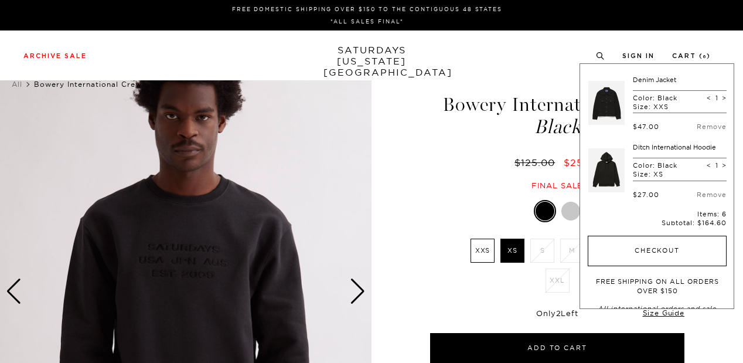
click at [672, 252] on button "Checkout" at bounding box center [656, 250] width 139 height 30
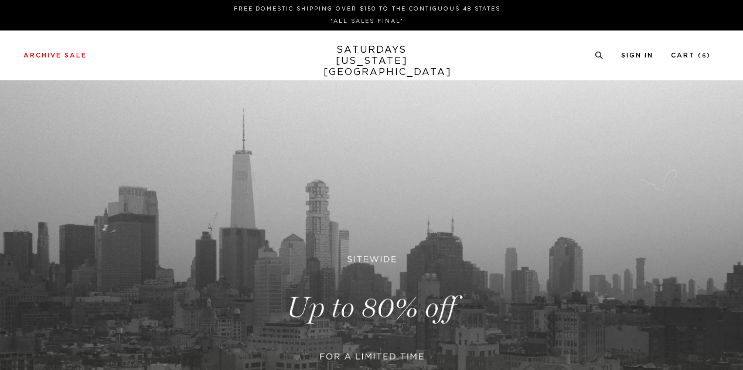
click at [357, 9] on p "FREE DOMESTIC SHIPPING OVER $150 TO THE CONTIGUOUS 48 STATES" at bounding box center [367, 9] width 678 height 9
drag, startPoint x: 322, startPoint y: 10, endPoint x: 401, endPoint y: 8, distance: 78.5
click at [401, 8] on p "FREE DOMESTIC SHIPPING OVER $150 TO THE CONTIGUOUS 48 STATES" at bounding box center [367, 9] width 678 height 9
click at [689, 54] on link "Cart ( 6 )" at bounding box center [691, 55] width 40 height 6
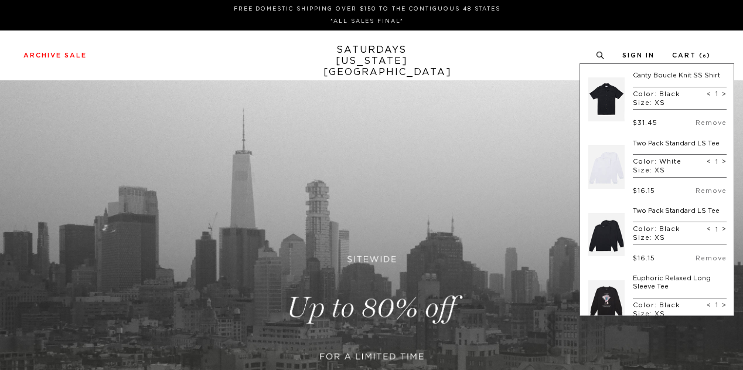
click at [449, 39] on div "Archive Sale Men's Tees Shirts Shorts Swim Knitwear Pants Sweats Women's" at bounding box center [371, 55] width 743 height 50
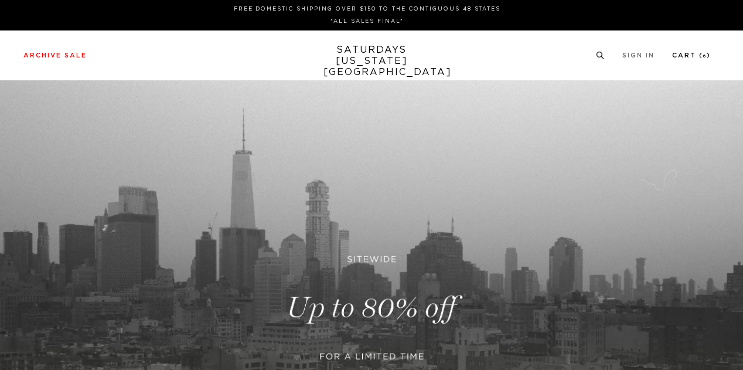
click at [692, 57] on link "Cart ( 6 )" at bounding box center [691, 55] width 39 height 6
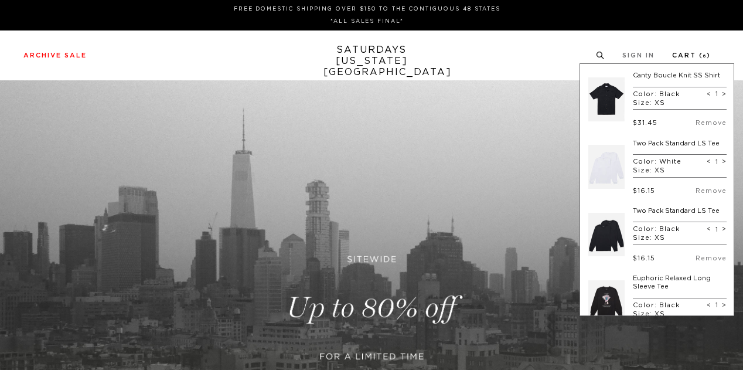
click at [694, 52] on link "Cart ( 6 )" at bounding box center [691, 55] width 39 height 6
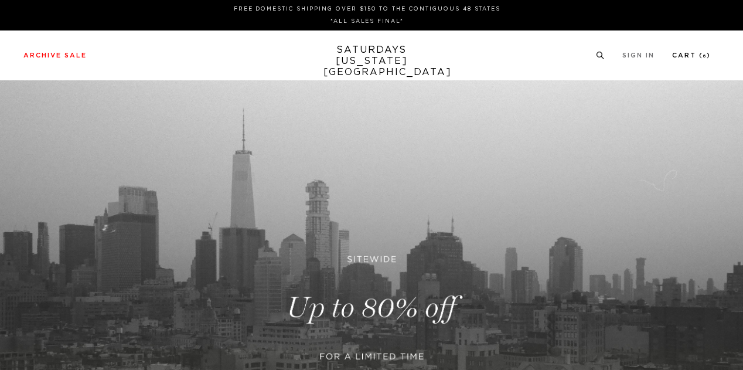
click at [690, 56] on link "Cart ( 6 )" at bounding box center [691, 55] width 39 height 6
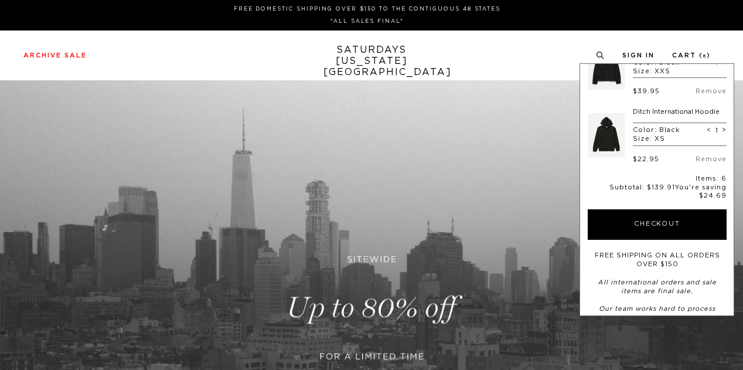
scroll to position [362, 0]
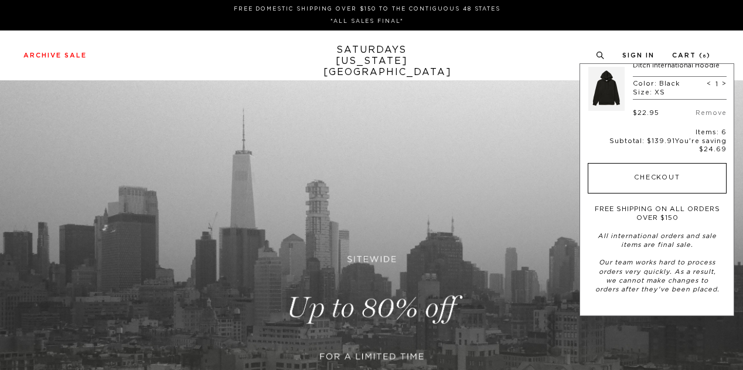
click at [649, 173] on button "Checkout" at bounding box center [656, 178] width 139 height 30
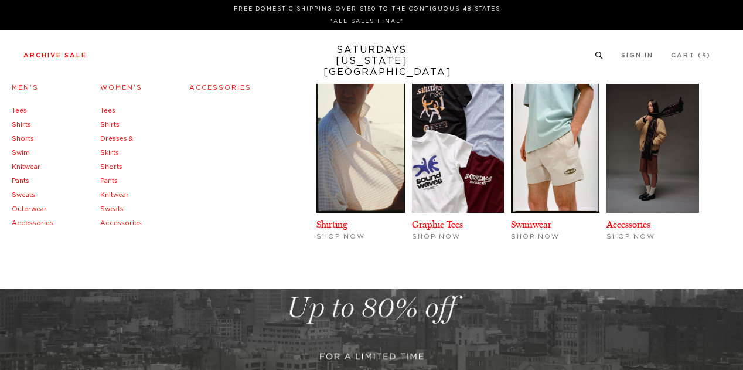
click at [75, 59] on link "Archive Sale" at bounding box center [54, 55] width 63 height 6
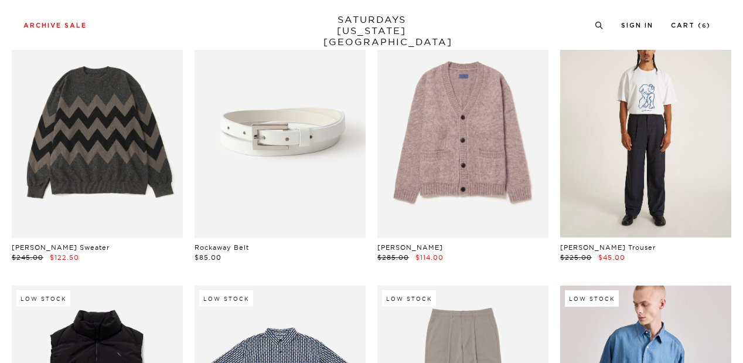
scroll to position [621, 6]
click at [642, 180] on link at bounding box center [645, 130] width 171 height 214
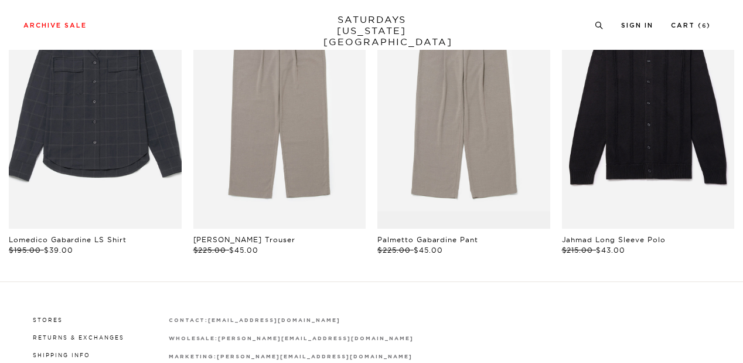
scroll to position [760, 0]
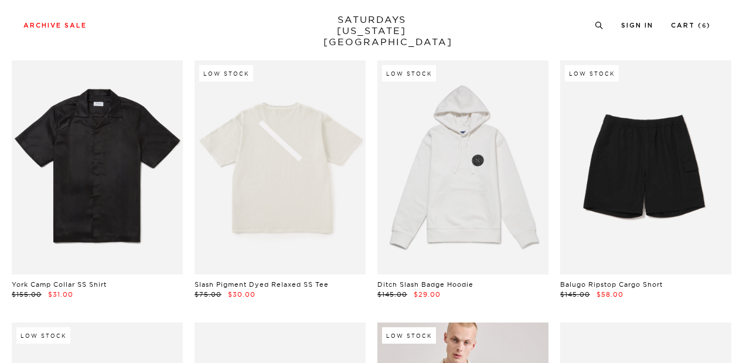
scroll to position [2185, 0]
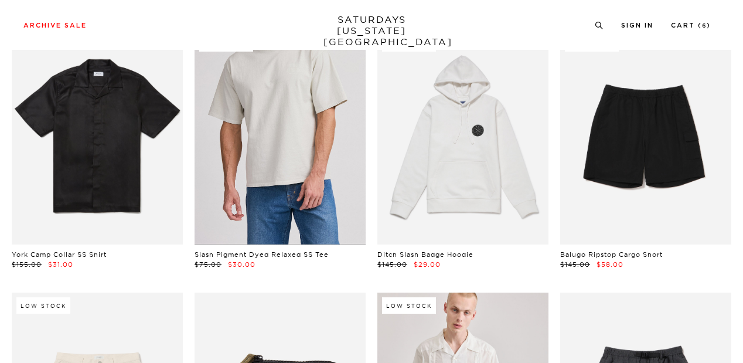
click at [309, 186] on link at bounding box center [279, 137] width 171 height 214
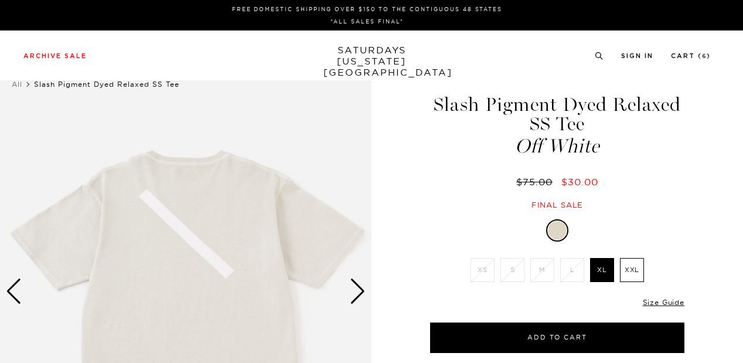
drag, startPoint x: 251, startPoint y: 73, endPoint x: 10, endPoint y: -35, distance: 264.0
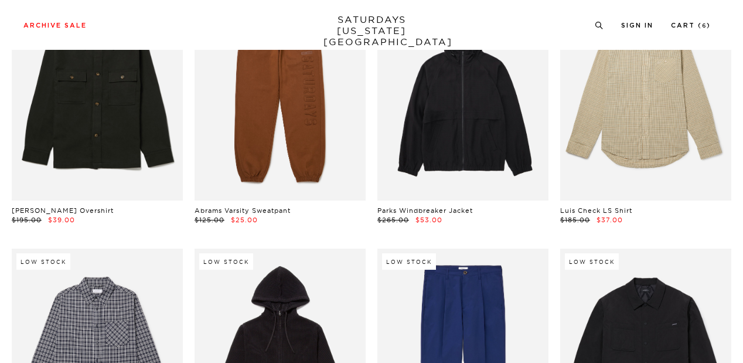
scroll to position [10626, 0]
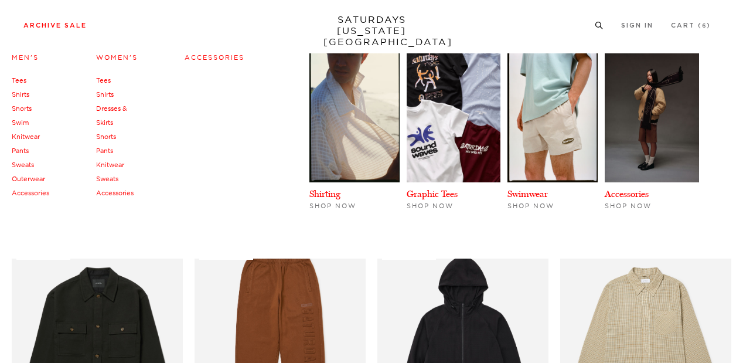
click at [27, 136] on link "Knitwear" at bounding box center [26, 136] width 28 height 8
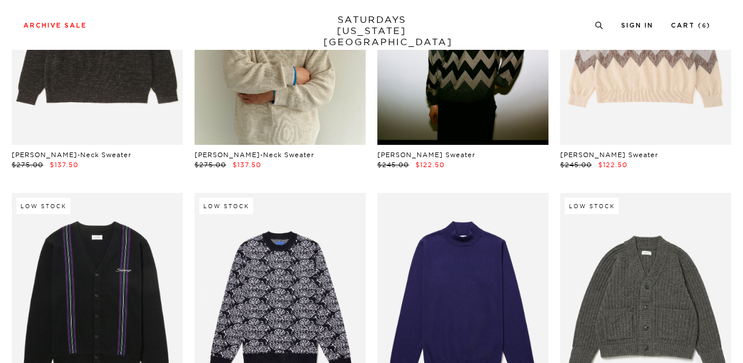
scroll to position [189, 0]
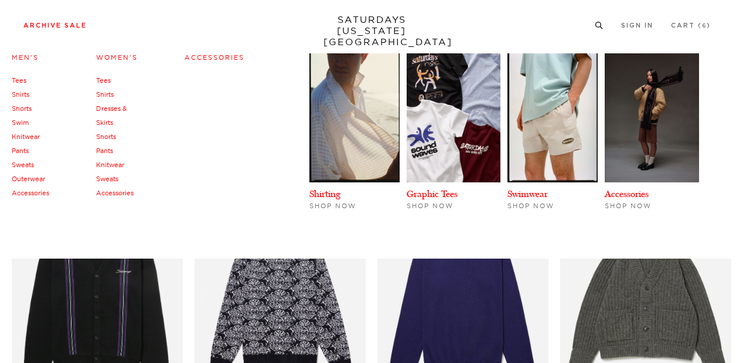
click at [23, 180] on link "Outerwear" at bounding box center [28, 179] width 33 height 8
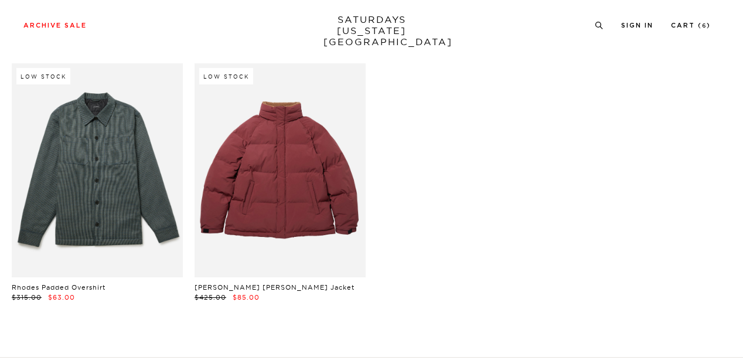
scroll to position [1891, 0]
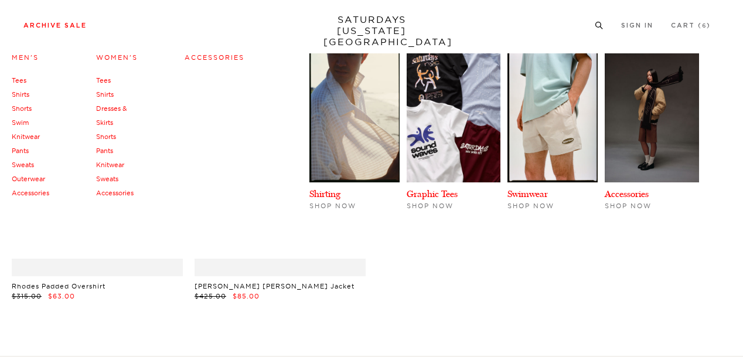
click at [16, 78] on link "Tees" at bounding box center [19, 80] width 15 height 8
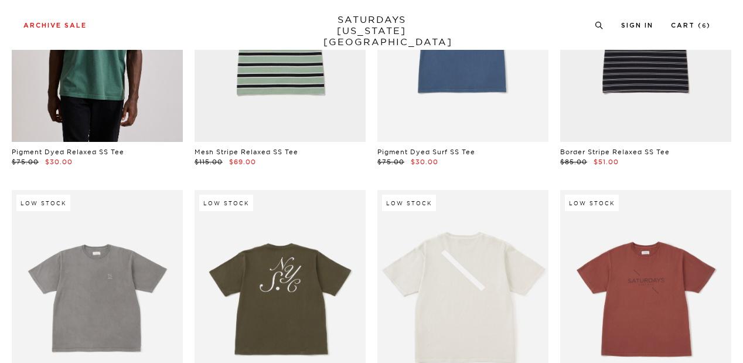
scroll to position [36, 0]
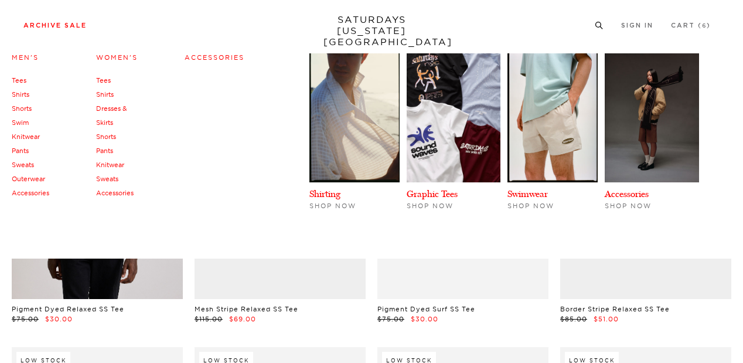
click at [23, 56] on link "Men's" at bounding box center [25, 57] width 27 height 8
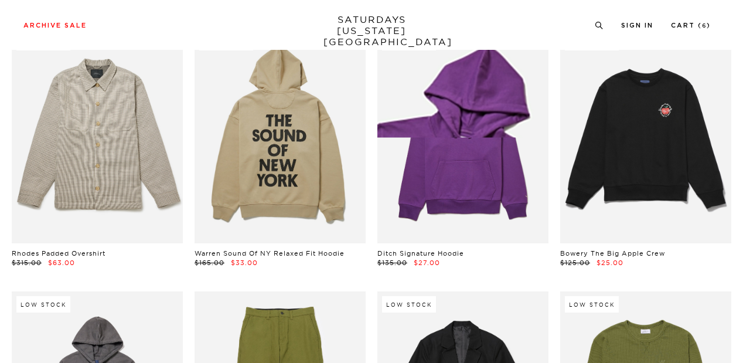
scroll to position [6904, 7]
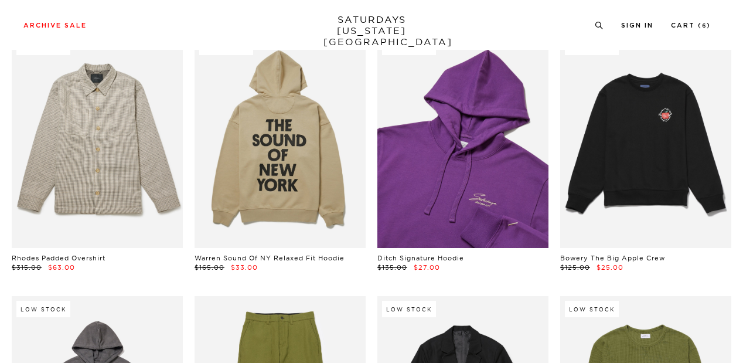
click at [445, 212] on link at bounding box center [462, 141] width 171 height 214
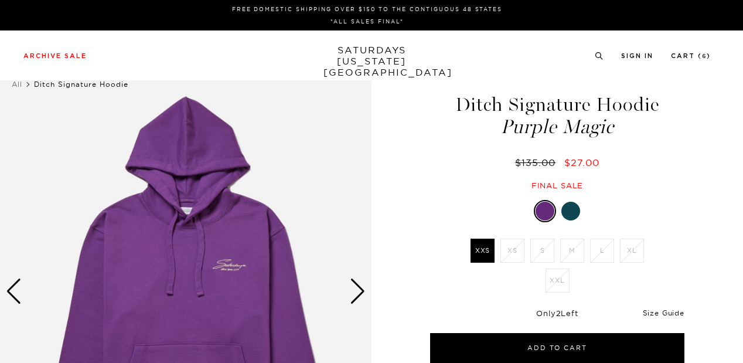
click at [661, 312] on link "Size Guide" at bounding box center [664, 312] width 42 height 9
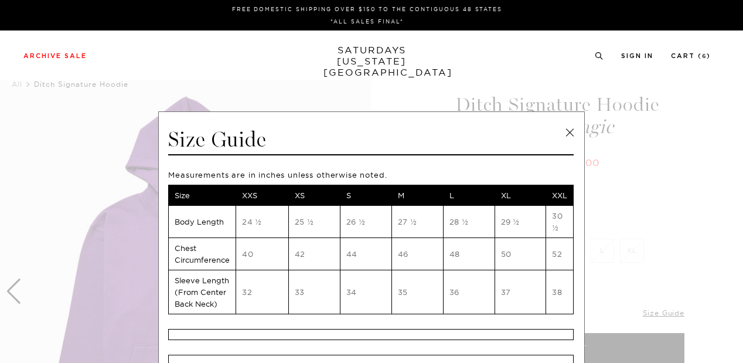
click at [563, 130] on link at bounding box center [570, 133] width 18 height 18
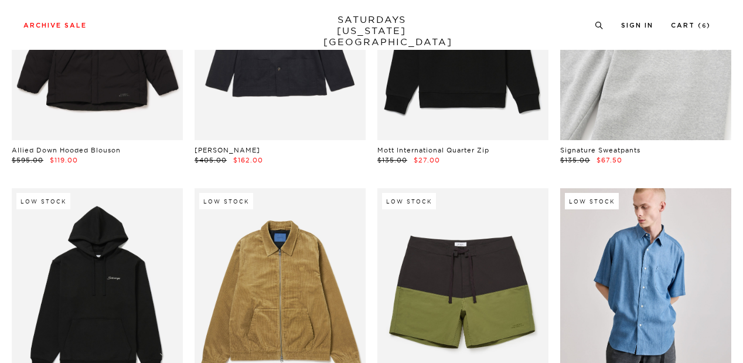
scroll to position [13293, 0]
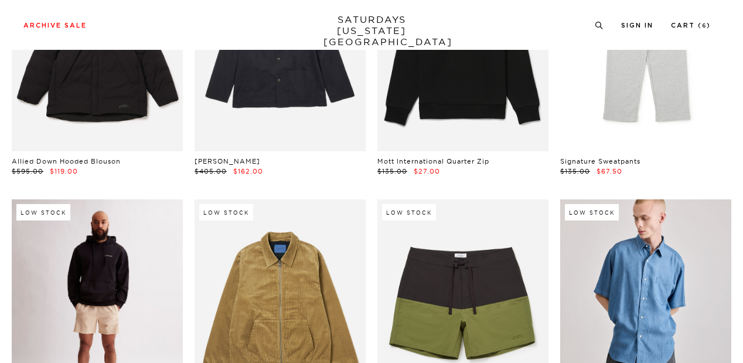
click at [111, 288] on link at bounding box center [97, 306] width 171 height 214
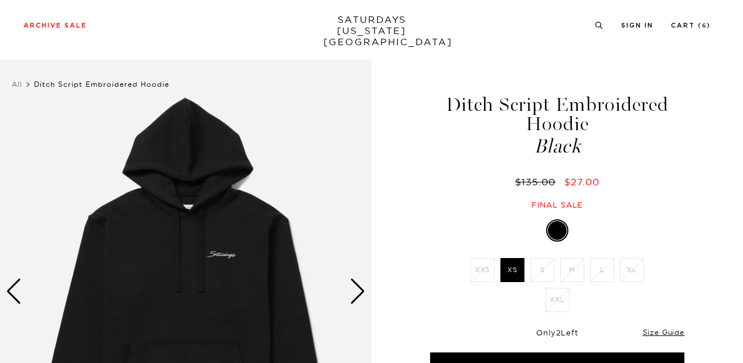
scroll to position [43, 0]
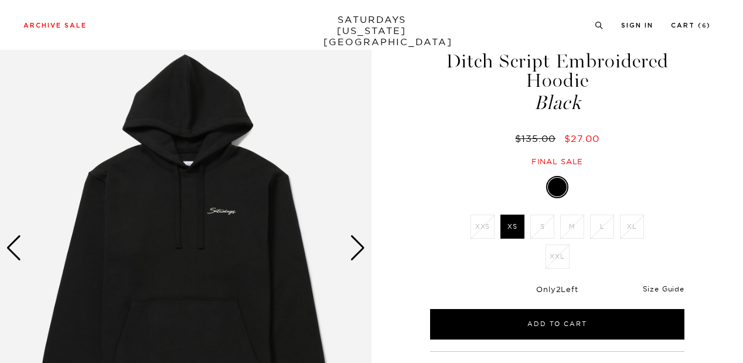
click at [667, 288] on link "Size Guide" at bounding box center [664, 288] width 42 height 9
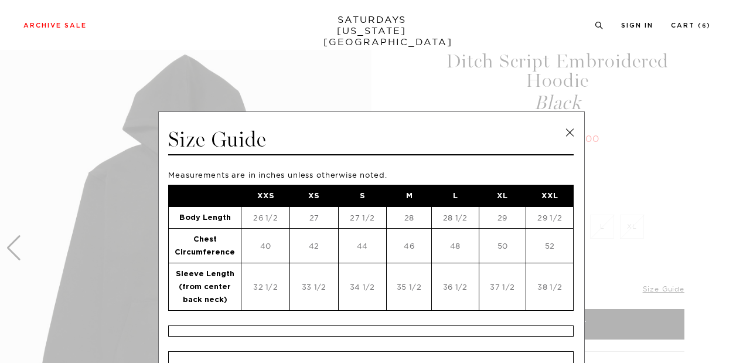
click at [565, 132] on link at bounding box center [570, 133] width 18 height 18
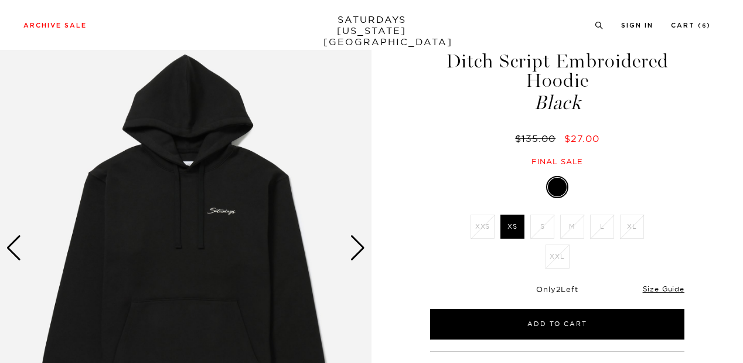
click at [358, 252] on div "Next slide" at bounding box center [358, 248] width 16 height 26
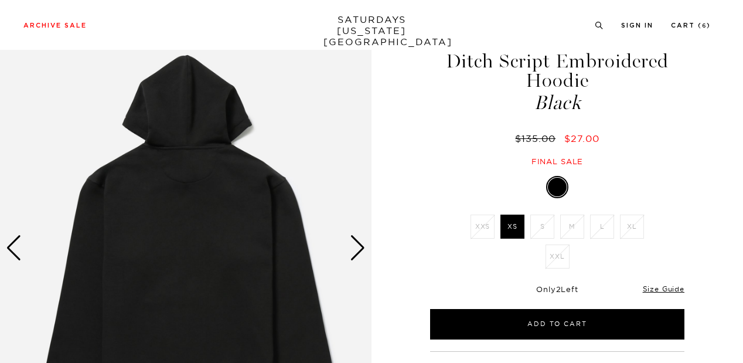
click at [358, 252] on div "Next slide" at bounding box center [358, 248] width 16 height 26
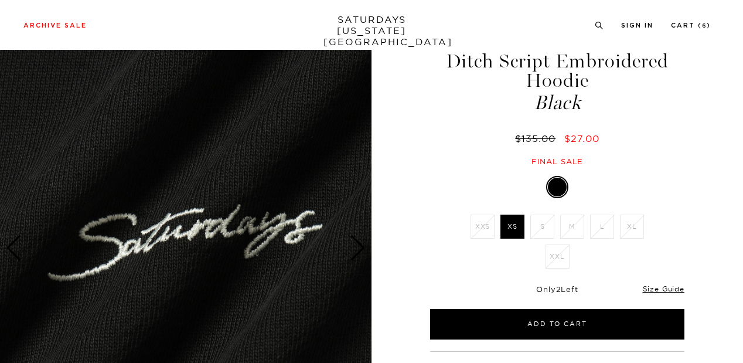
click at [358, 252] on div "Next slide" at bounding box center [358, 248] width 16 height 26
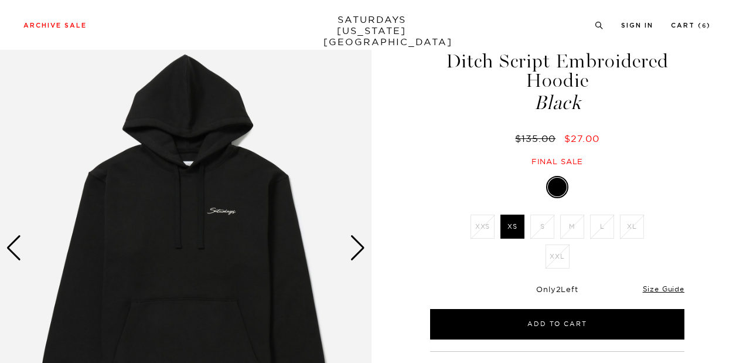
click at [358, 252] on div "Next slide" at bounding box center [358, 248] width 16 height 26
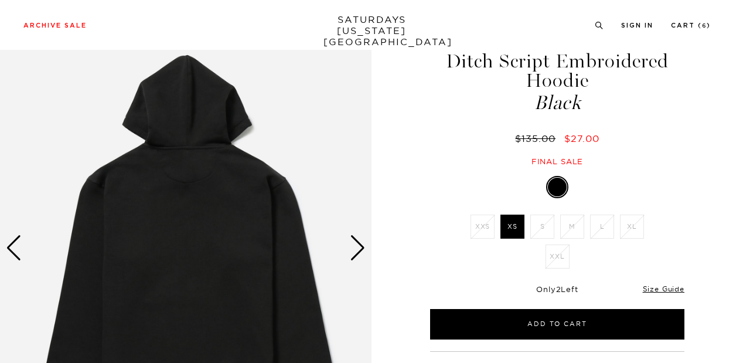
click at [358, 252] on div "Next slide" at bounding box center [358, 248] width 16 height 26
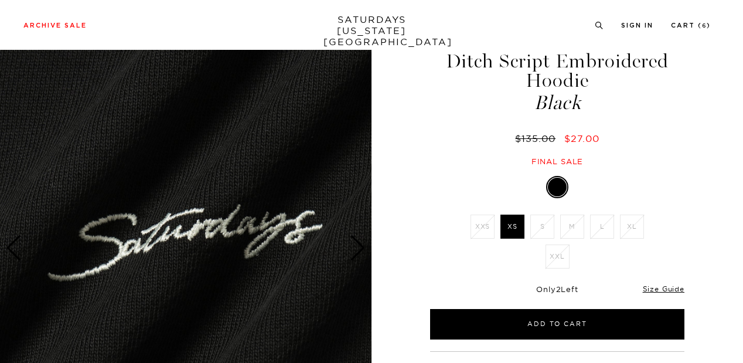
click at [358, 252] on div "Next slide" at bounding box center [358, 248] width 16 height 26
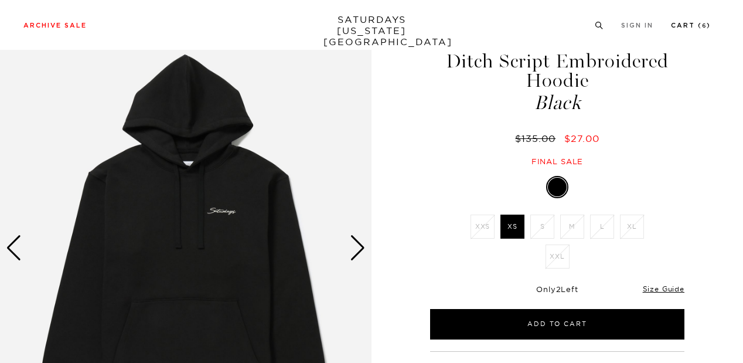
click at [692, 25] on link "Cart ( 6 )" at bounding box center [691, 25] width 40 height 6
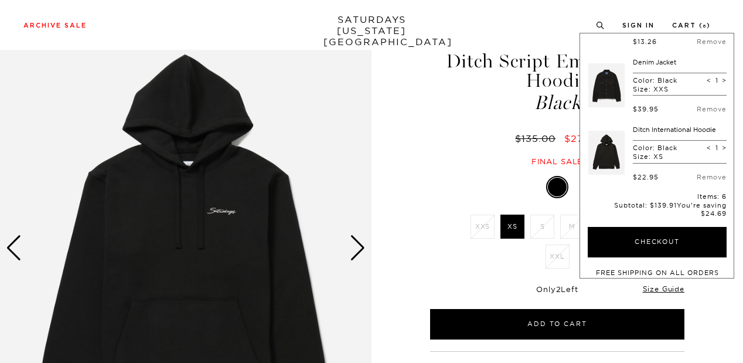
scroll to position [263, 0]
click at [380, 112] on div "1 / 3 5 / -2" at bounding box center [371, 268] width 743 height 505
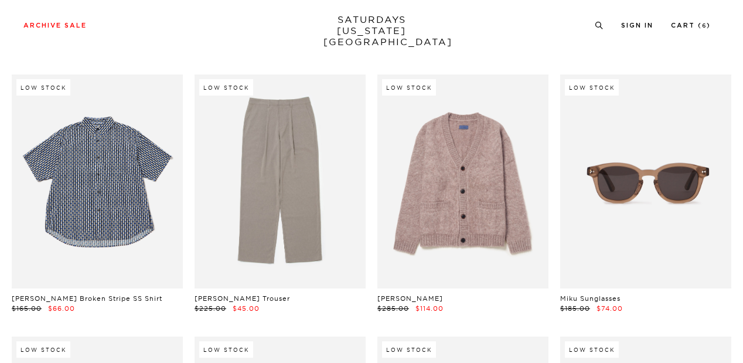
scroll to position [13431, 0]
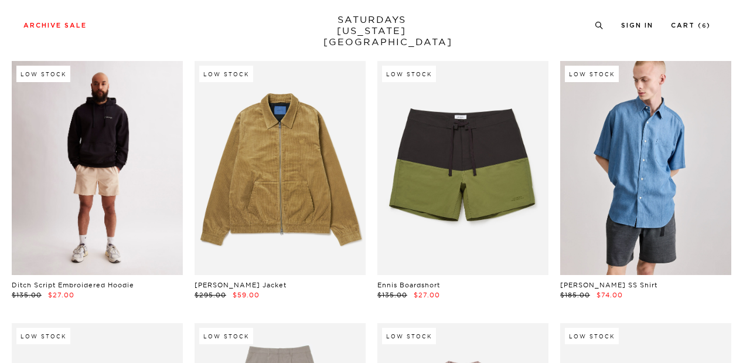
click at [67, 243] on link at bounding box center [97, 168] width 171 height 214
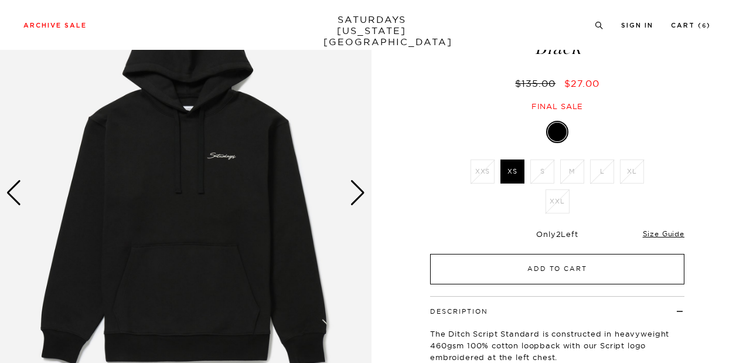
scroll to position [109, 0]
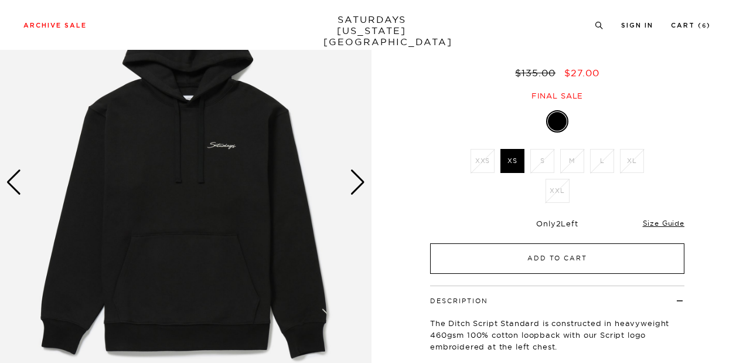
click at [473, 268] on button "Add to Cart" at bounding box center [557, 258] width 254 height 30
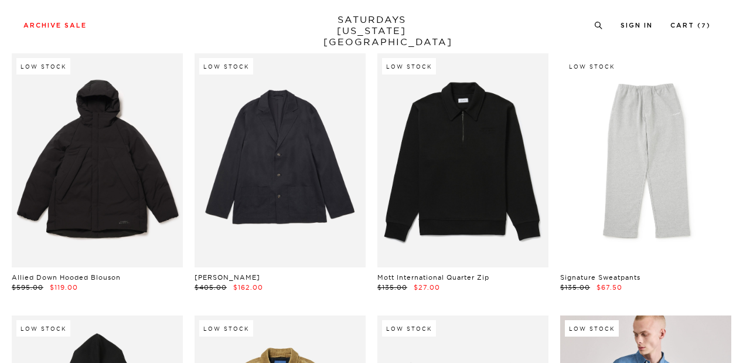
scroll to position [13161, 0]
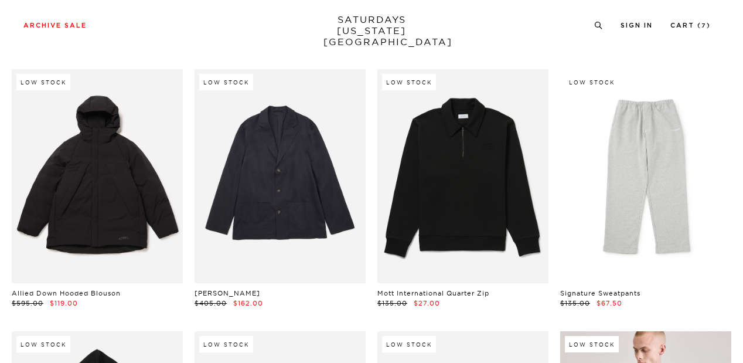
click at [412, 162] on link at bounding box center [462, 176] width 171 height 214
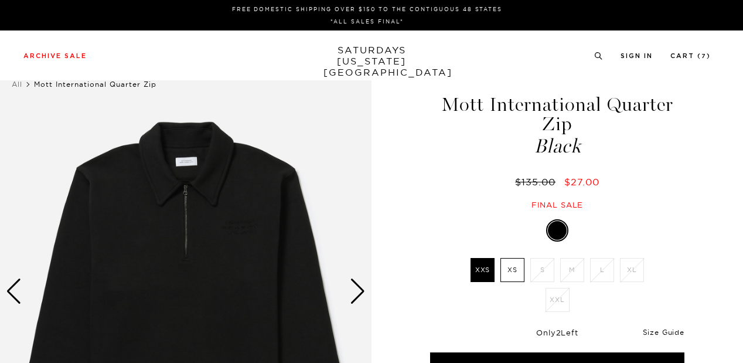
click at [651, 330] on link "Size Guide" at bounding box center [664, 331] width 42 height 9
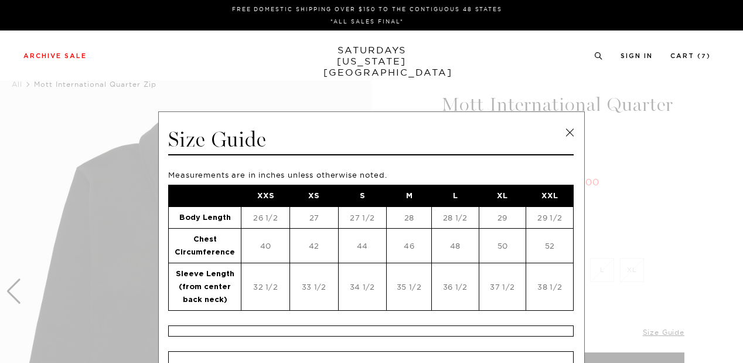
click at [562, 134] on link at bounding box center [570, 133] width 18 height 18
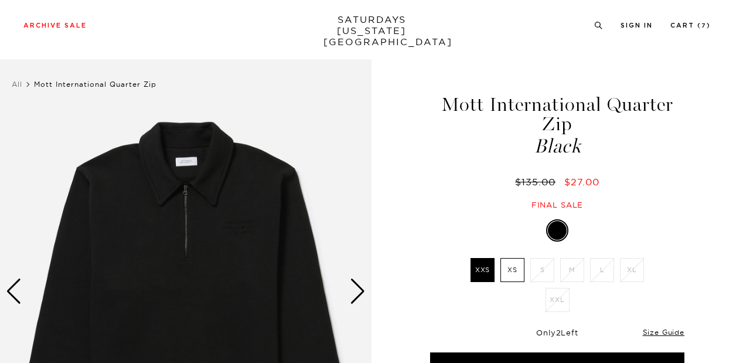
scroll to position [95, 0]
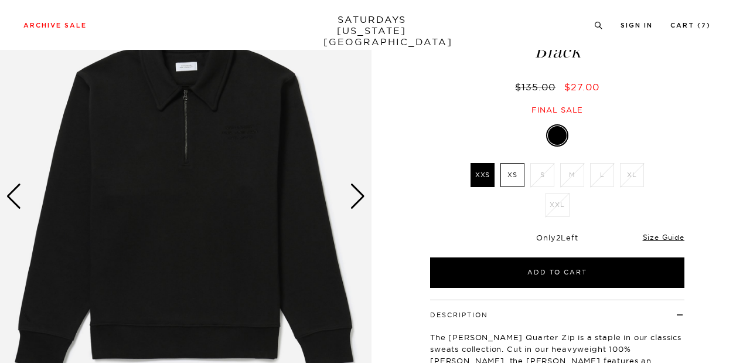
click at [352, 186] on div "Next slide" at bounding box center [358, 196] width 16 height 26
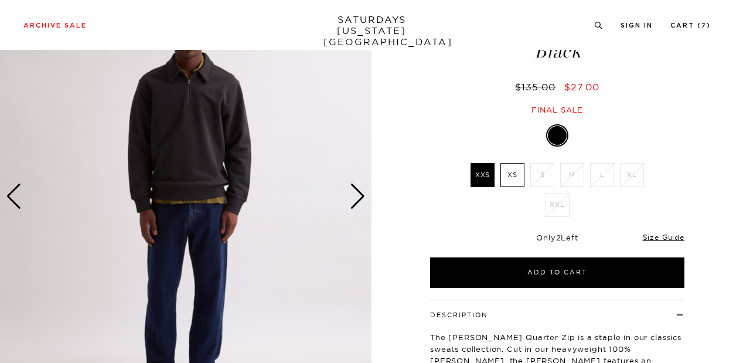
click at [517, 171] on label "XS" at bounding box center [512, 175] width 24 height 24
click at [0, 0] on input "XS" at bounding box center [0, 0] width 0 height 0
click at [669, 240] on link "Size Guide" at bounding box center [664, 237] width 42 height 9
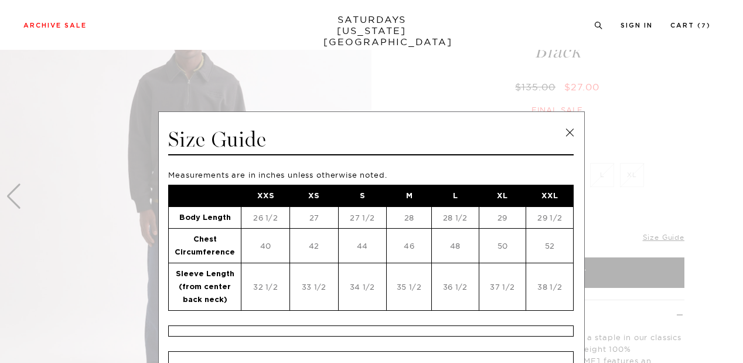
click at [562, 127] on link at bounding box center [570, 133] width 18 height 18
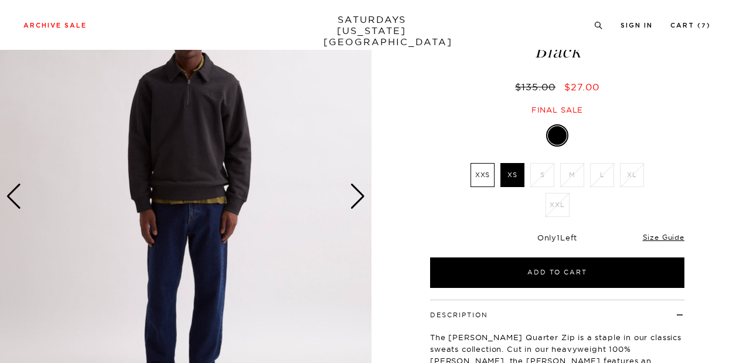
click at [360, 201] on div "Next slide" at bounding box center [358, 196] width 16 height 26
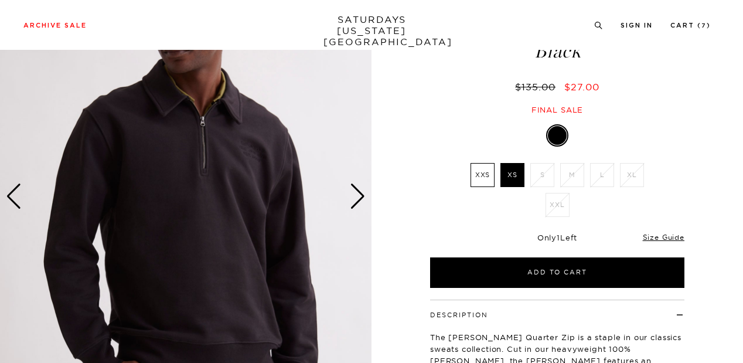
click at [360, 201] on div "Next slide" at bounding box center [358, 196] width 16 height 26
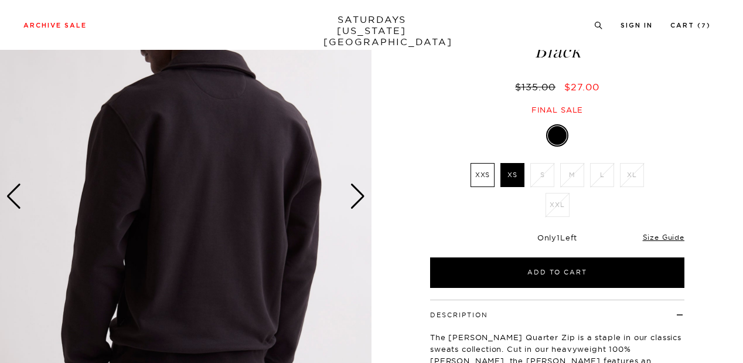
click at [360, 201] on div "Next slide" at bounding box center [358, 196] width 16 height 26
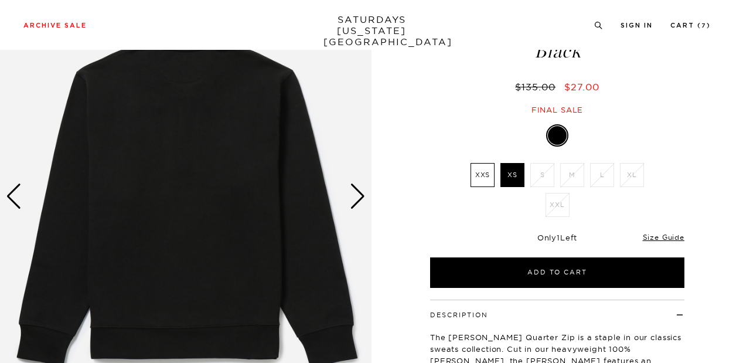
click at [360, 201] on div "Next slide" at bounding box center [358, 196] width 16 height 26
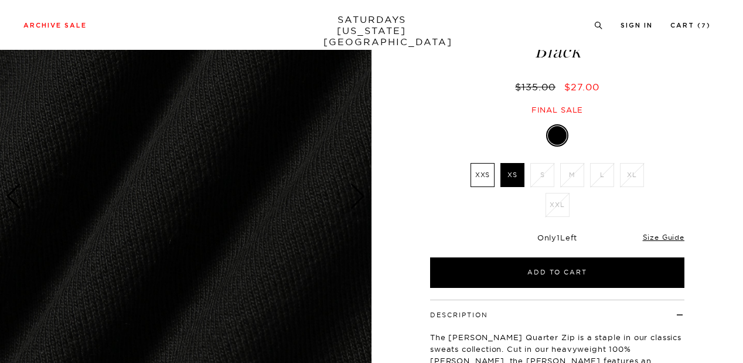
click at [360, 201] on div "Next slide" at bounding box center [358, 196] width 16 height 26
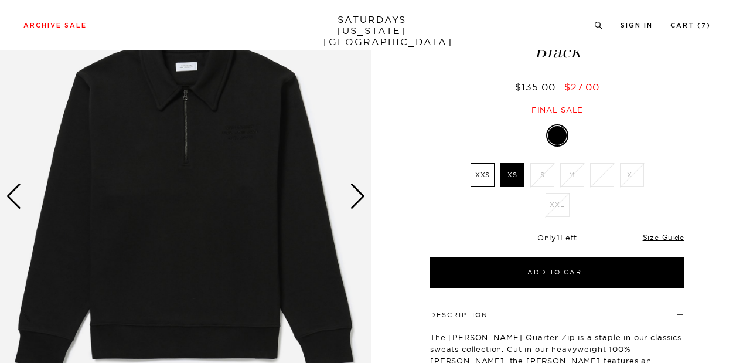
click at [360, 201] on div "Next slide" at bounding box center [358, 196] width 16 height 26
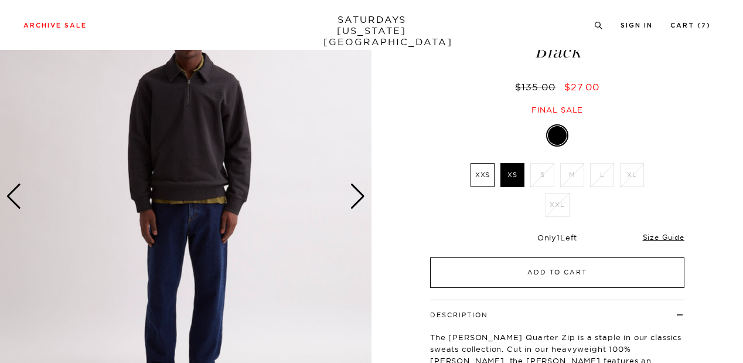
click at [533, 268] on button "Add to Cart" at bounding box center [557, 272] width 254 height 30
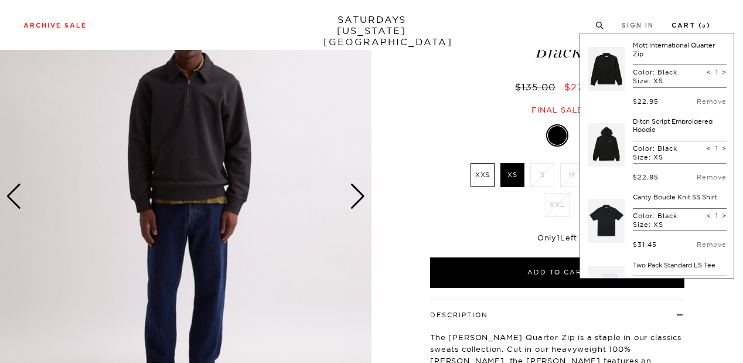
click at [684, 24] on link "Cart ( 8 )" at bounding box center [690, 25] width 39 height 6
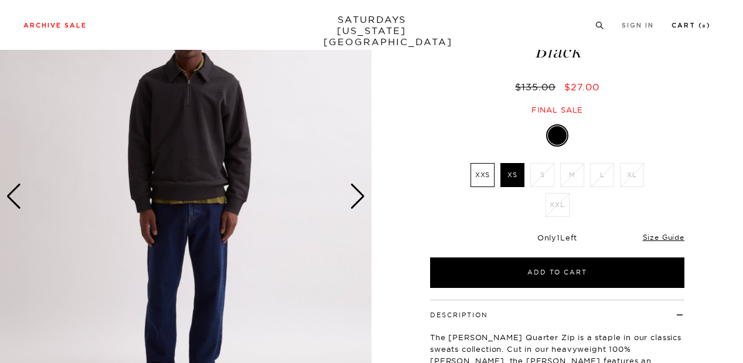
click at [690, 22] on link "Cart ( 8 )" at bounding box center [690, 25] width 39 height 6
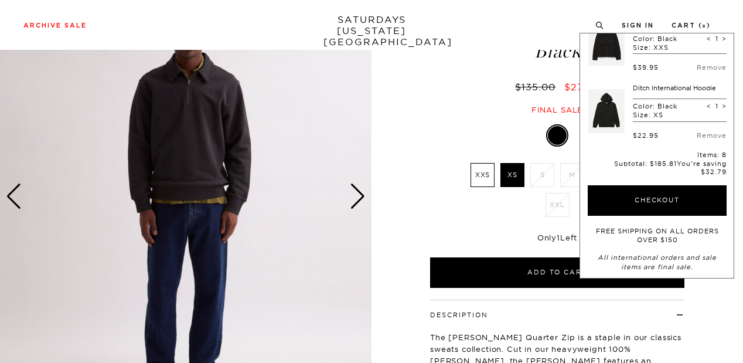
scroll to position [512, 0]
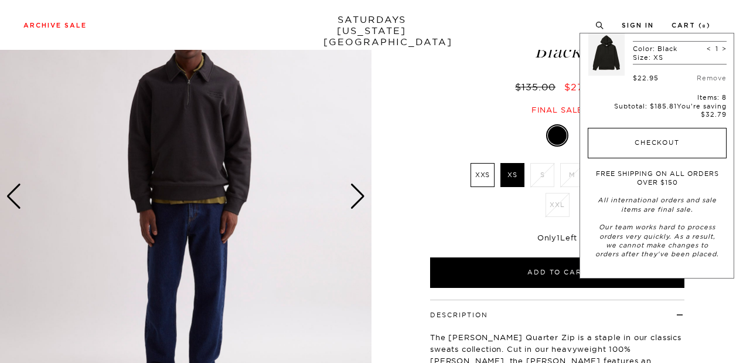
click at [654, 132] on button "Checkout" at bounding box center [656, 143] width 139 height 30
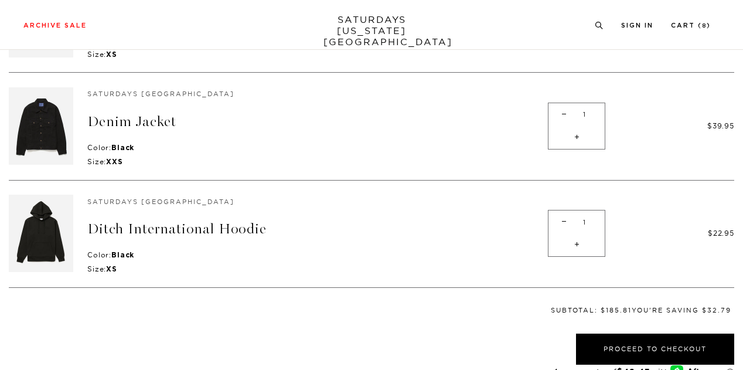
scroll to position [746, 0]
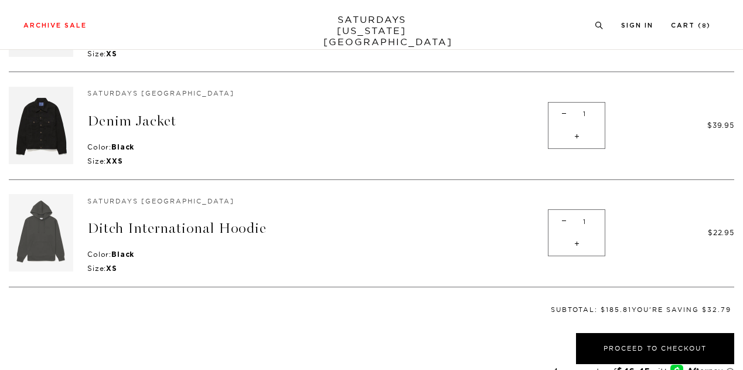
click at [49, 220] on img at bounding box center [41, 232] width 64 height 77
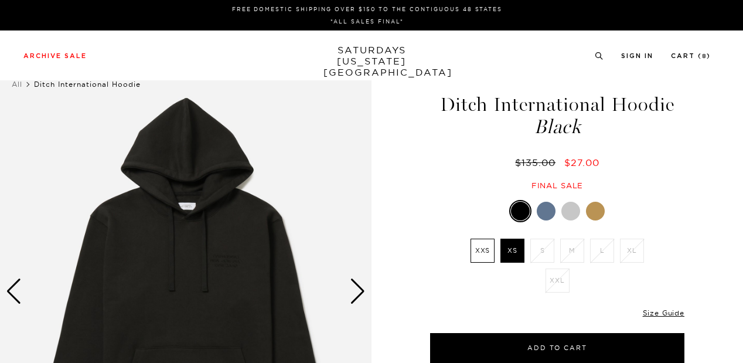
click at [355, 301] on div "Next slide" at bounding box center [358, 291] width 16 height 26
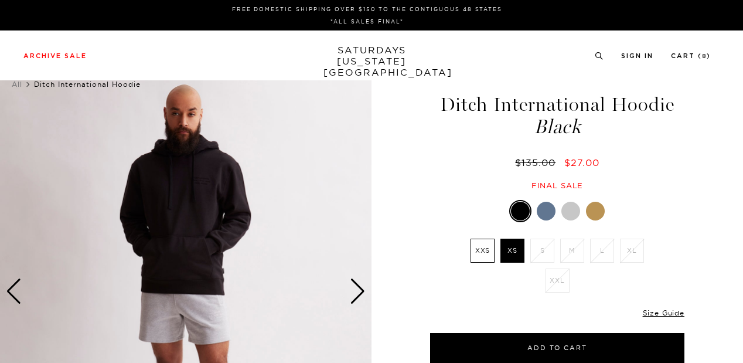
click at [355, 301] on div "Next slide" at bounding box center [358, 291] width 16 height 26
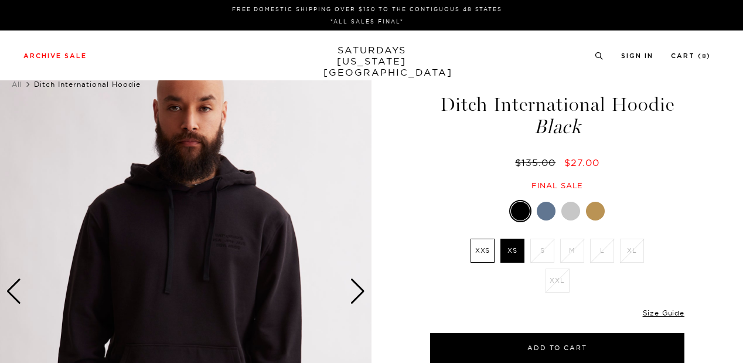
click at [355, 301] on div "Next slide" at bounding box center [358, 291] width 16 height 26
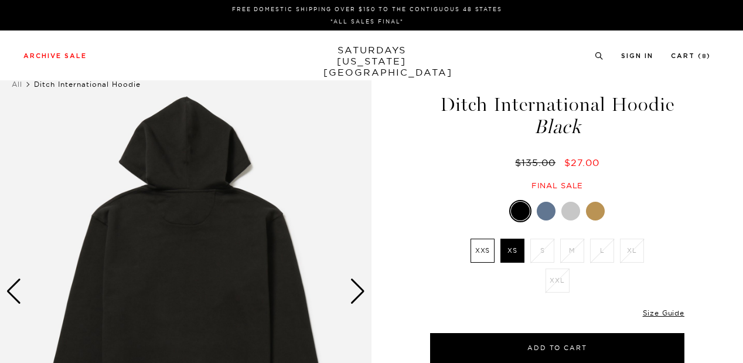
click at [355, 301] on div "Next slide" at bounding box center [358, 291] width 16 height 26
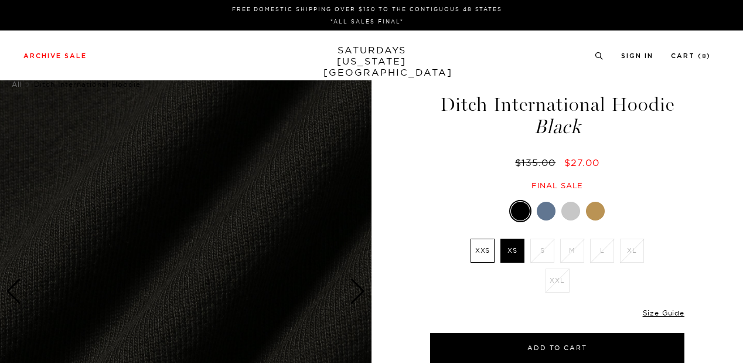
click at [355, 301] on div "Next slide" at bounding box center [358, 291] width 16 height 26
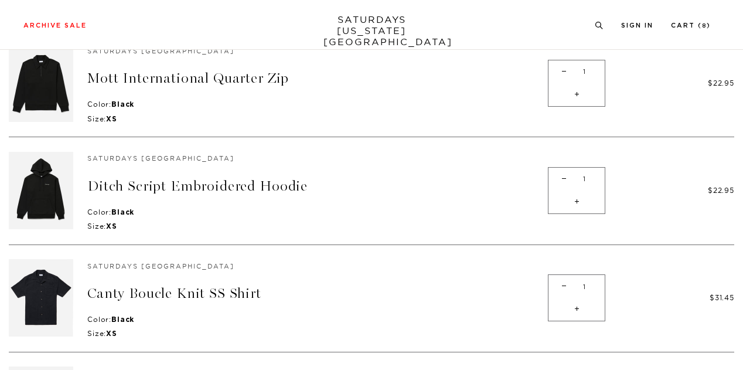
scroll to position [143, 0]
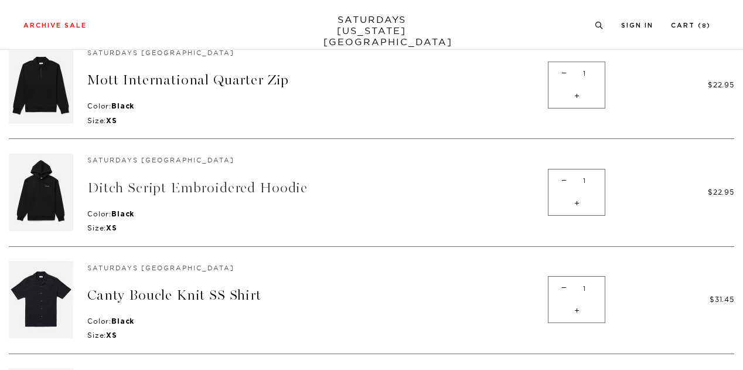
drag, startPoint x: 0, startPoint y: 0, endPoint x: 170, endPoint y: 181, distance: 248.2
click at [170, 181] on link "Ditch Script Embroidered Hoodie" at bounding box center [197, 187] width 220 height 17
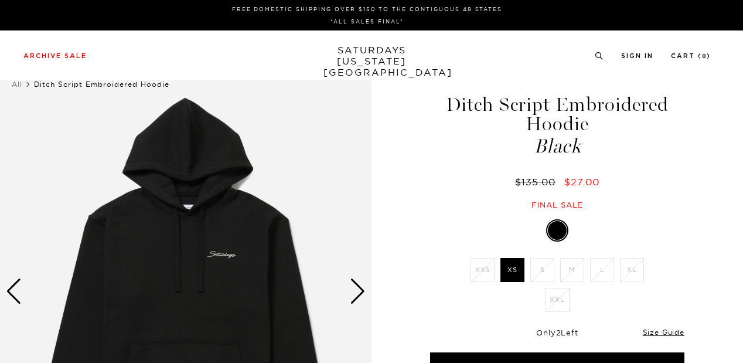
click at [357, 296] on div "Next slide" at bounding box center [358, 291] width 16 height 26
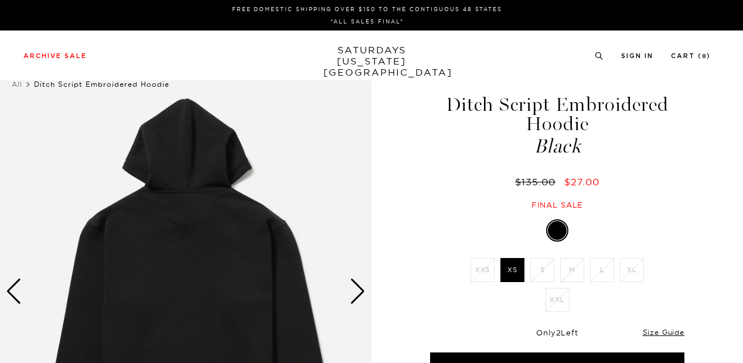
click at [357, 296] on div "Next slide" at bounding box center [358, 291] width 16 height 26
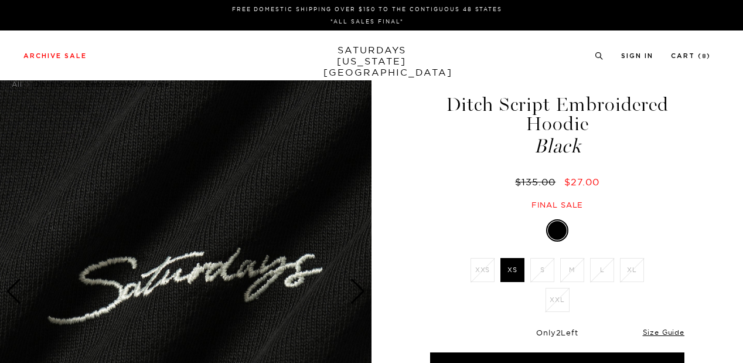
click at [357, 296] on div "Next slide" at bounding box center [358, 291] width 16 height 26
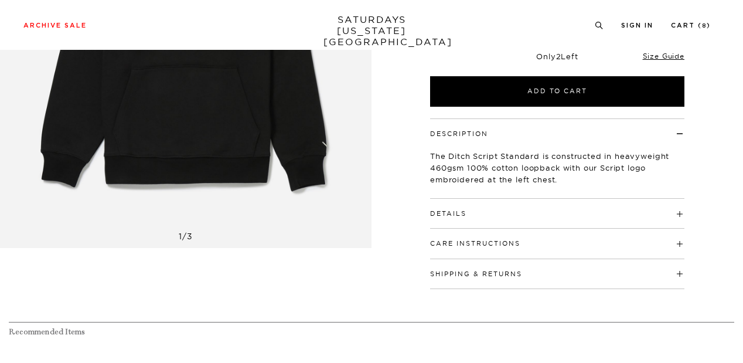
scroll to position [276, 0]
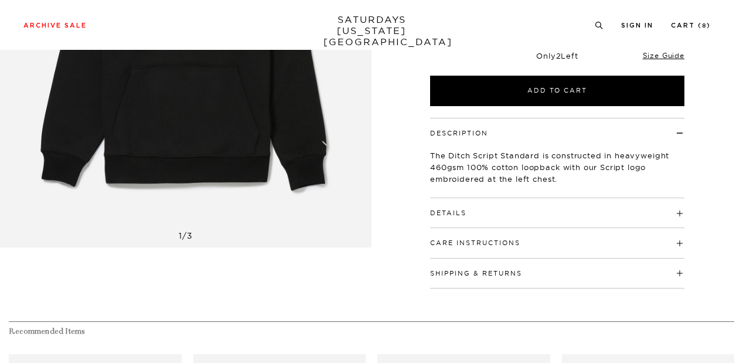
click at [560, 215] on h4 "Details" at bounding box center [557, 207] width 254 height 19
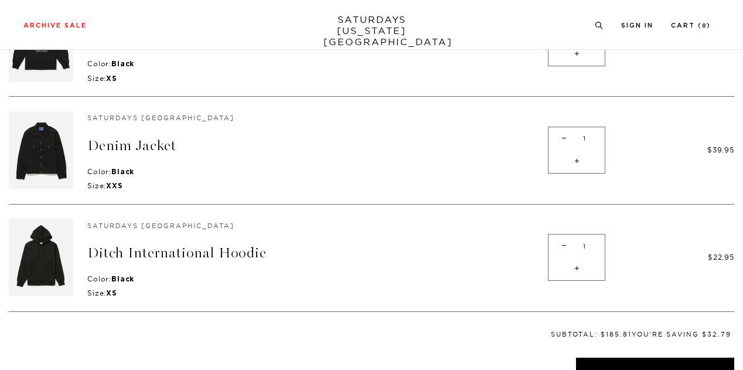
scroll to position [719, 0]
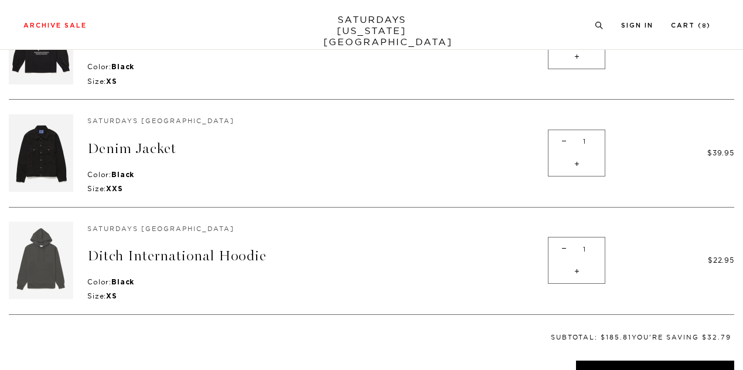
click at [28, 251] on img at bounding box center [41, 259] width 64 height 77
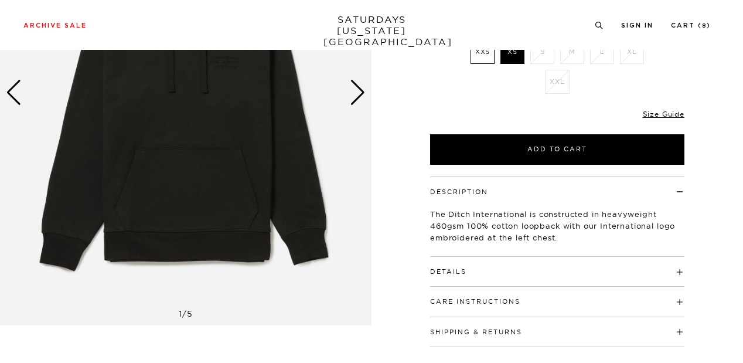
scroll to position [201, 0]
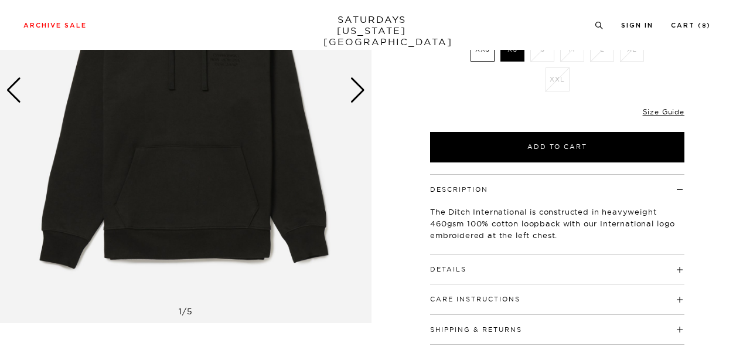
click at [497, 266] on h4 "Details" at bounding box center [557, 263] width 254 height 19
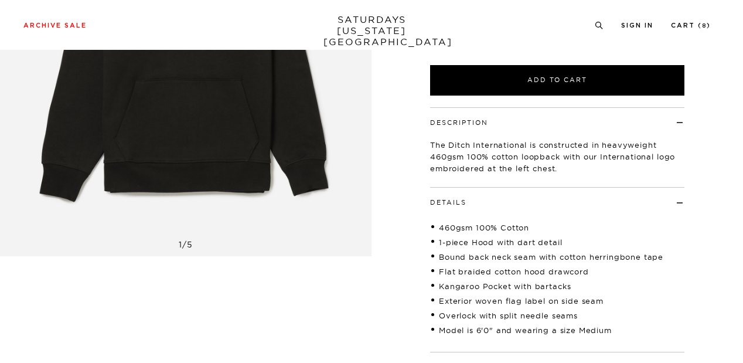
scroll to position [271, 0]
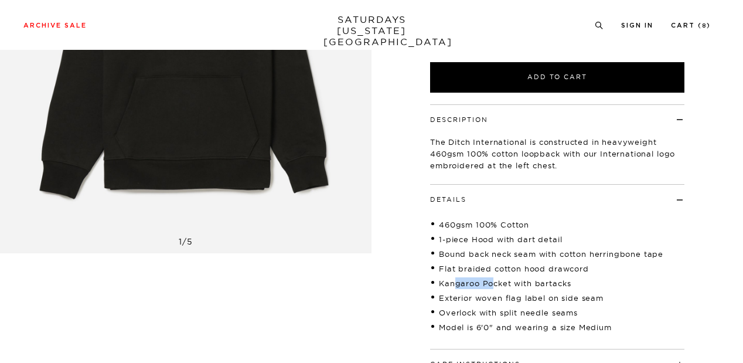
drag, startPoint x: 456, startPoint y: 281, endPoint x: 493, endPoint y: 281, distance: 36.9
click at [493, 281] on li "Kangaroo Pocket with bartacks" at bounding box center [557, 283] width 254 height 12
click at [494, 305] on ul "460gsm 100% Cotton 1-piece Hood with dart detail Bound back neck seam with cott…" at bounding box center [557, 276] width 254 height 120
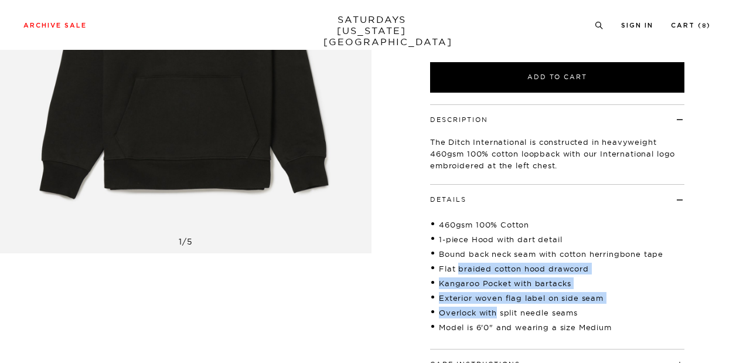
drag, startPoint x: 494, startPoint y: 305, endPoint x: 463, endPoint y: 259, distance: 55.6
click at [463, 259] on ul "460gsm 100% Cotton 1-piece Hood with dart detail Bound back neck seam with cott…" at bounding box center [557, 276] width 254 height 120
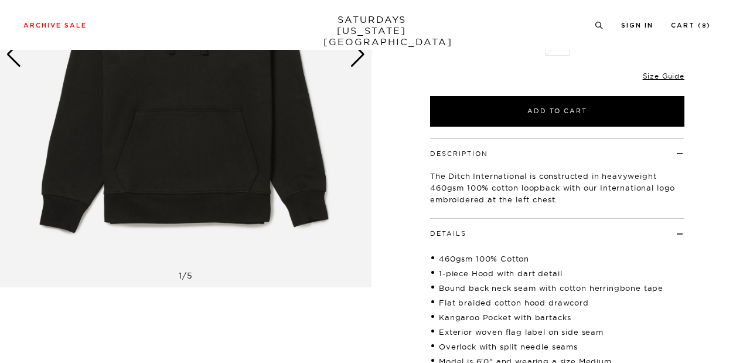
scroll to position [244, 0]
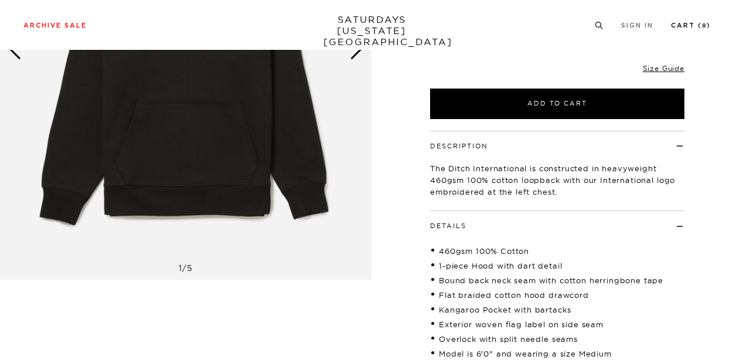
click at [681, 22] on link "Cart ( 8 )" at bounding box center [691, 25] width 40 height 6
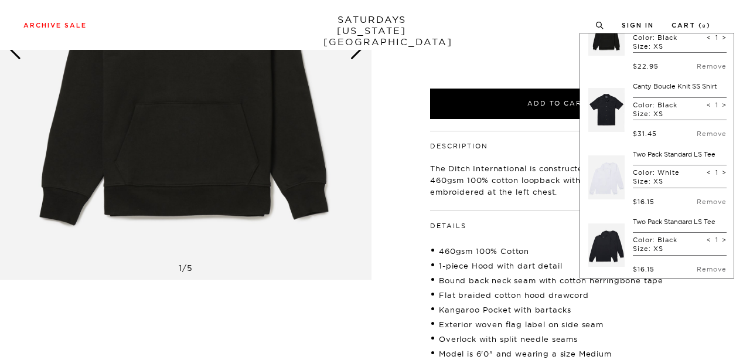
scroll to position [0, 0]
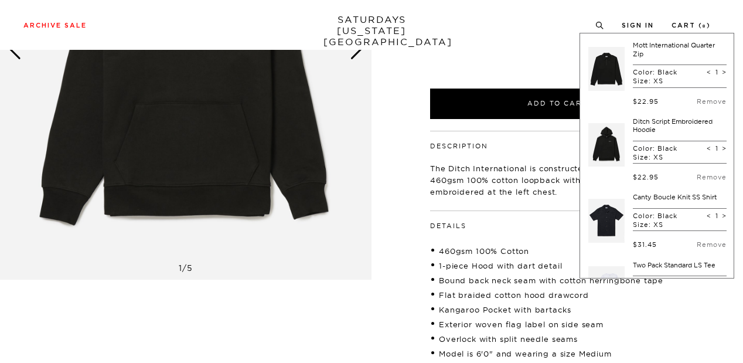
click at [651, 122] on link "Ditch Script Embroidered Hoodie" at bounding box center [673, 125] width 80 height 16
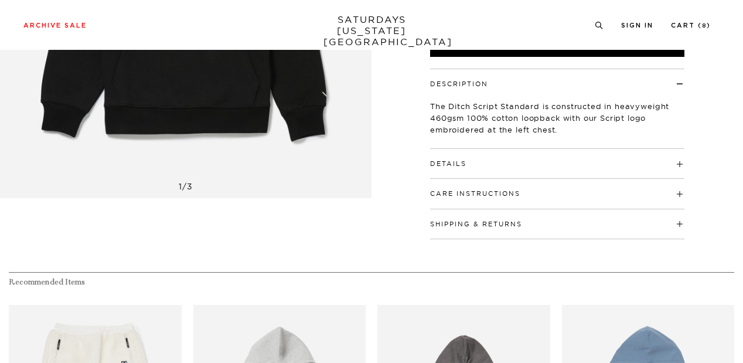
scroll to position [329, 0]
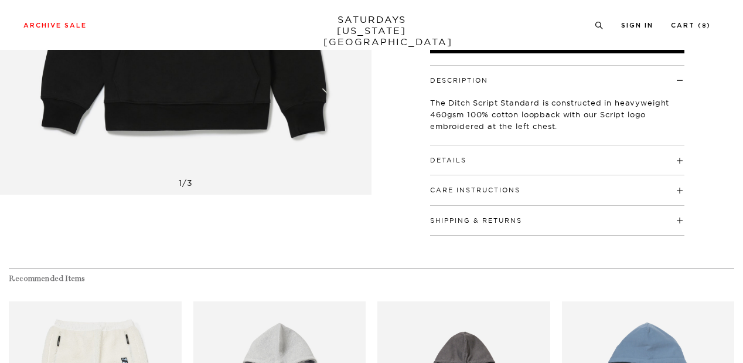
click at [589, 169] on div "Details 460gsm 100% cotton loopback terry fabric 1-piece Hood with dart detail …" at bounding box center [557, 160] width 254 height 30
click at [619, 167] on div "Details 460gsm 100% cotton loopback terry fabric 1-piece Hood with dart detail …" at bounding box center [557, 160] width 254 height 30
click at [656, 160] on h4 "Details" at bounding box center [557, 154] width 254 height 19
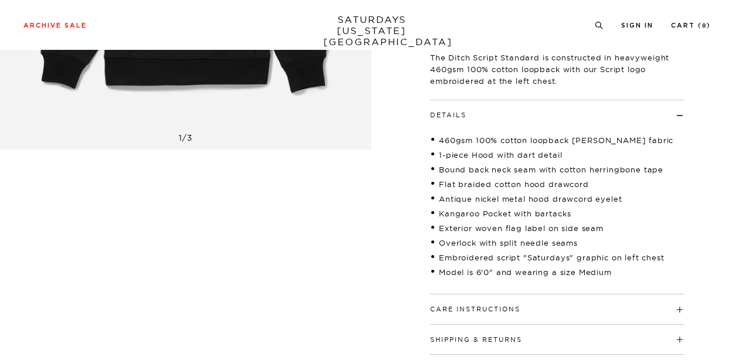
scroll to position [339, 0]
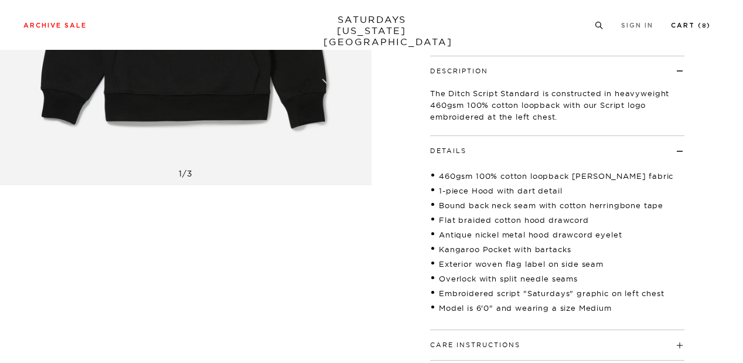
click at [695, 24] on link "Cart ( 8 )" at bounding box center [691, 25] width 40 height 6
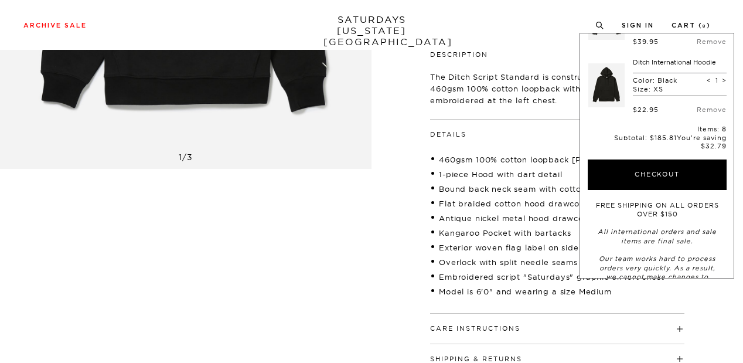
scroll to position [481, 0]
click at [651, 58] on link "Ditch International Hoodie" at bounding box center [674, 61] width 83 height 8
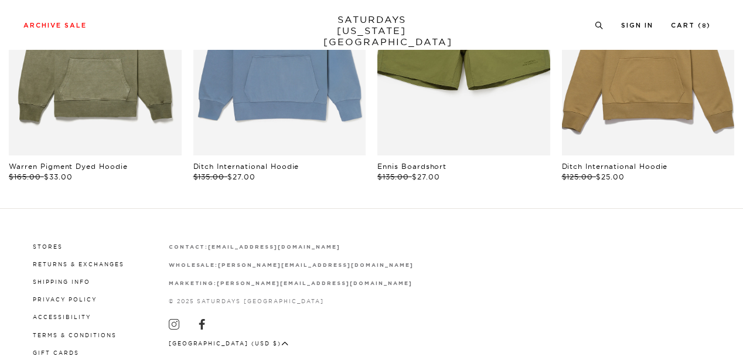
scroll to position [727, 0]
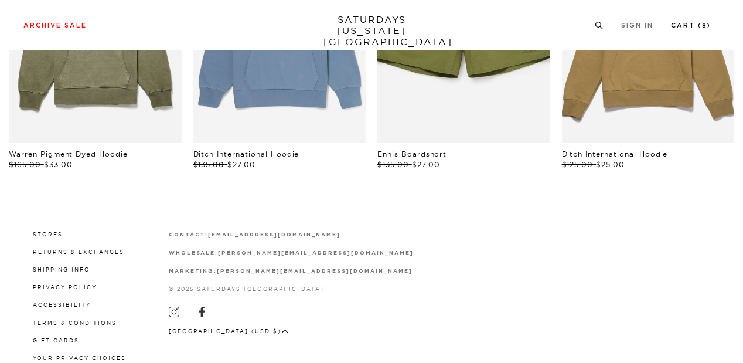
click at [706, 26] on link "Cart ( 8 )" at bounding box center [691, 25] width 40 height 6
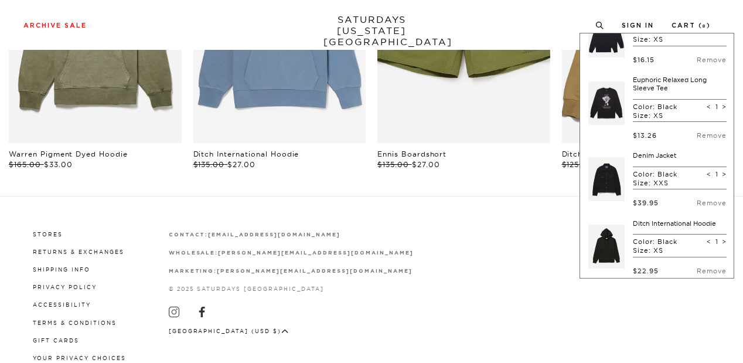
scroll to position [512, 0]
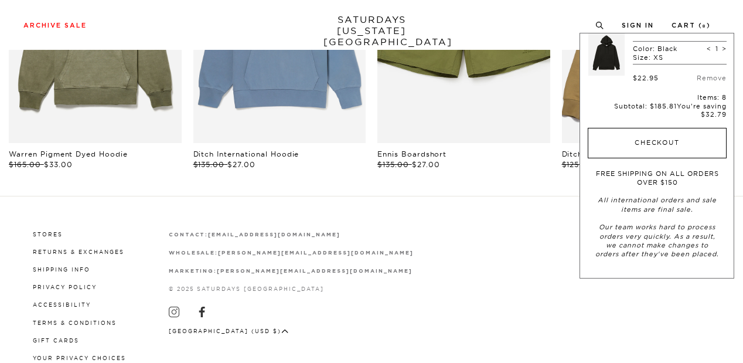
click at [648, 133] on button "Checkout" at bounding box center [656, 143] width 139 height 30
